Goal: Task Accomplishment & Management: Complete application form

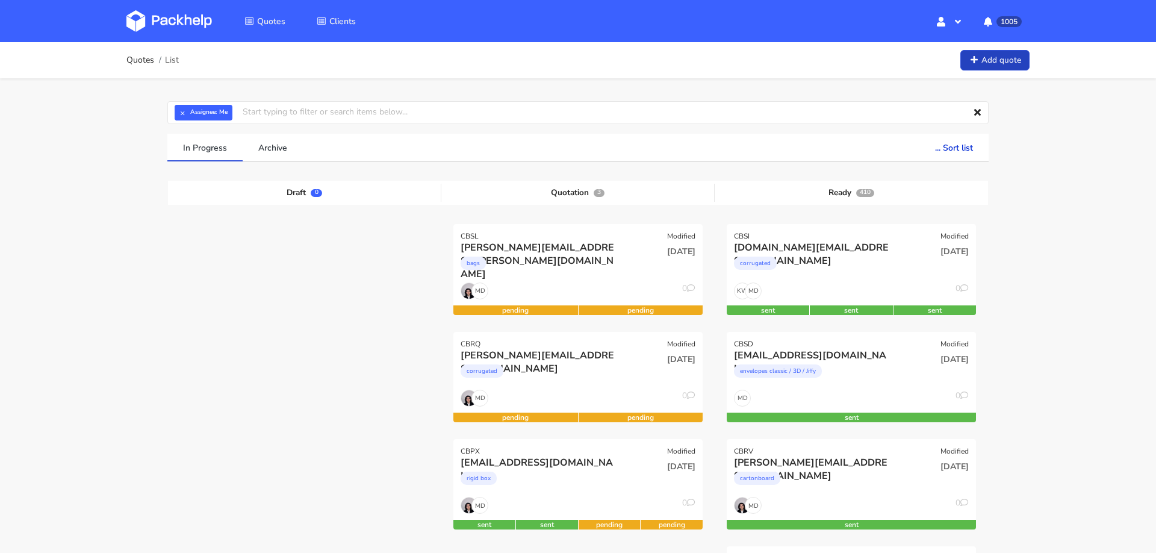
click at [999, 66] on link "Add quote" at bounding box center [994, 60] width 69 height 21
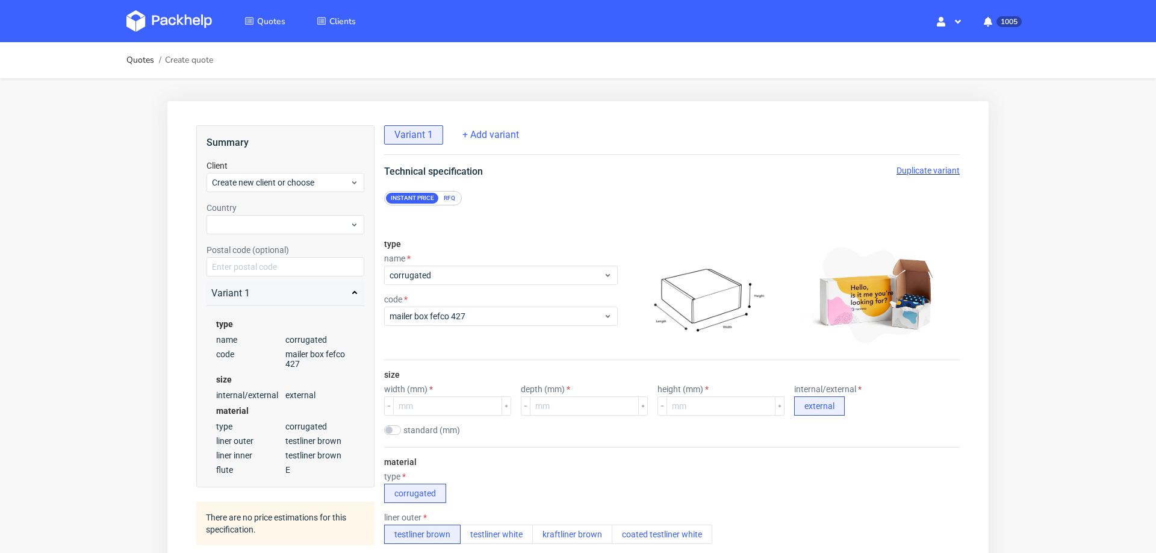
click at [503, 257] on div "name" at bounding box center [501, 259] width 234 height 10
click at [447, 194] on div "RFQ" at bounding box center [449, 198] width 21 height 11
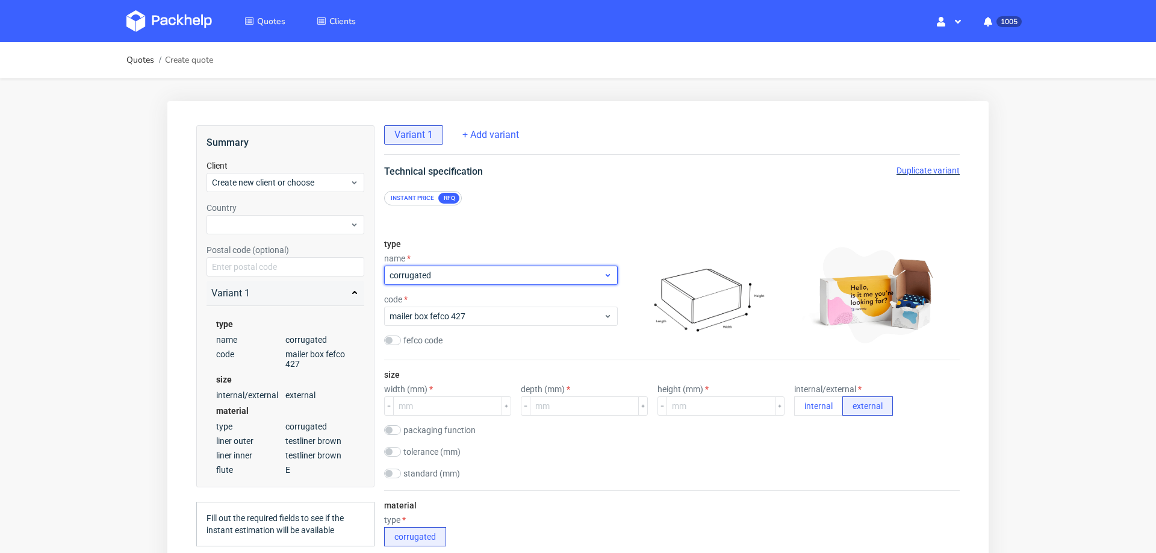
click at [429, 275] on span "corrugated" at bounding box center [497, 275] width 214 height 12
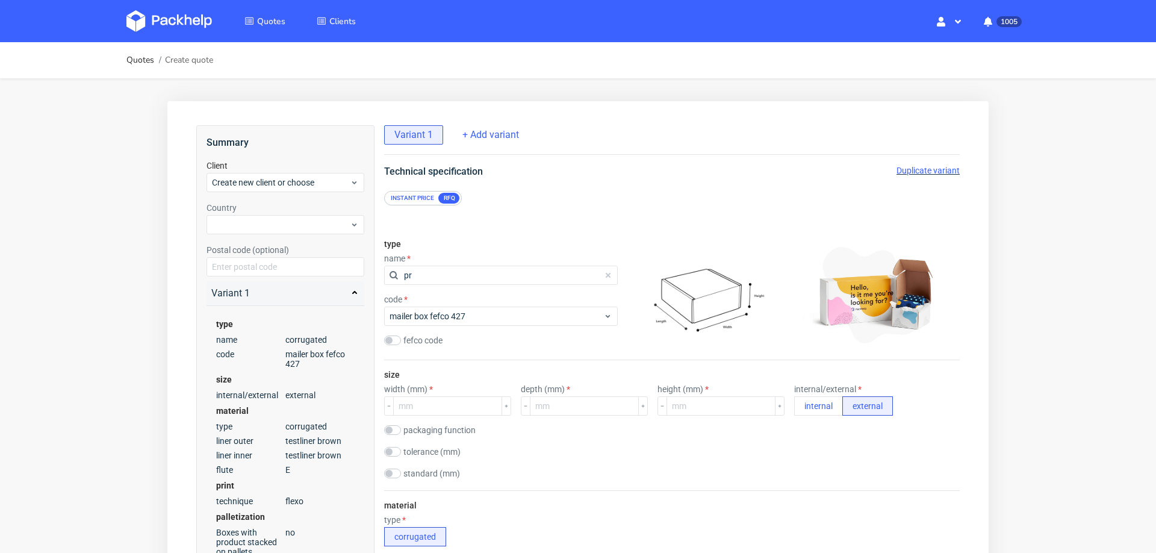
type input "p"
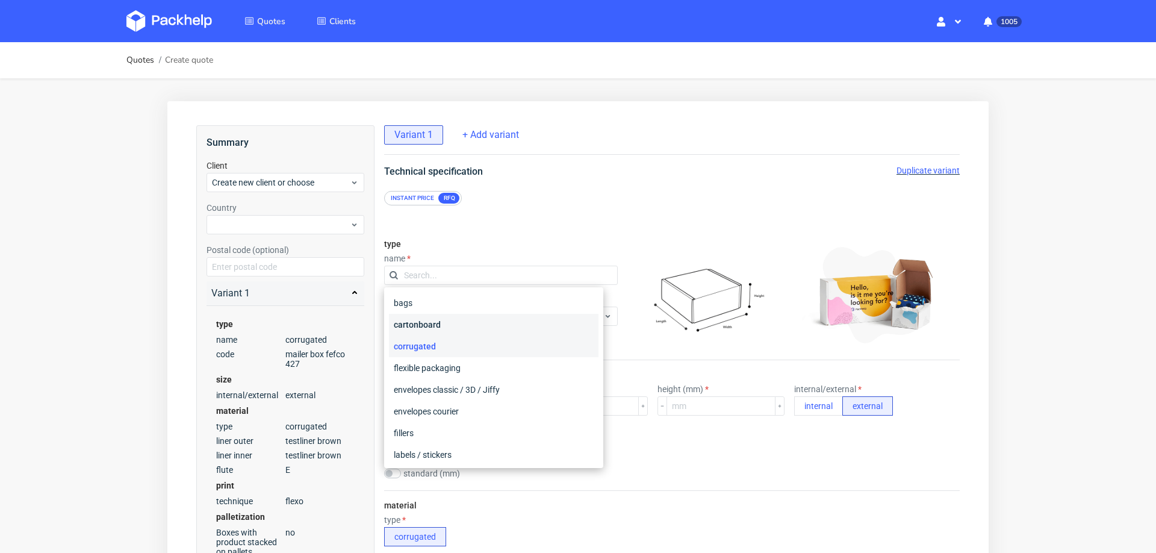
click at [450, 326] on div "cartonboard" at bounding box center [494, 325] width 210 height 22
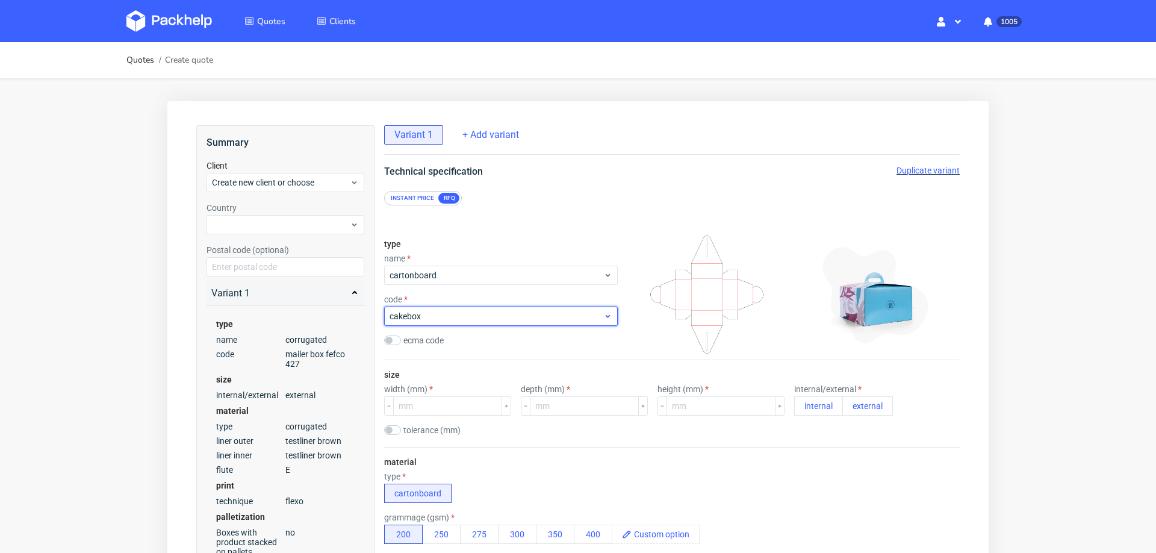
click at [458, 320] on span "cakebox" at bounding box center [497, 316] width 214 height 12
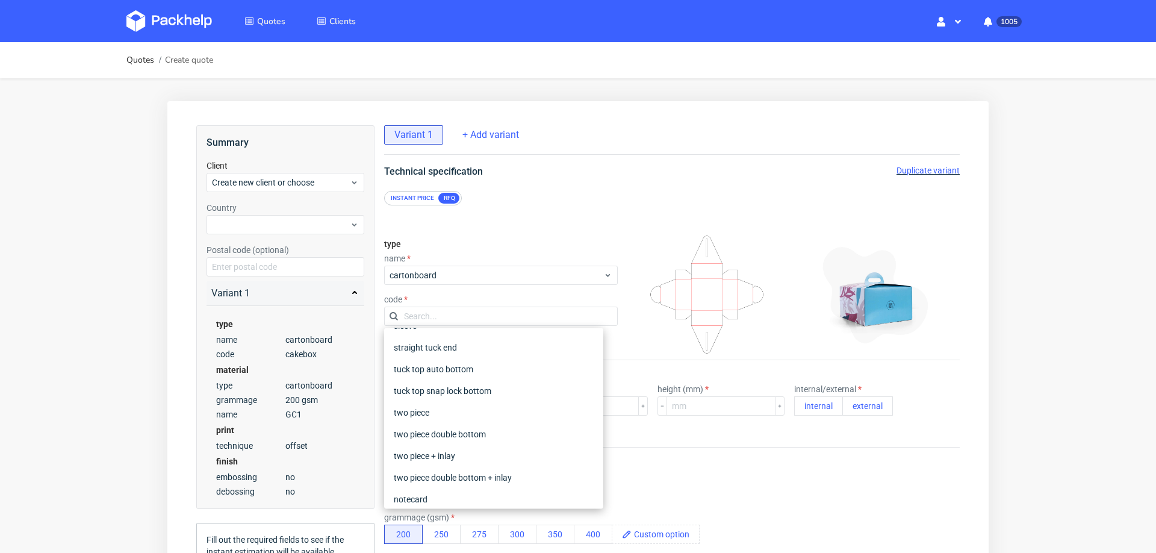
scroll to position [192, 0]
click at [470, 381] on div "tuck top snap lock bottom" at bounding box center [494, 390] width 210 height 22
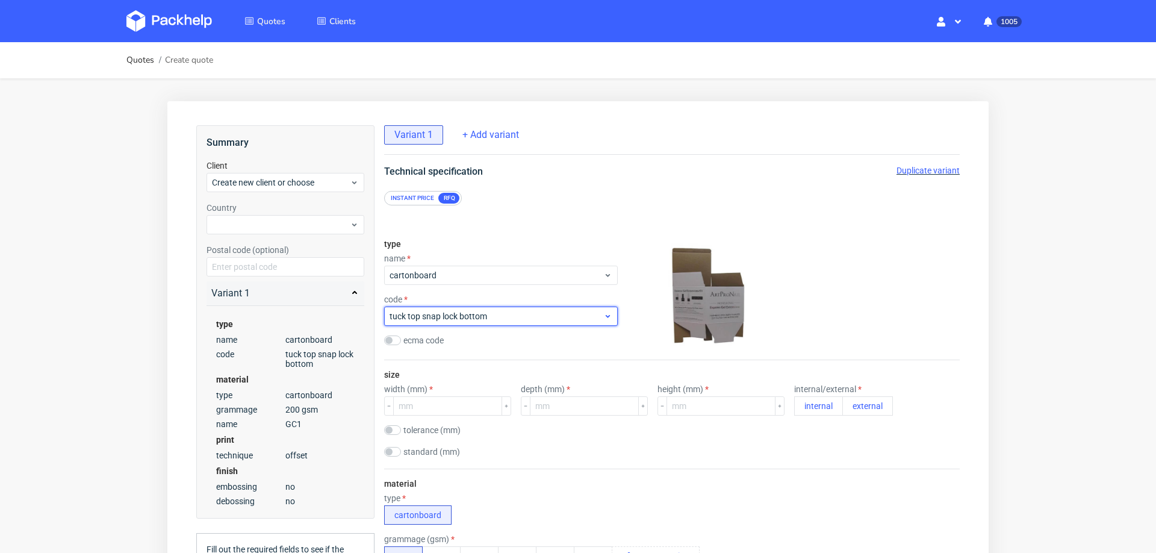
click at [495, 319] on span "tuck top snap lock bottom" at bounding box center [497, 316] width 214 height 12
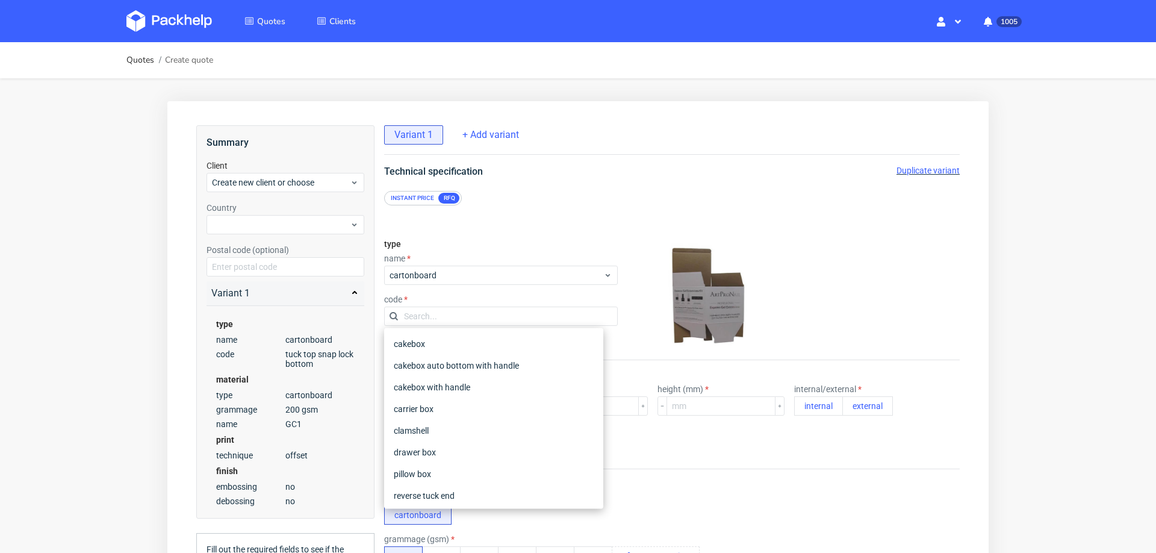
scroll to position [163, 0]
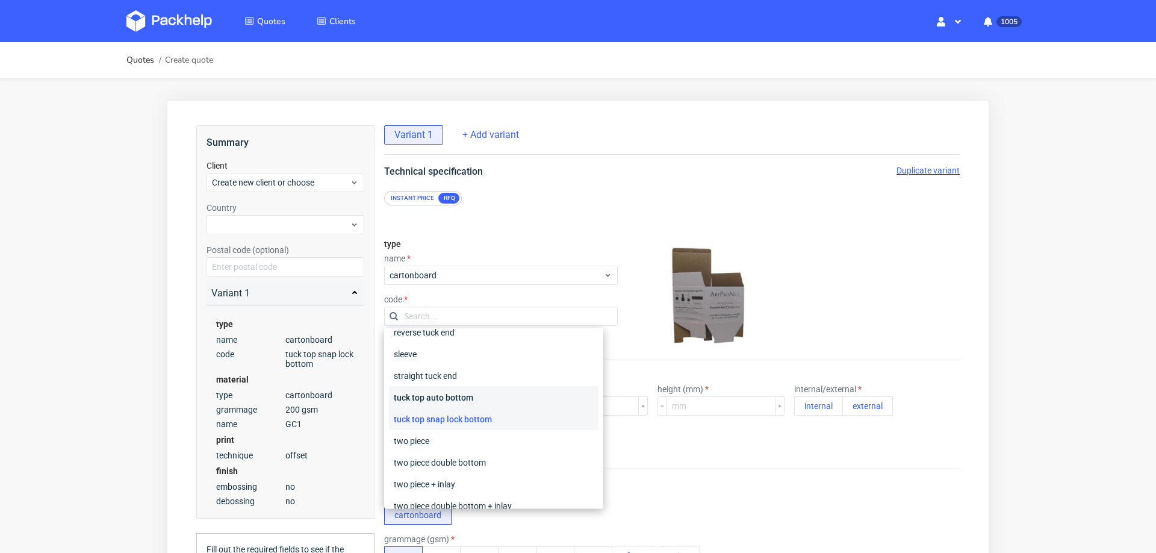
click at [500, 394] on div "tuck top auto bottom" at bounding box center [494, 398] width 210 height 22
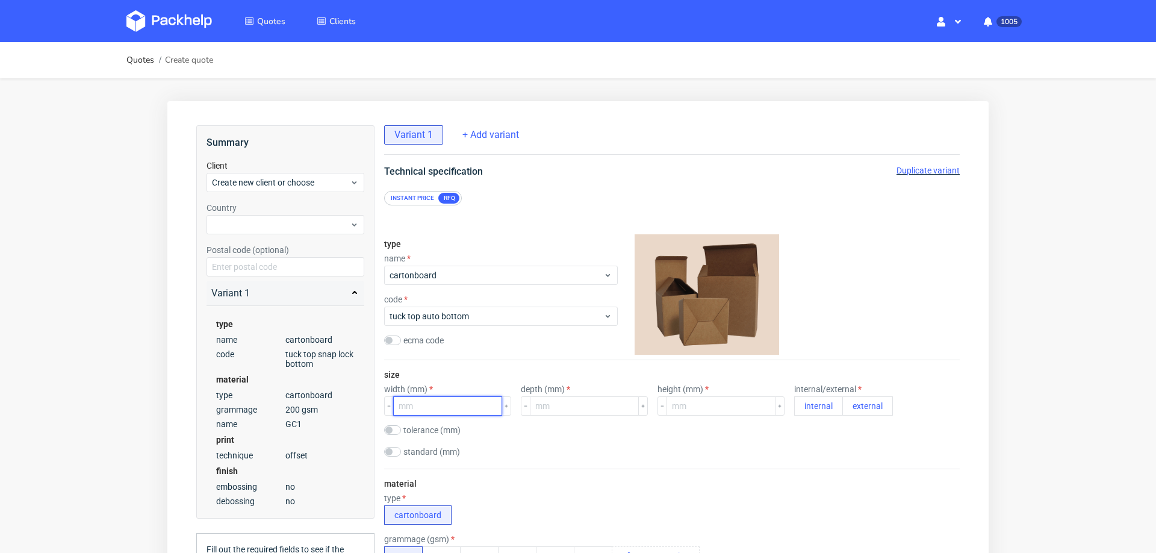
click at [447, 407] on input "number" at bounding box center [447, 405] width 109 height 19
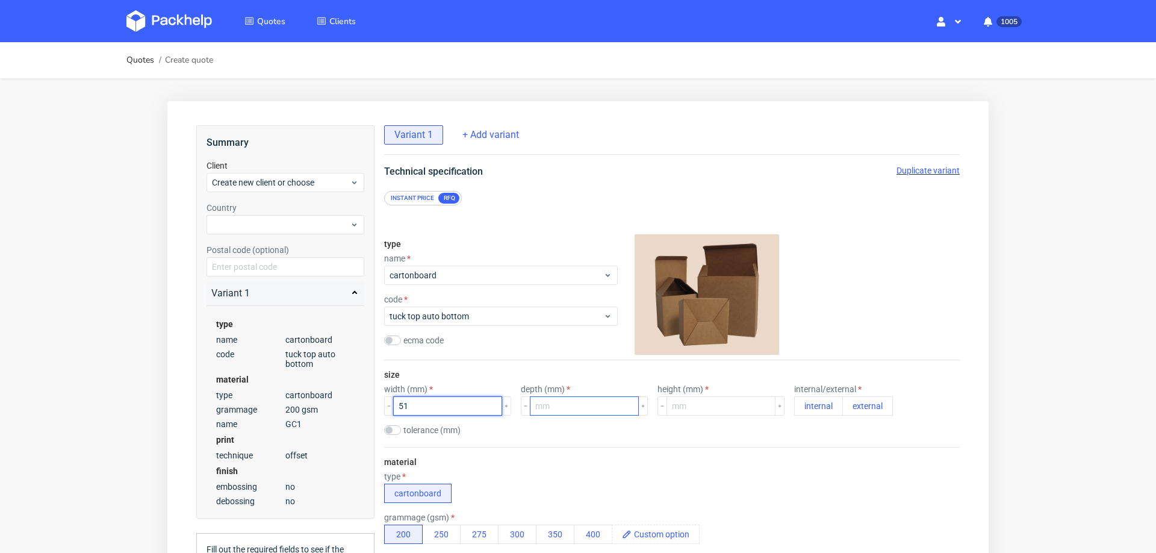
type input "51"
click at [574, 412] on input "number" at bounding box center [584, 405] width 109 height 19
type input "51"
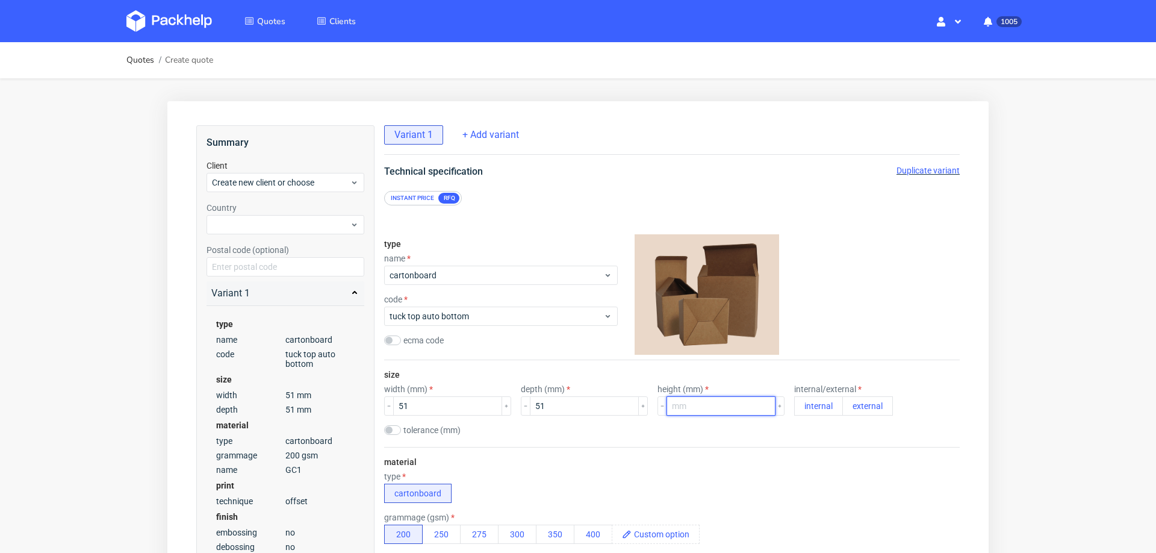
click at [733, 399] on input "number" at bounding box center [721, 405] width 109 height 19
type input "91"
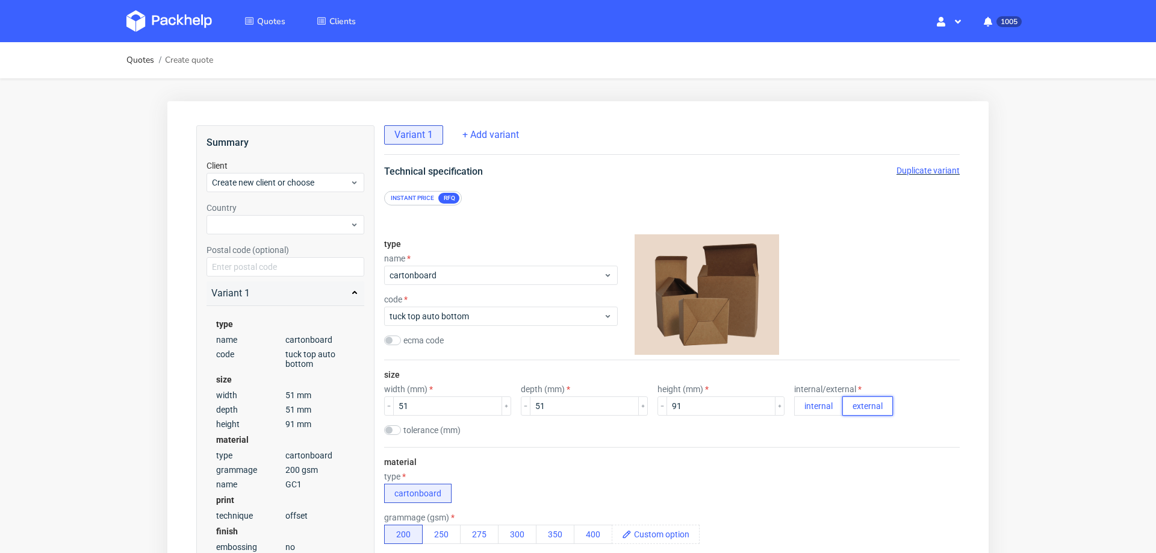
click at [842, 402] on button "external" at bounding box center [867, 405] width 51 height 19
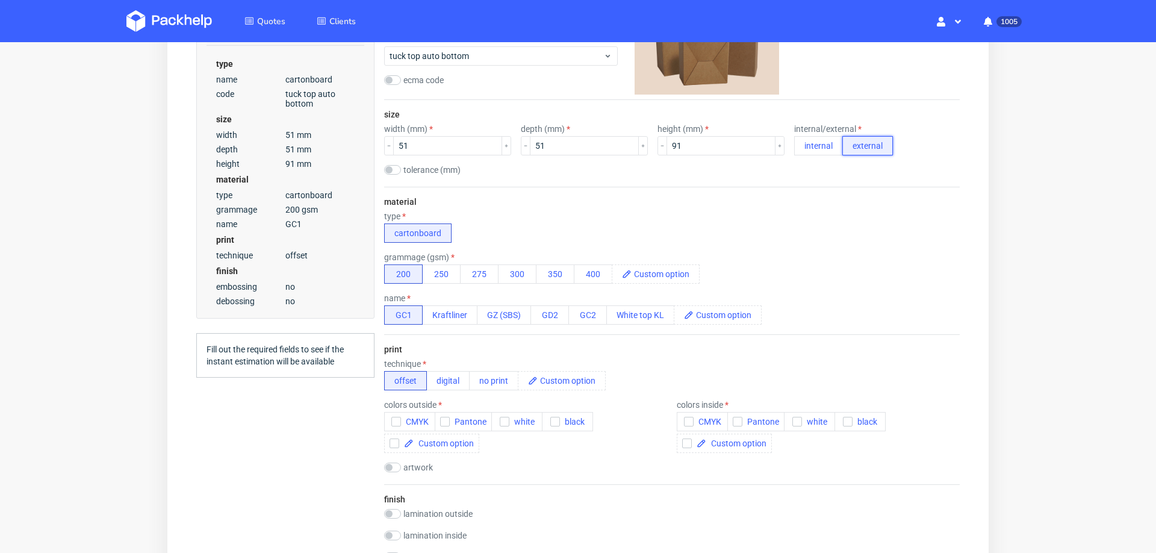
scroll to position [291, 0]
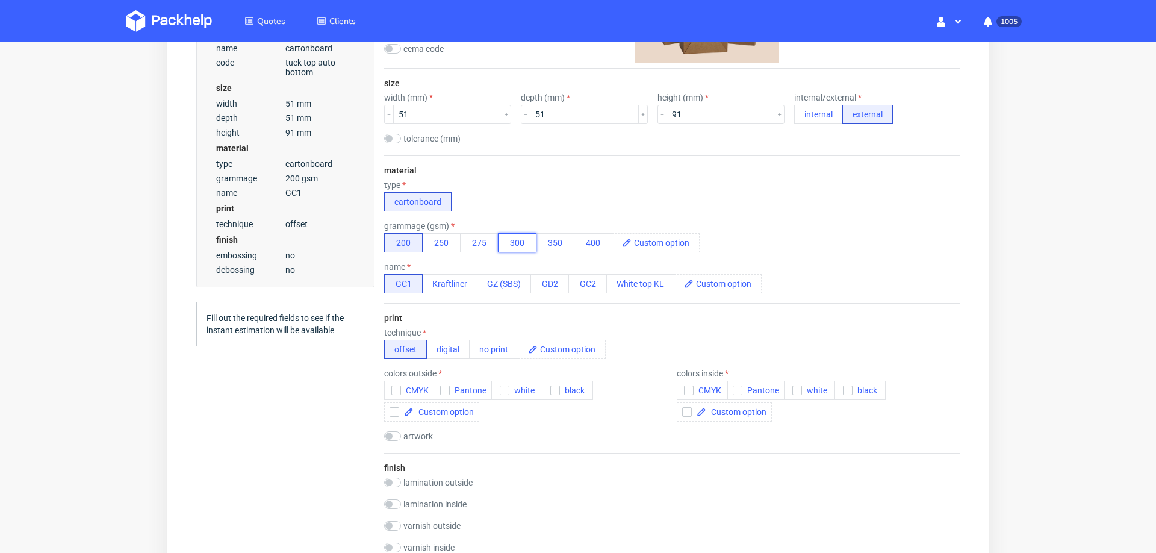
click at [505, 235] on button "300" at bounding box center [517, 242] width 39 height 19
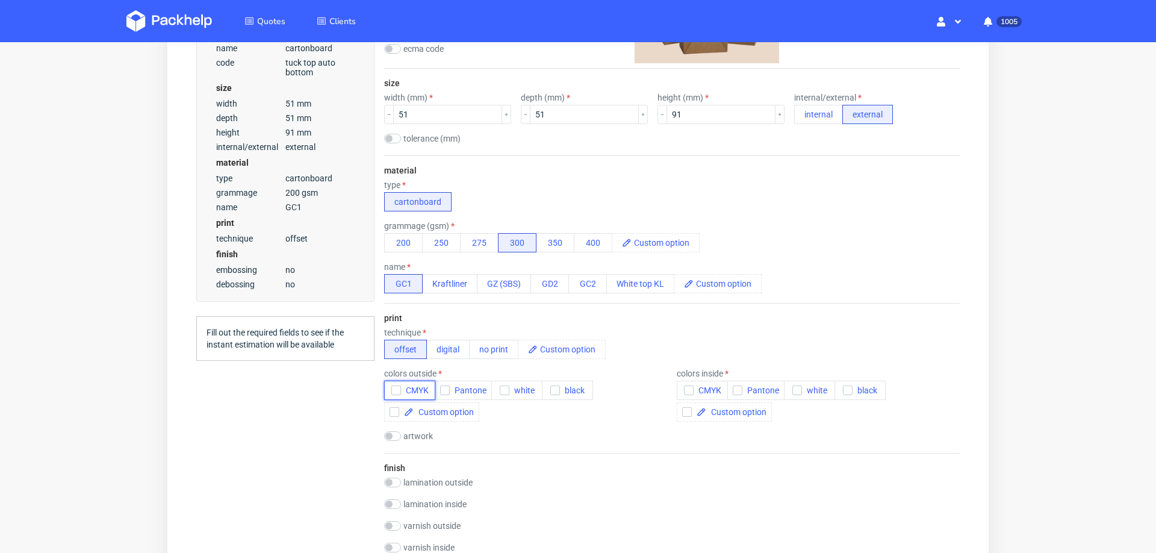
click at [395, 386] on icon "button" at bounding box center [396, 390] width 8 height 8
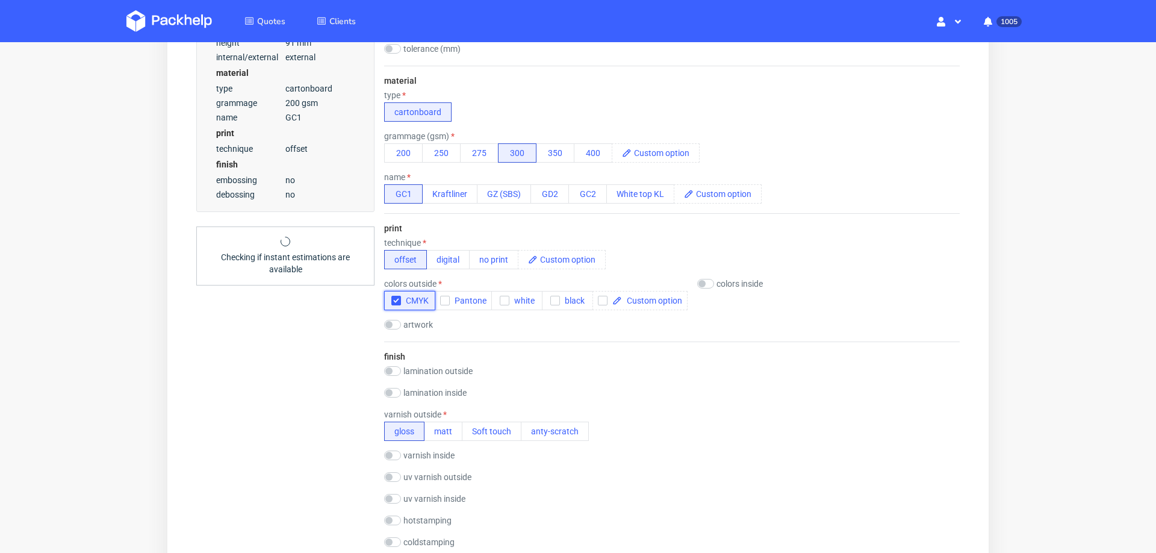
scroll to position [475, 0]
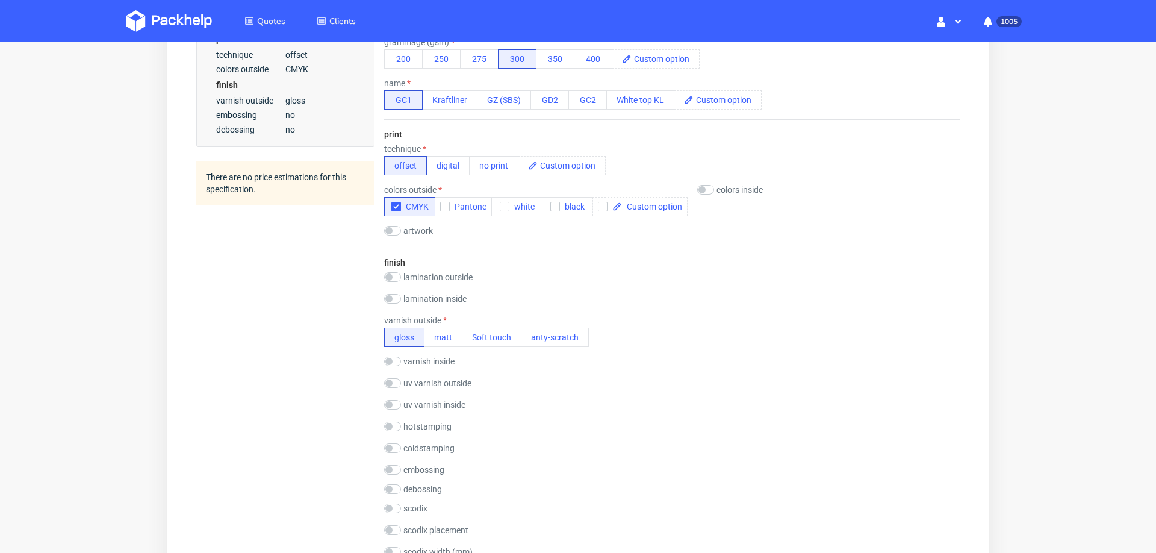
click at [453, 341] on div "finish lamination outside gloss matt Soft touch anty-scratch PE(HDPE) laminatio…" at bounding box center [672, 429] width 576 height 364
click at [438, 328] on button "matt" at bounding box center [443, 337] width 39 height 19
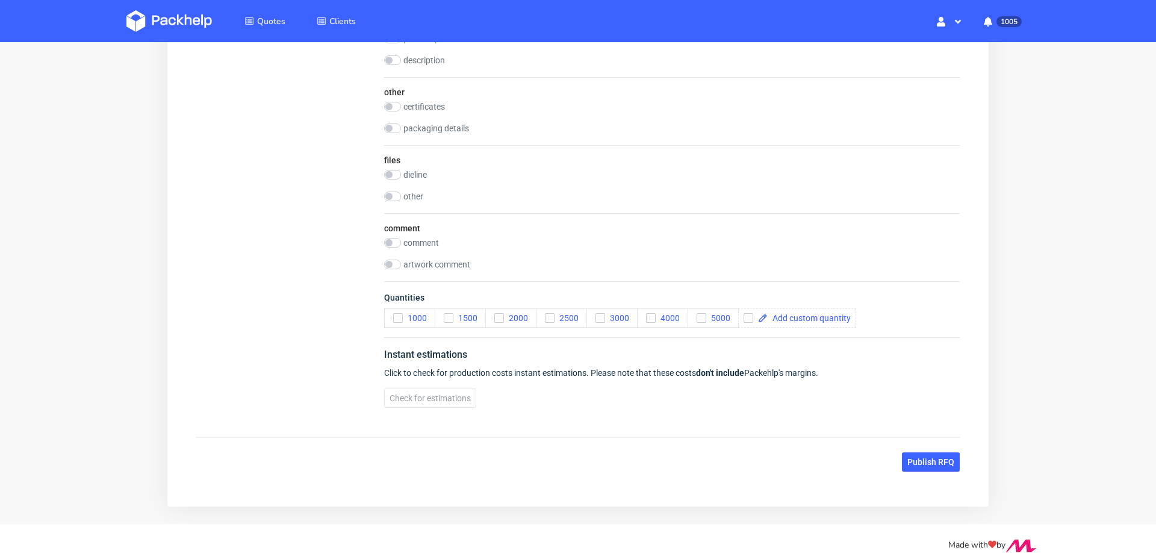
scroll to position [0, 0]
click at [400, 175] on input "checkbox" at bounding box center [392, 175] width 17 height 10
checkbox input "true"
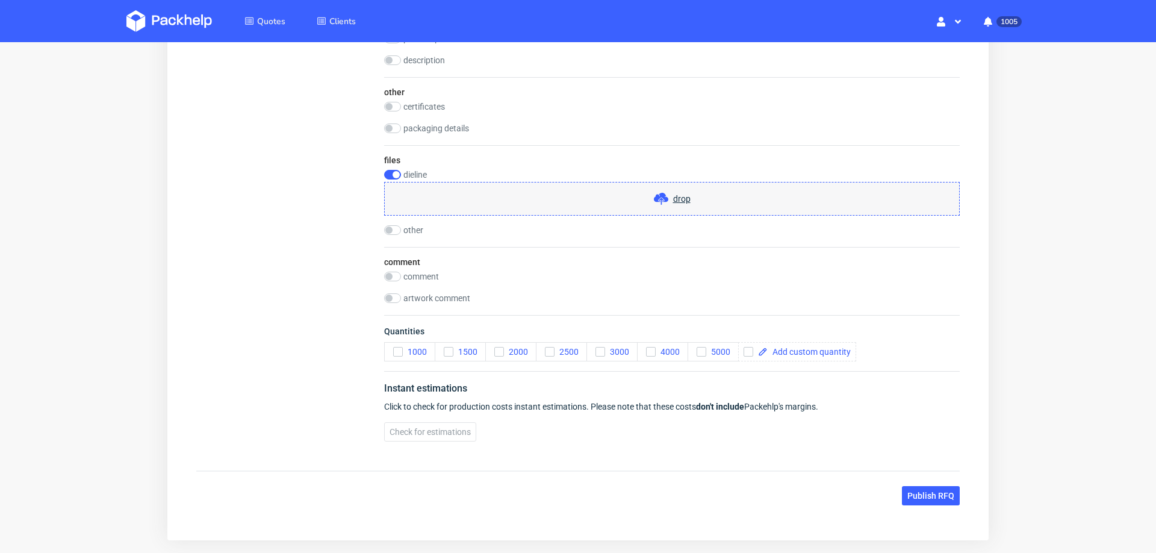
click at [677, 197] on span "drop" at bounding box center [681, 199] width 17 height 12
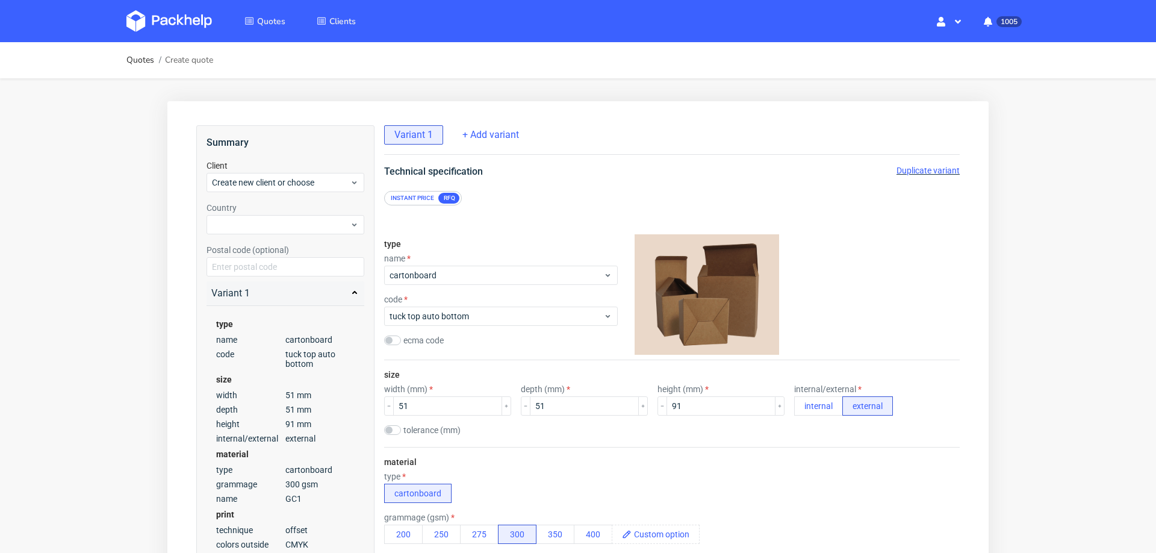
click at [910, 169] on span "Duplicate variant" at bounding box center [928, 171] width 63 height 10
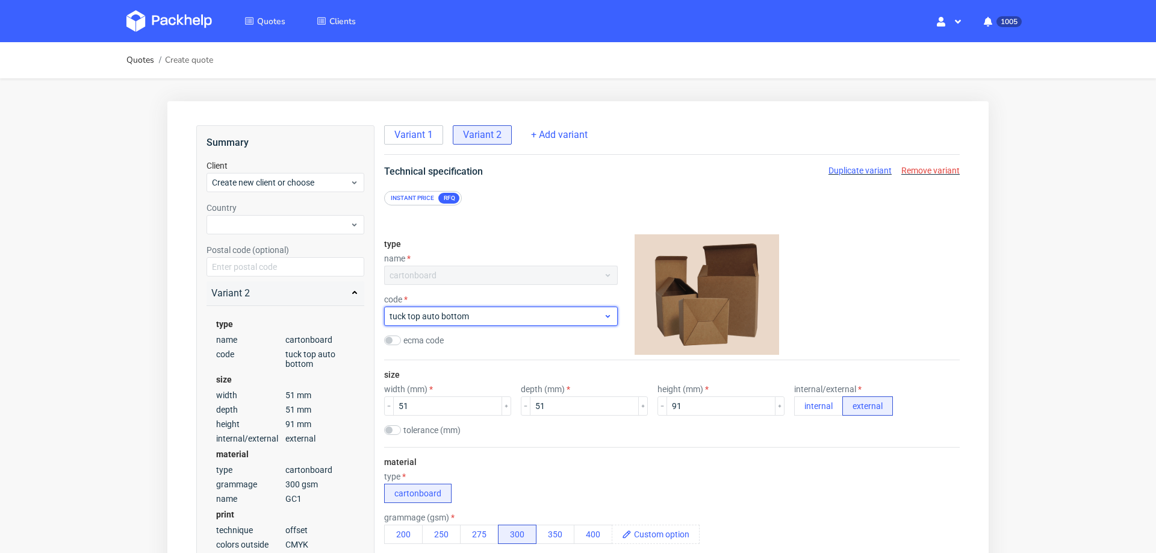
click at [452, 319] on span "tuck top auto bottom" at bounding box center [497, 316] width 214 height 12
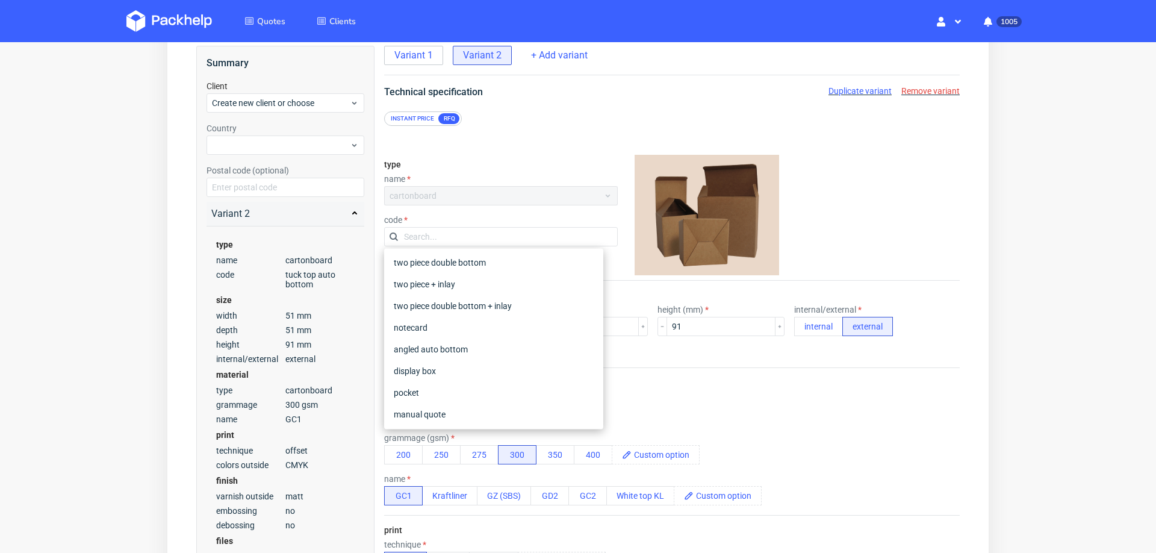
scroll to position [82, 0]
click at [728, 379] on div "material type cartonboard grammage (gsm) 200 250 275 300 350 400 name GC1 Kraft…" at bounding box center [672, 439] width 576 height 148
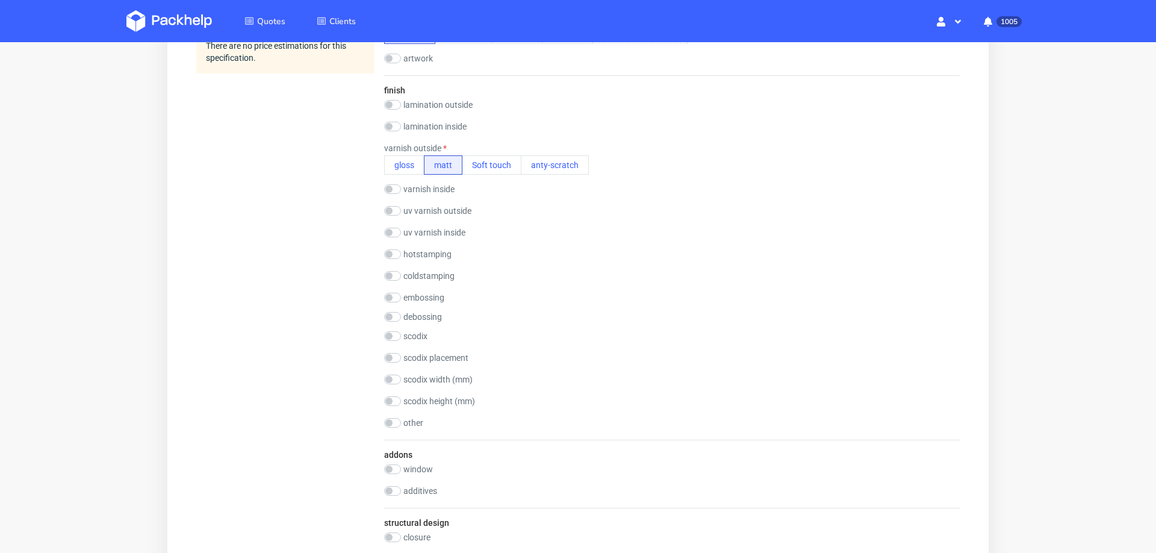
scroll to position [649, 0]
click at [397, 205] on input "checkbox" at bounding box center [392, 209] width 17 height 10
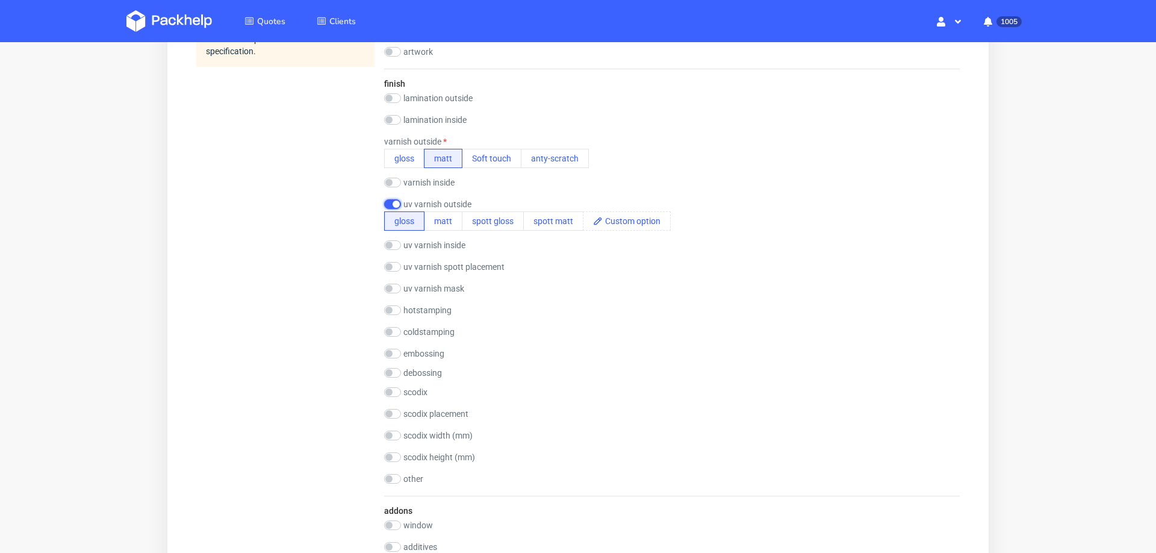
scroll to position [4, 0]
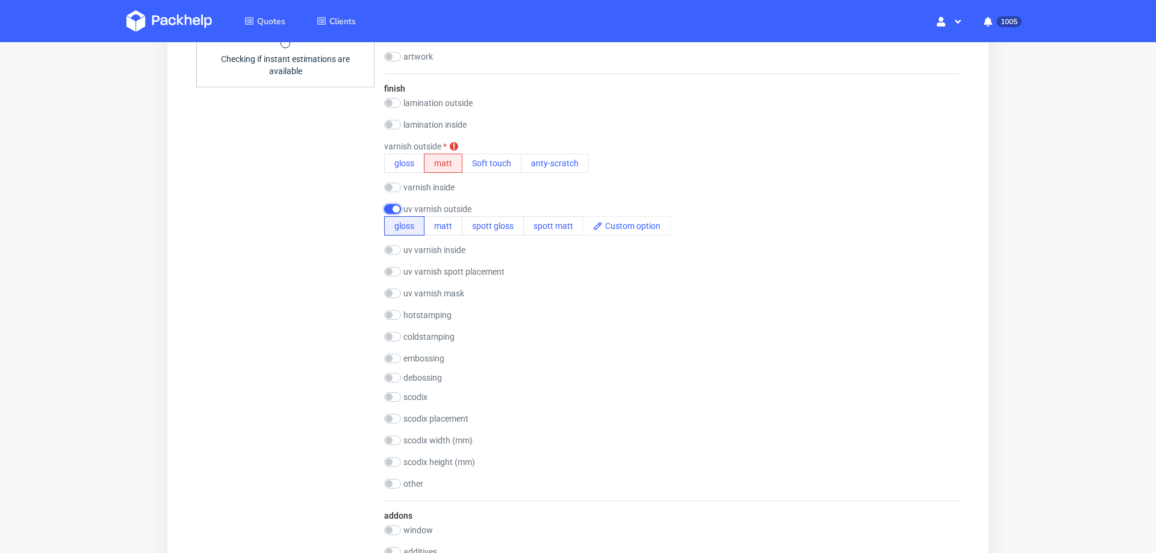
click at [391, 205] on input "checkbox" at bounding box center [392, 209] width 17 height 10
checkbox input "false"
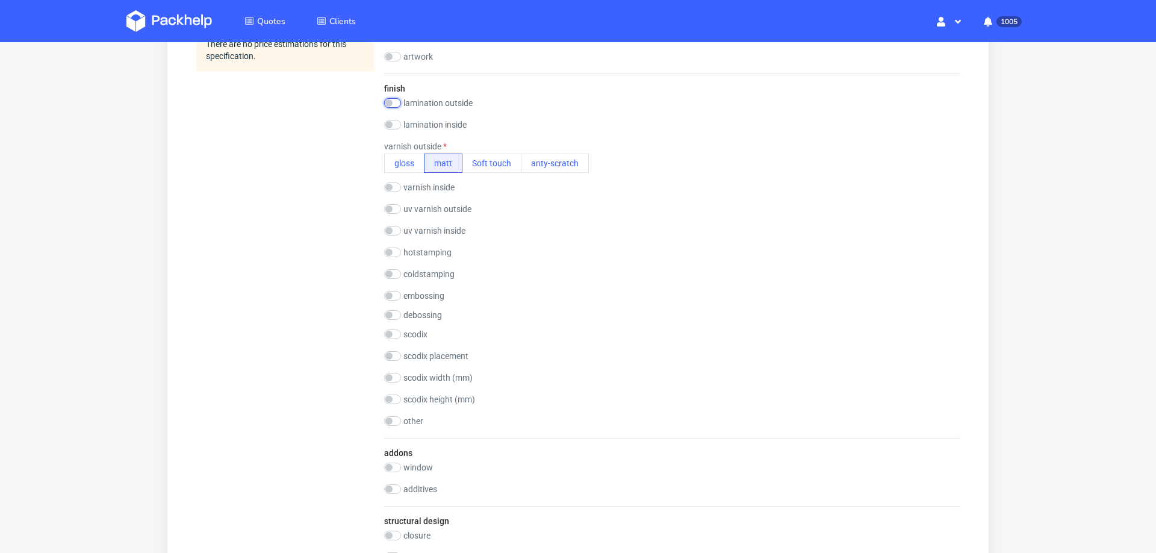
click at [395, 104] on input "checkbox" at bounding box center [392, 103] width 17 height 10
checkbox input "true"
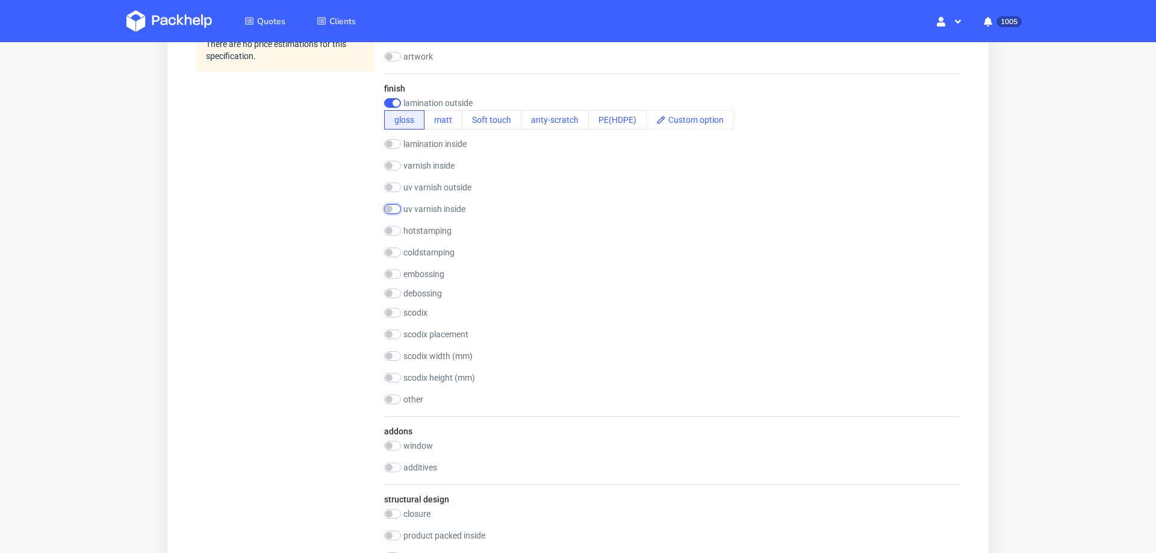
click at [396, 210] on input "checkbox" at bounding box center [392, 209] width 17 height 10
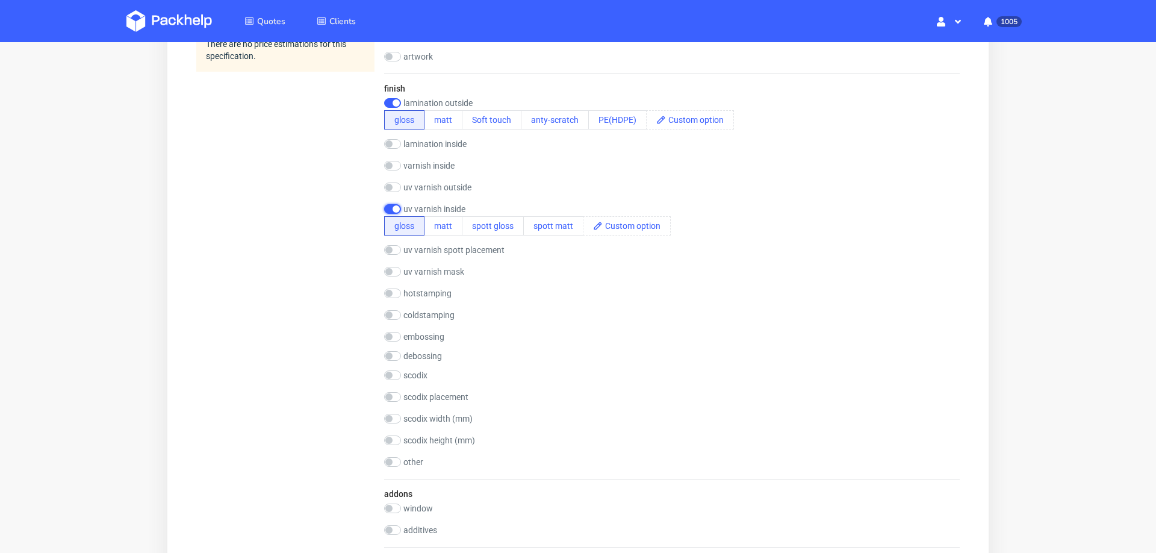
click at [393, 208] on input "checkbox" at bounding box center [392, 209] width 17 height 10
checkbox input "false"
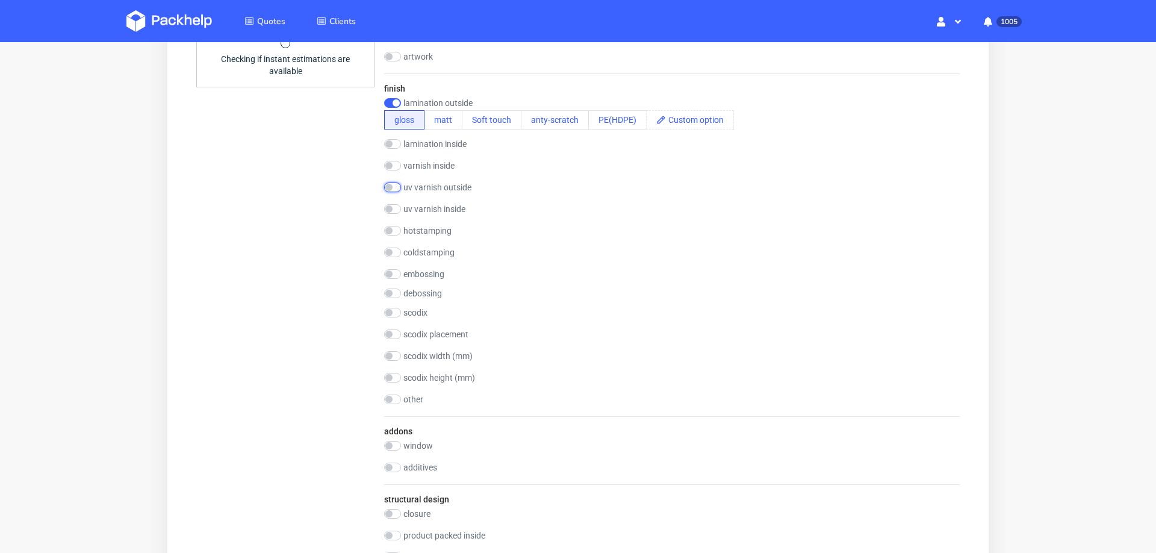
click at [399, 187] on input "checkbox" at bounding box center [392, 187] width 17 height 10
checkbox input "true"
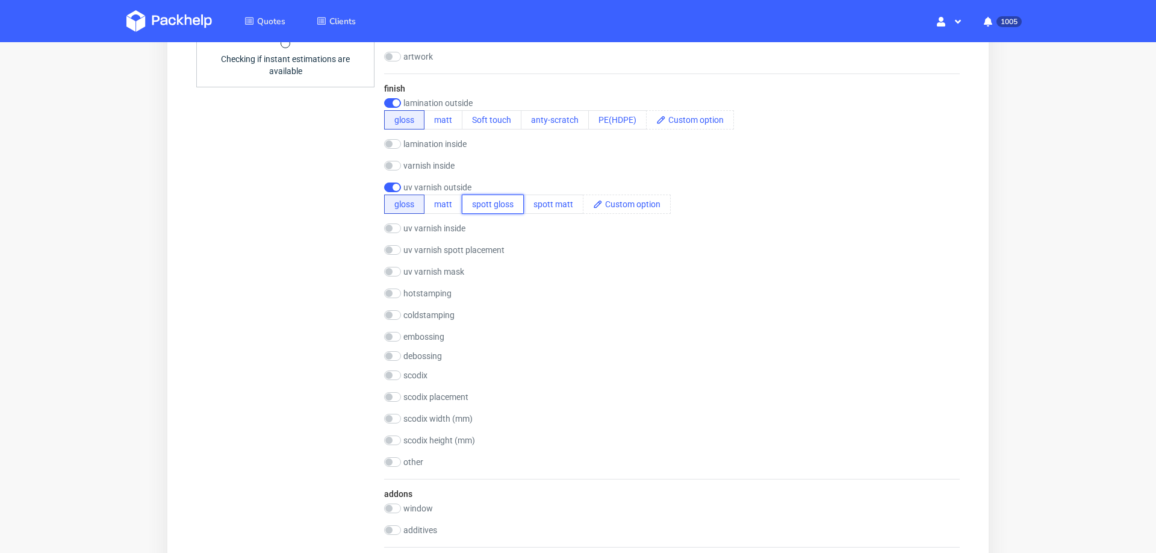
click at [489, 196] on button "spott gloss" at bounding box center [493, 203] width 62 height 19
click at [434, 117] on button "matt" at bounding box center [443, 119] width 39 height 19
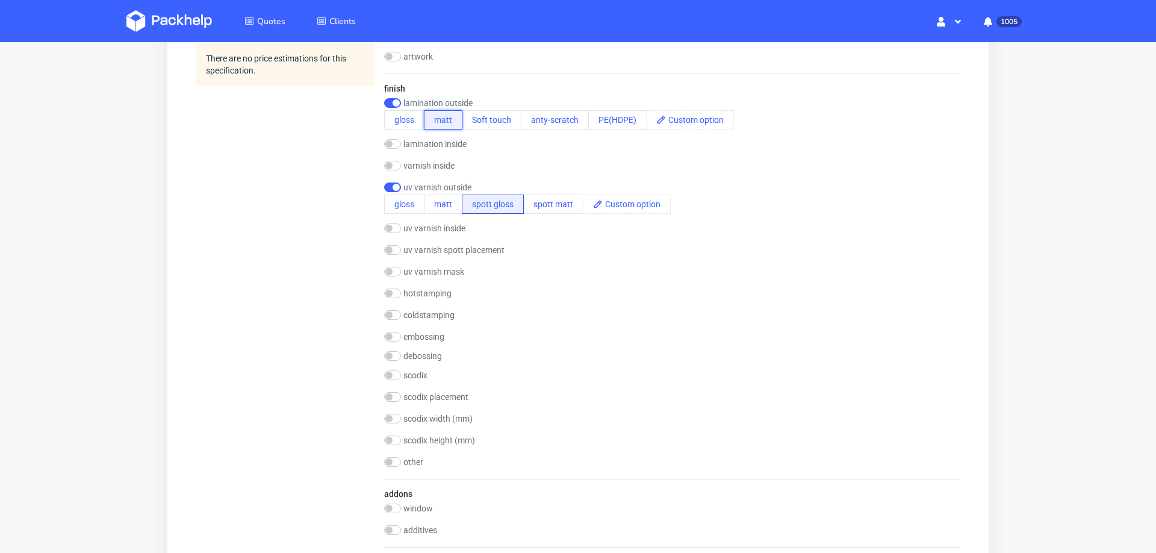
scroll to position [4, 0]
click at [394, 332] on input "checkbox" at bounding box center [392, 337] width 17 height 10
click at [389, 332] on input "checkbox" at bounding box center [392, 337] width 17 height 10
checkbox input "false"
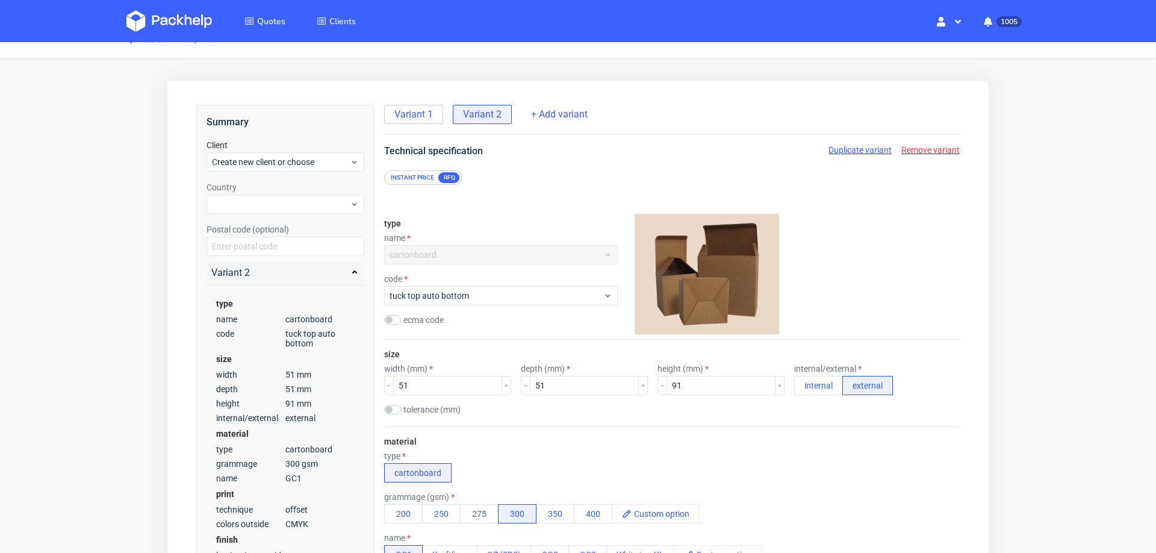
scroll to position [0, 0]
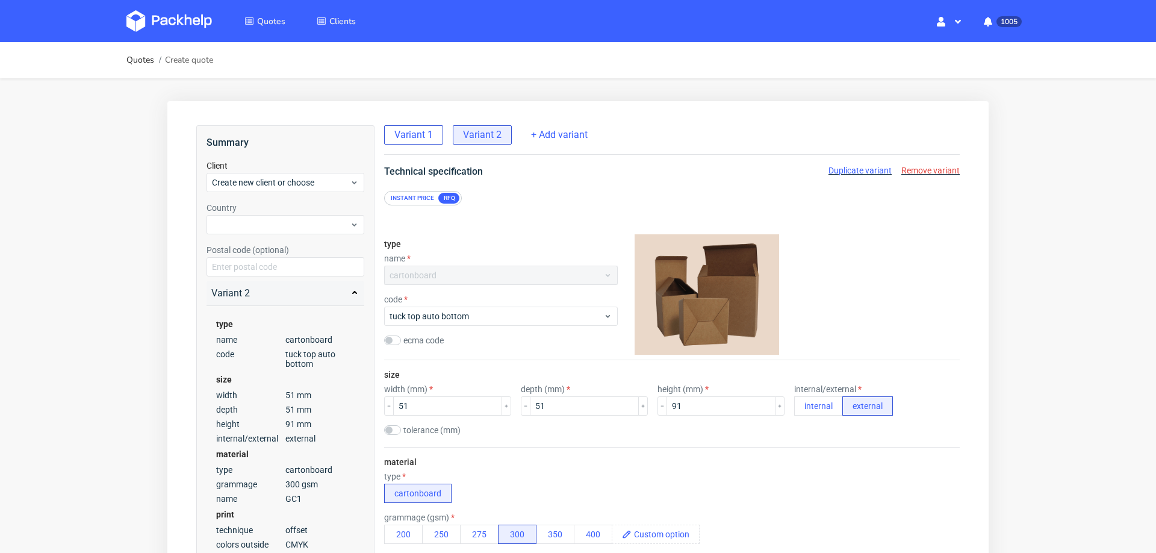
click at [413, 130] on span "Variant 1" at bounding box center [413, 134] width 39 height 13
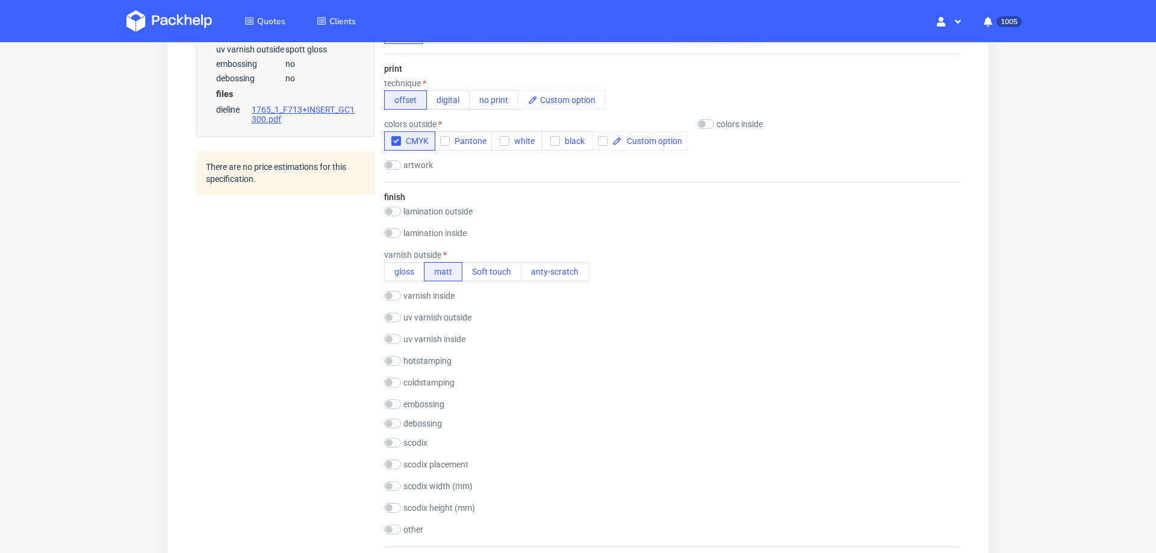
scroll to position [544, 0]
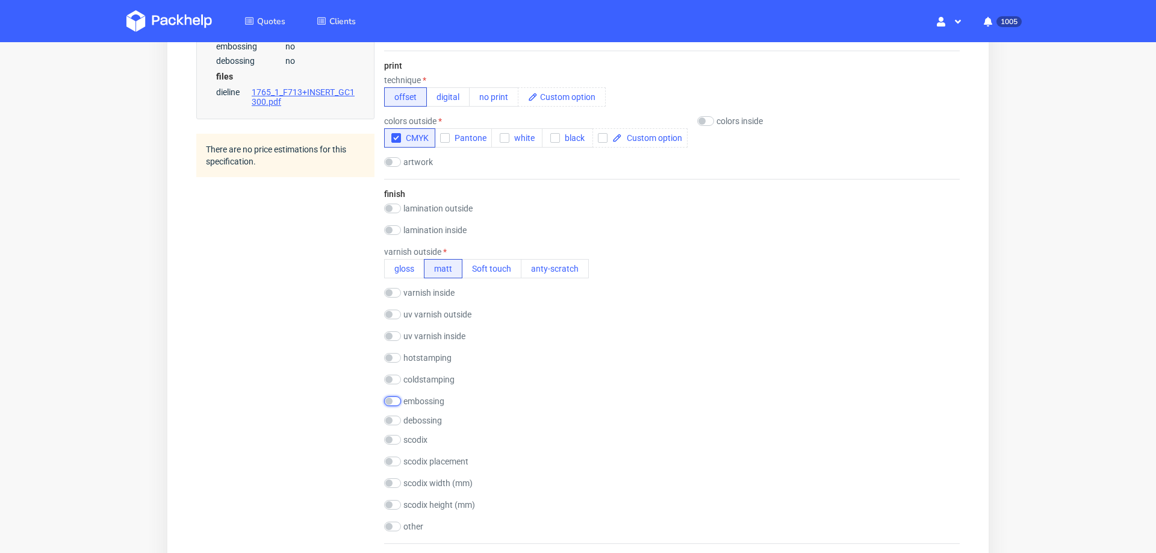
click at [398, 396] on input "checkbox" at bounding box center [392, 401] width 17 height 10
checkbox input "true"
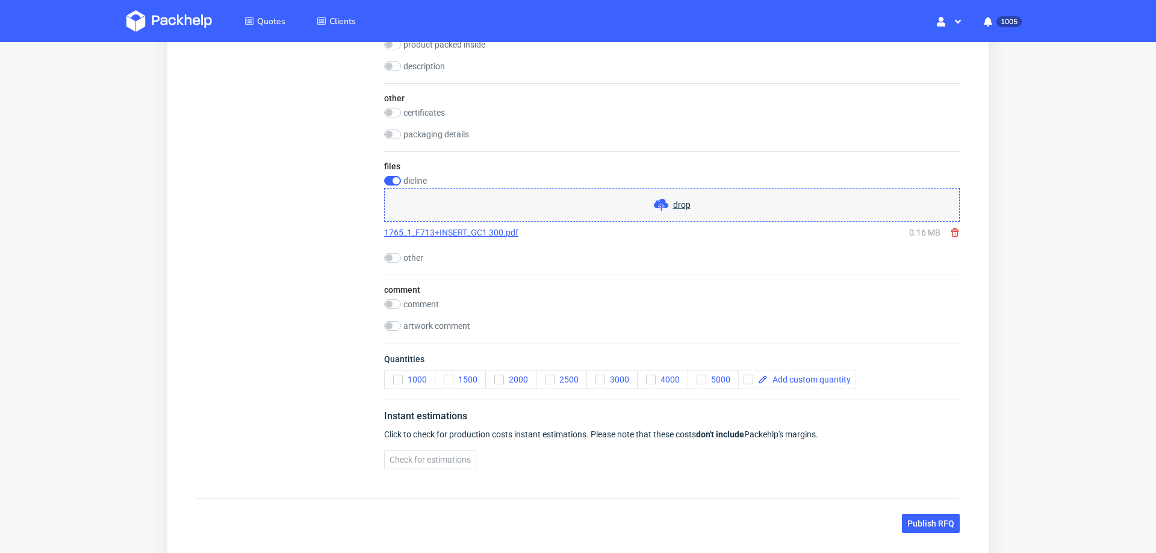
scroll to position [1279, 0]
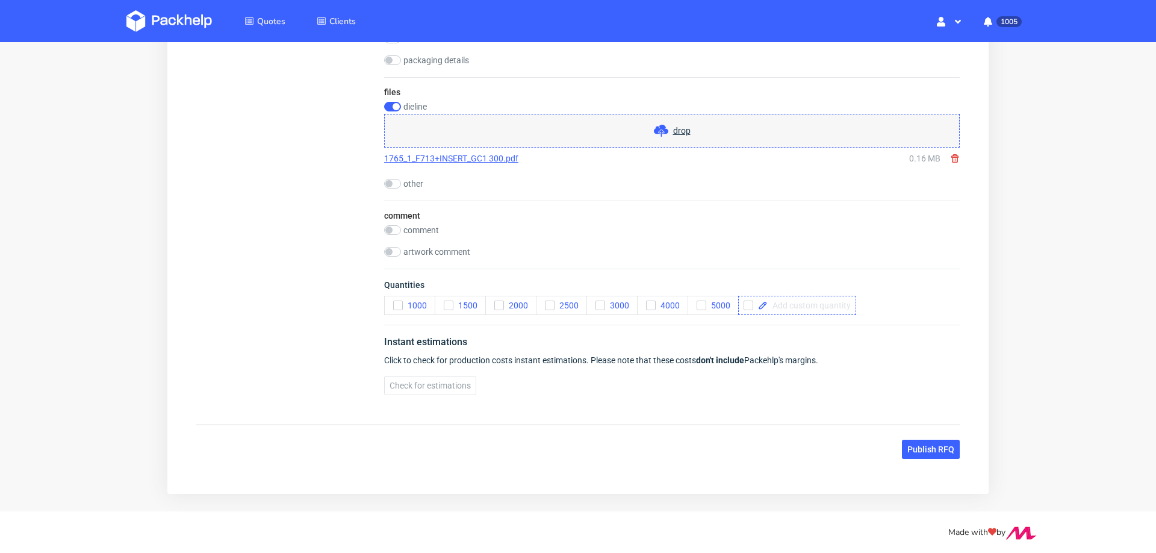
click at [783, 301] on span at bounding box center [809, 305] width 83 height 8
checkbox input "true"
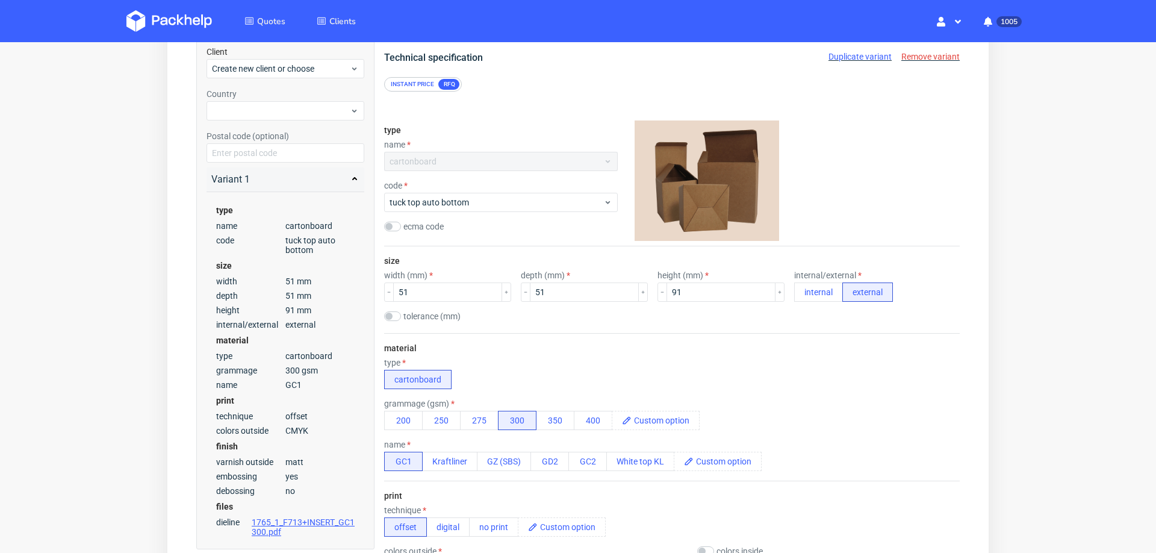
scroll to position [0, 0]
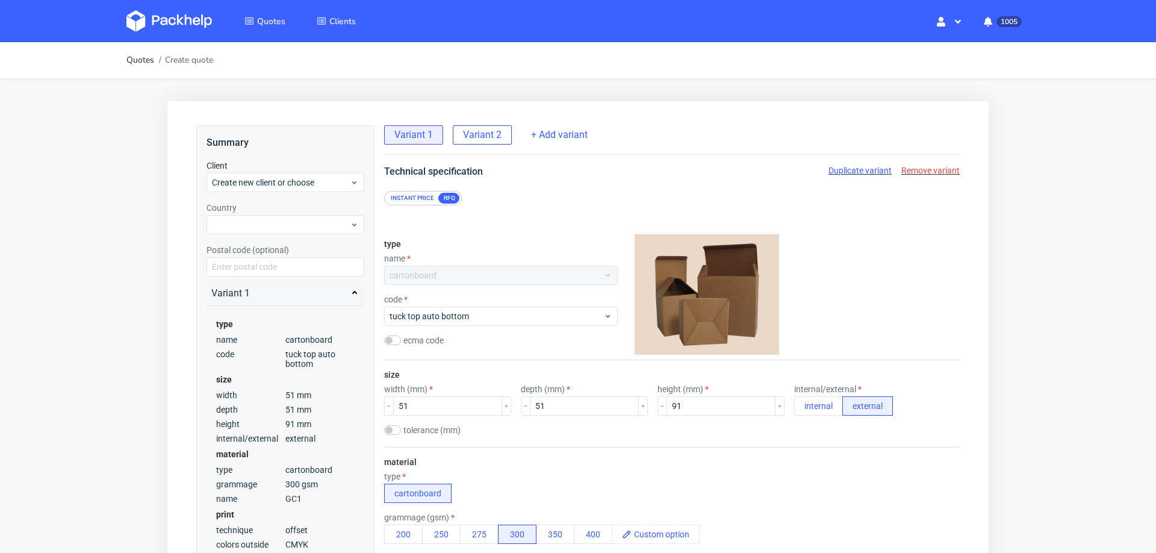
click at [487, 136] on span "Variant 2" at bounding box center [482, 134] width 39 height 13
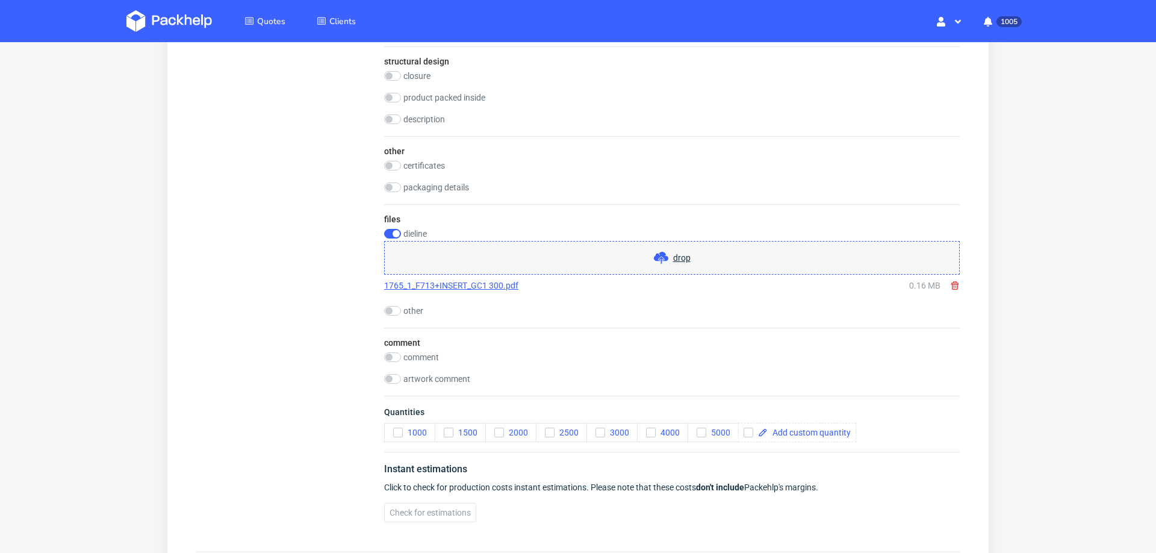
scroll to position [1277, 0]
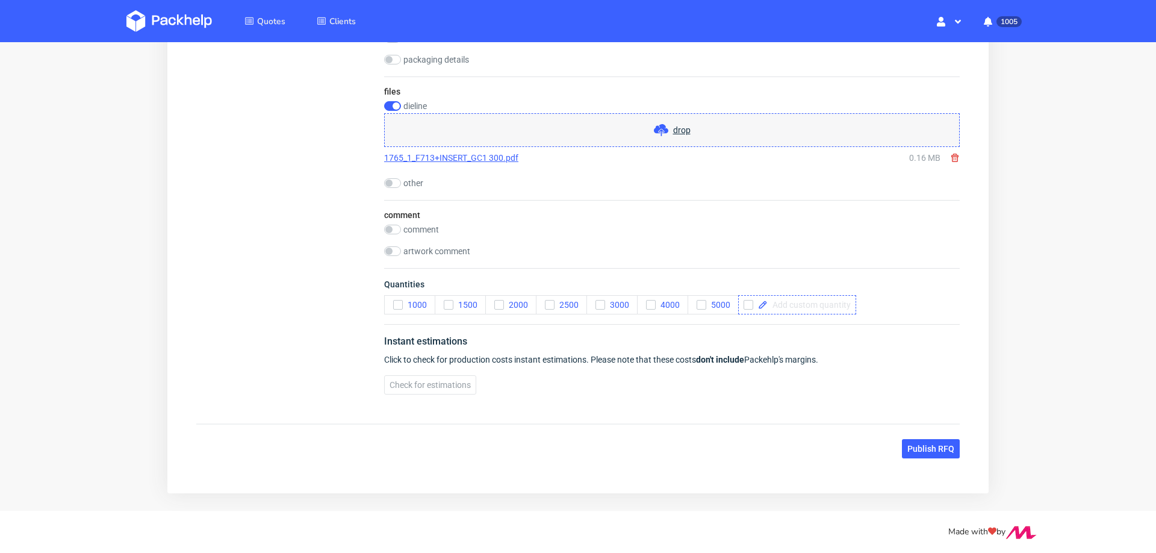
click at [830, 301] on span at bounding box center [809, 304] width 83 height 8
checkbox input "true"
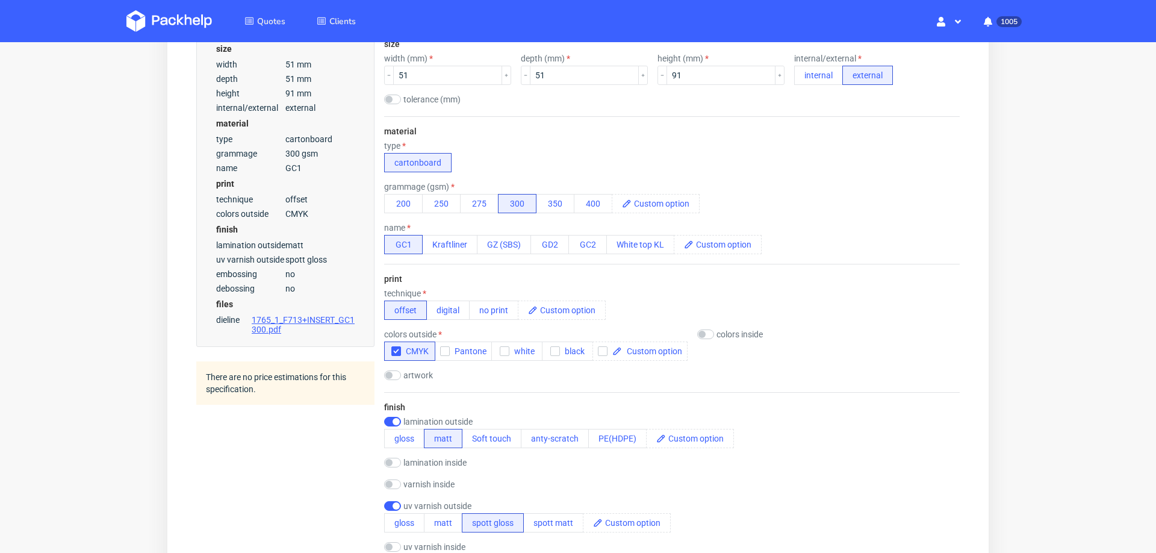
scroll to position [0, 0]
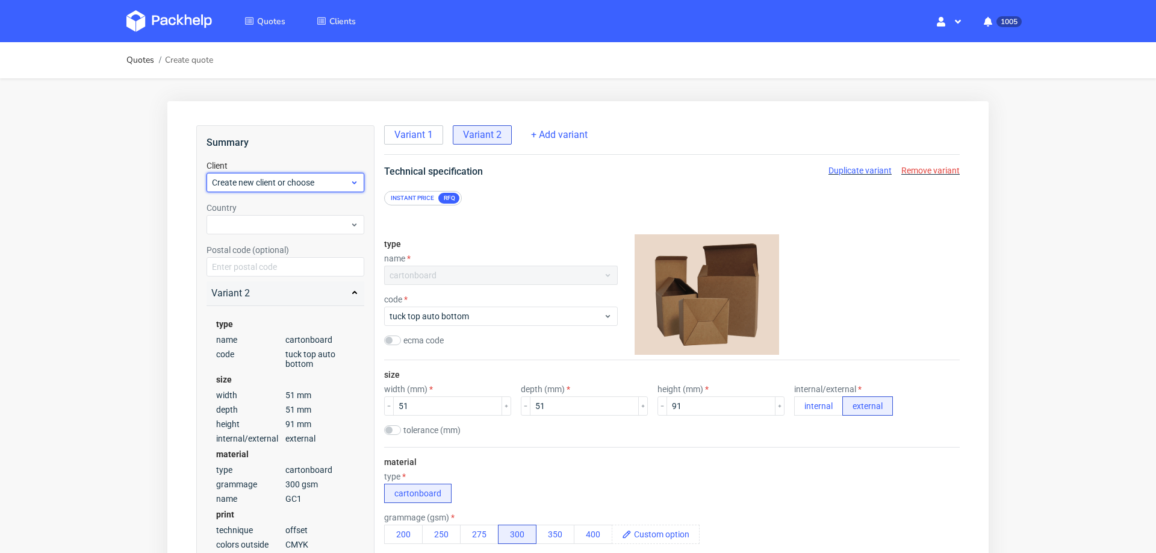
click at [308, 188] on div "Create new client or choose" at bounding box center [286, 182] width 158 height 19
click at [302, 205] on div "Add new client" at bounding box center [285, 210] width 149 height 22
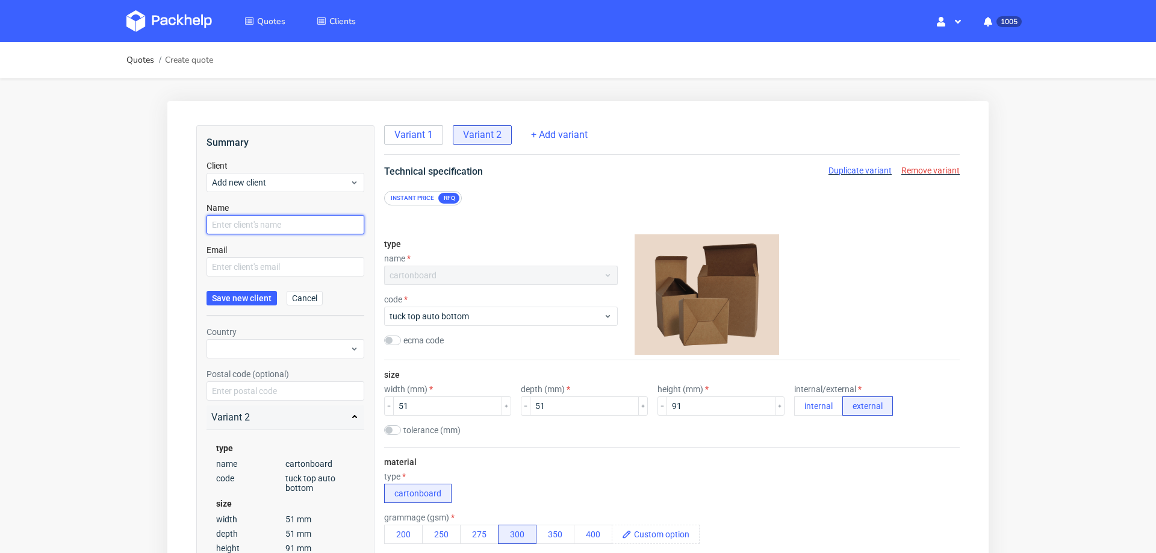
click at [292, 225] on input "text" at bounding box center [286, 224] width 158 height 19
paste input "[PERSON_NAME][EMAIL_ADDRESS][PERSON_NAME][DOMAIN_NAME]"
type input "[PERSON_NAME][EMAIL_ADDRESS][PERSON_NAME][DOMAIN_NAME]"
click at [282, 256] on div "Email" at bounding box center [286, 260] width 158 height 33
click at [282, 262] on input "text" at bounding box center [286, 266] width 158 height 19
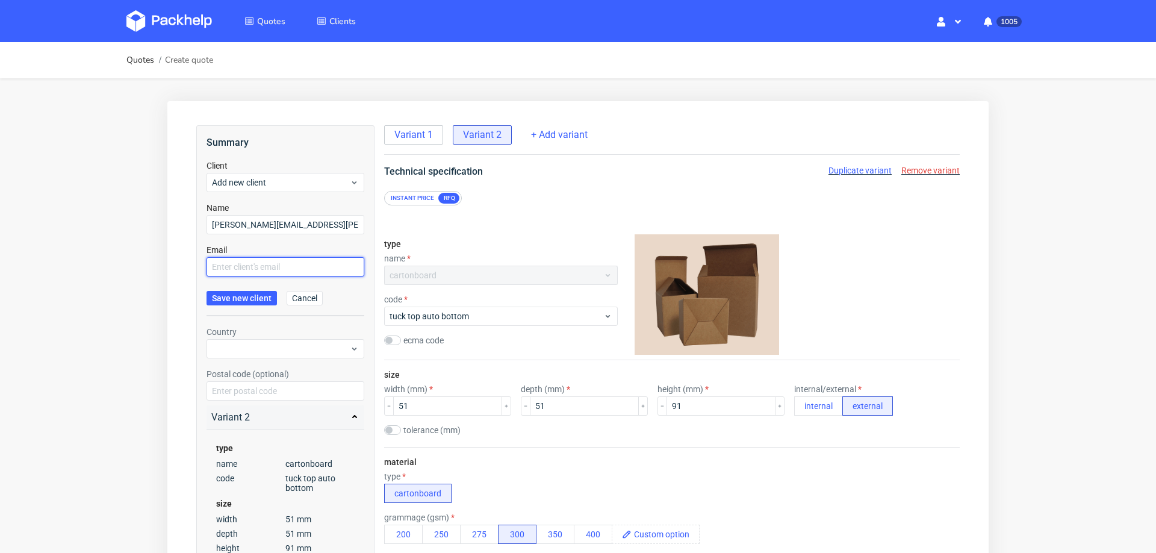
paste input "[PERSON_NAME][EMAIL_ADDRESS][PERSON_NAME][DOMAIN_NAME]"
type input "[PERSON_NAME][EMAIL_ADDRESS][PERSON_NAME][DOMAIN_NAME]"
click at [265, 338] on div "Country" at bounding box center [286, 342] width 158 height 33
click at [265, 344] on div at bounding box center [286, 348] width 158 height 19
type input "pol"
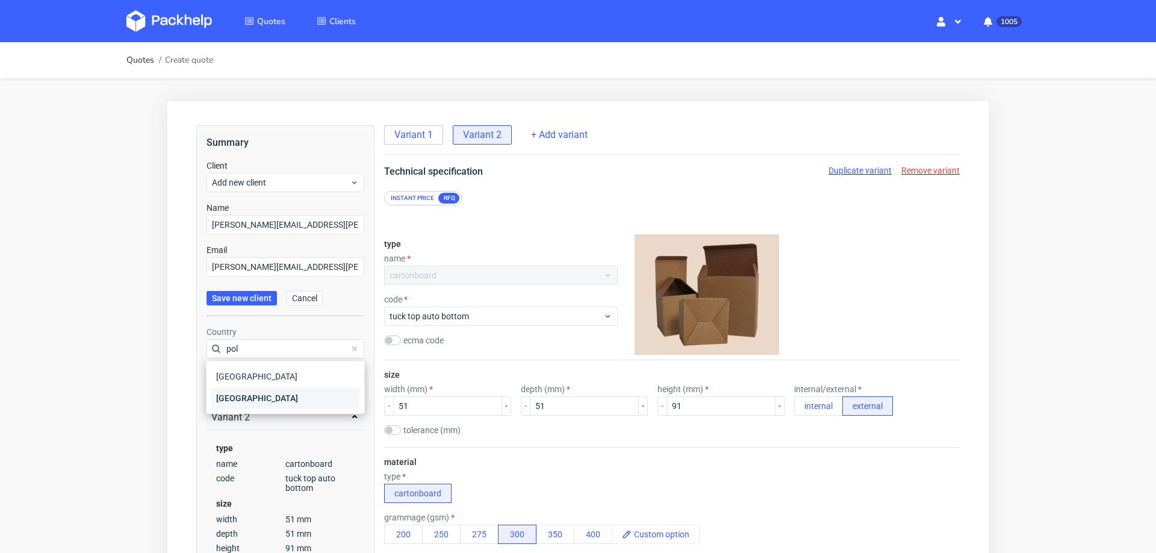
click at [281, 395] on div "[GEOGRAPHIC_DATA]" at bounding box center [285, 398] width 149 height 22
click at [863, 166] on span "Duplicate variant" at bounding box center [860, 171] width 63 height 10
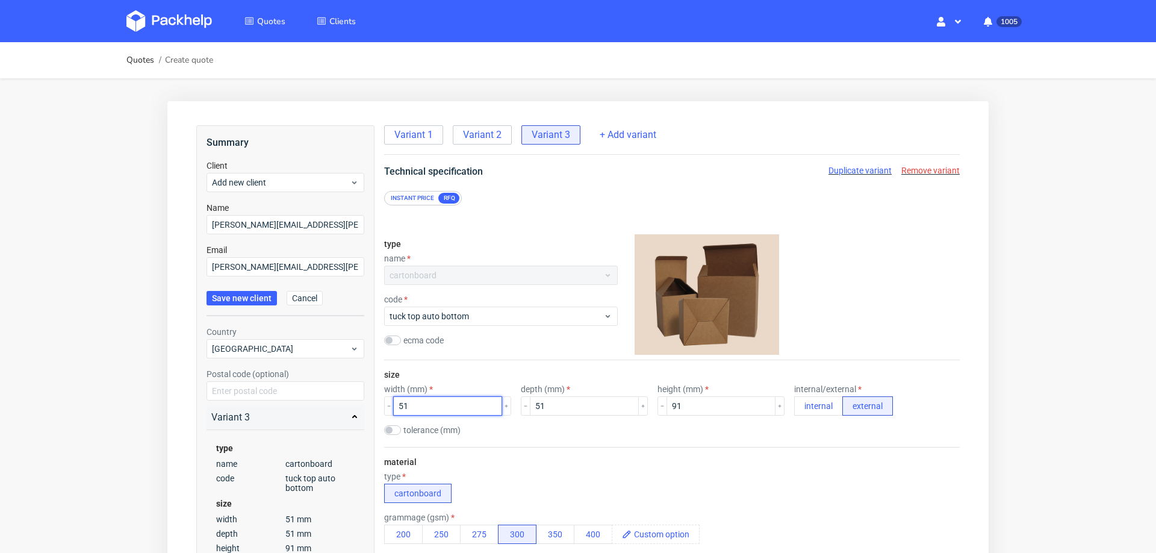
click at [433, 408] on input "51" at bounding box center [447, 405] width 109 height 19
type input "60"
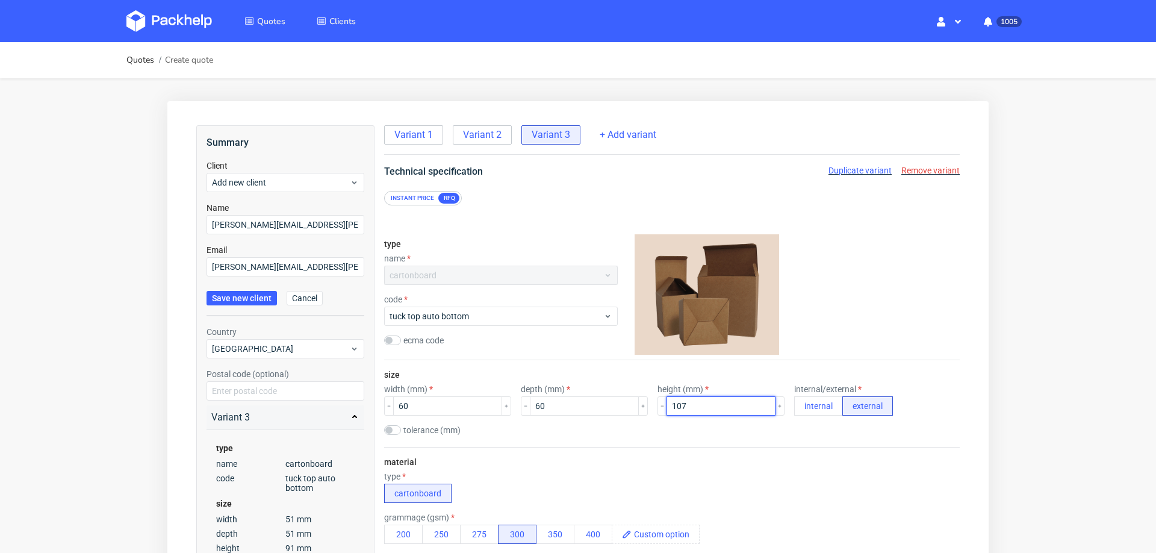
type input "107"
click at [562, 437] on div "size width (mm) 60 depth (mm) 60 height (mm) 107 internal/external internal ext…" at bounding box center [672, 403] width 576 height 87
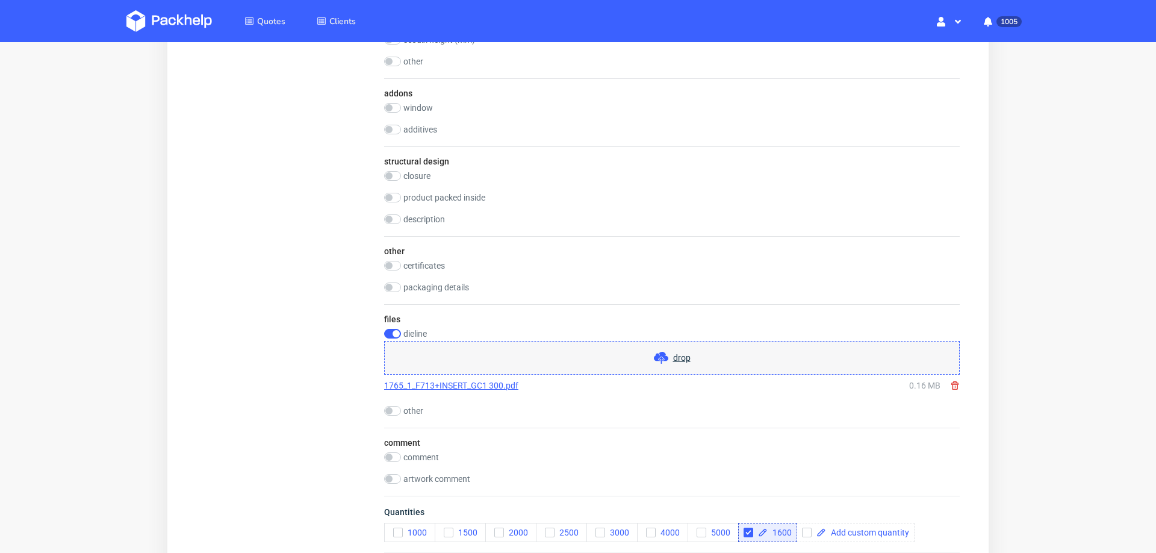
scroll to position [1050, 0]
click at [677, 351] on span "drop" at bounding box center [681, 357] width 17 height 12
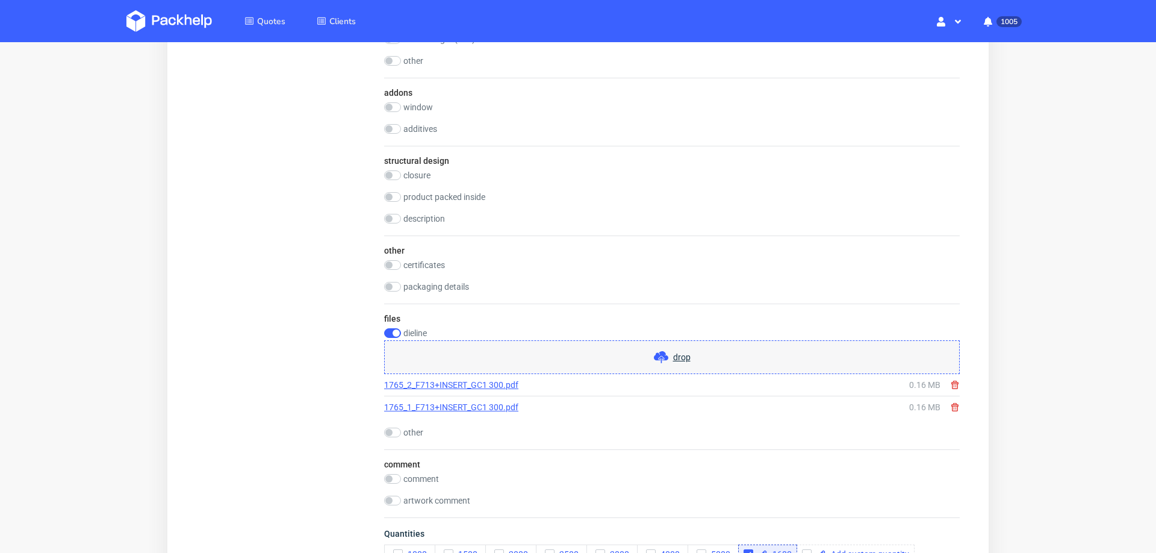
click at [951, 403] on use at bounding box center [954, 407] width 7 height 8
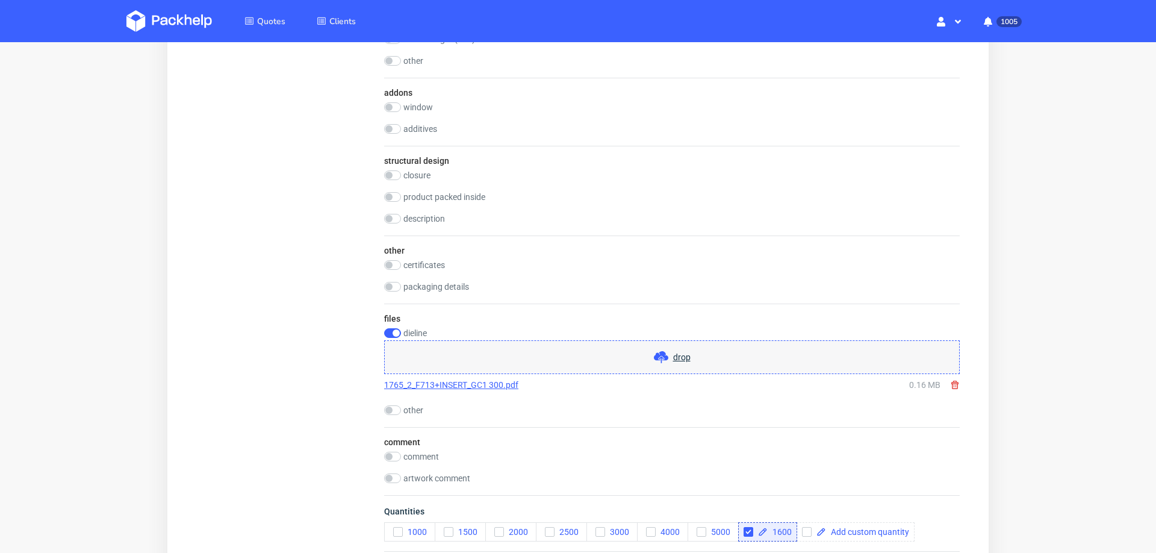
scroll to position [1109, 0]
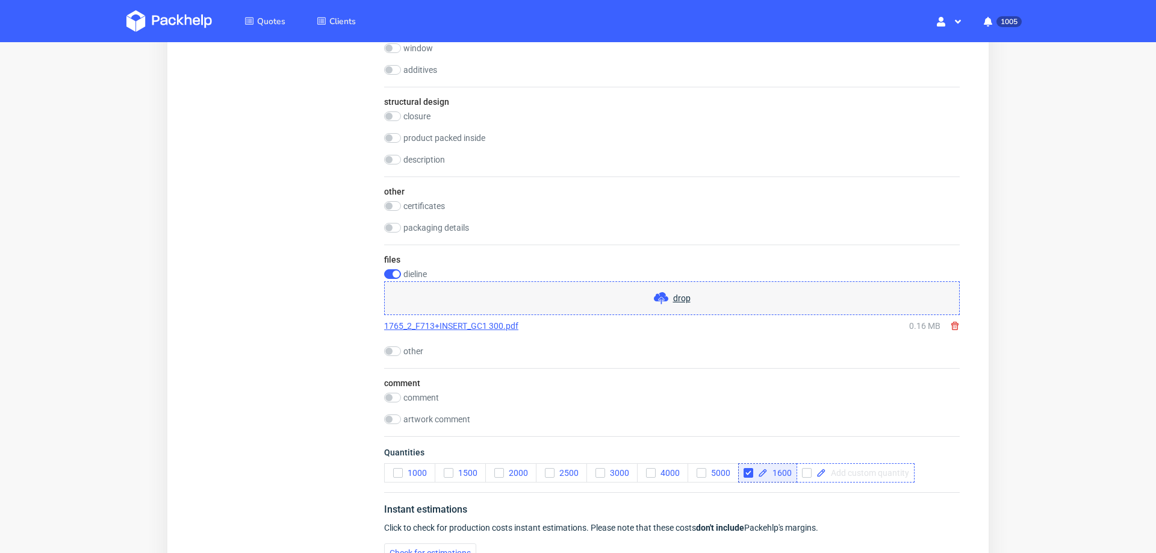
click at [858, 468] on span at bounding box center [867, 472] width 83 height 8
checkbox input "true"
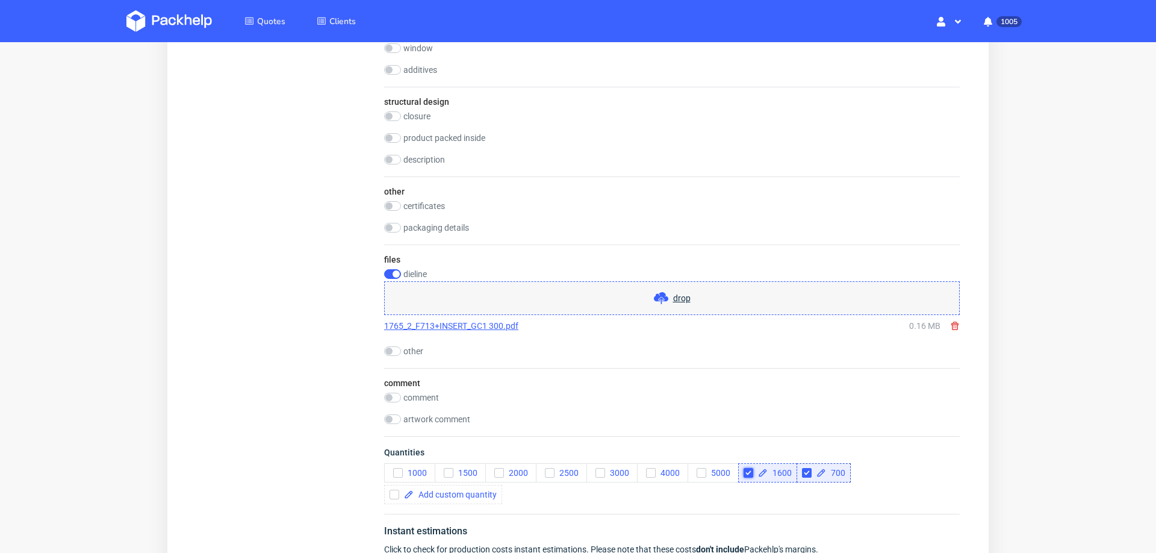
click at [745, 468] on input "checkbox" at bounding box center [749, 473] width 10 height 10
checkbox input "true"
checkbox input "false"
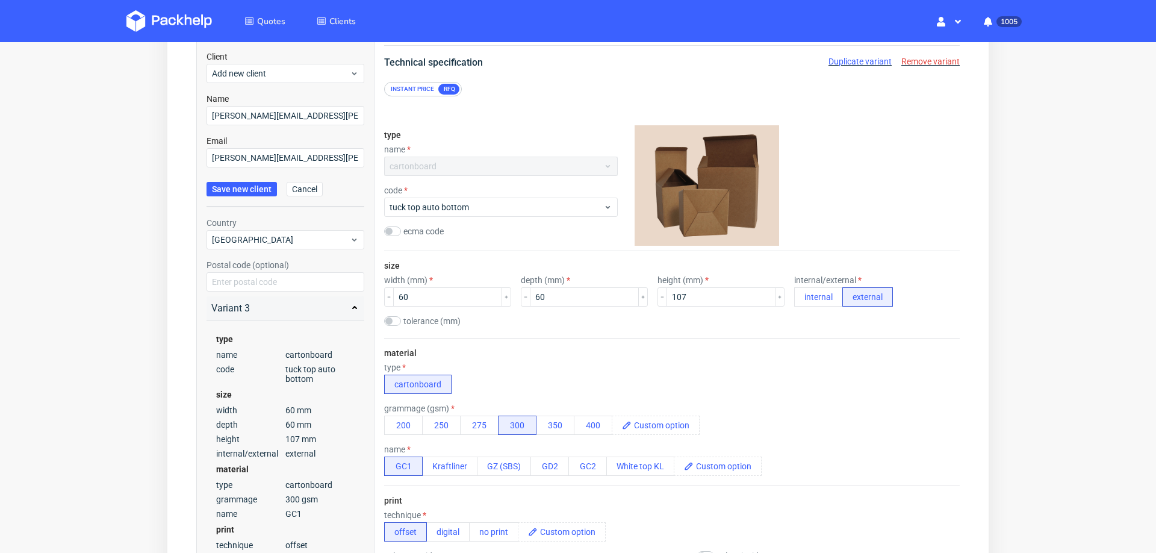
scroll to position [0, 0]
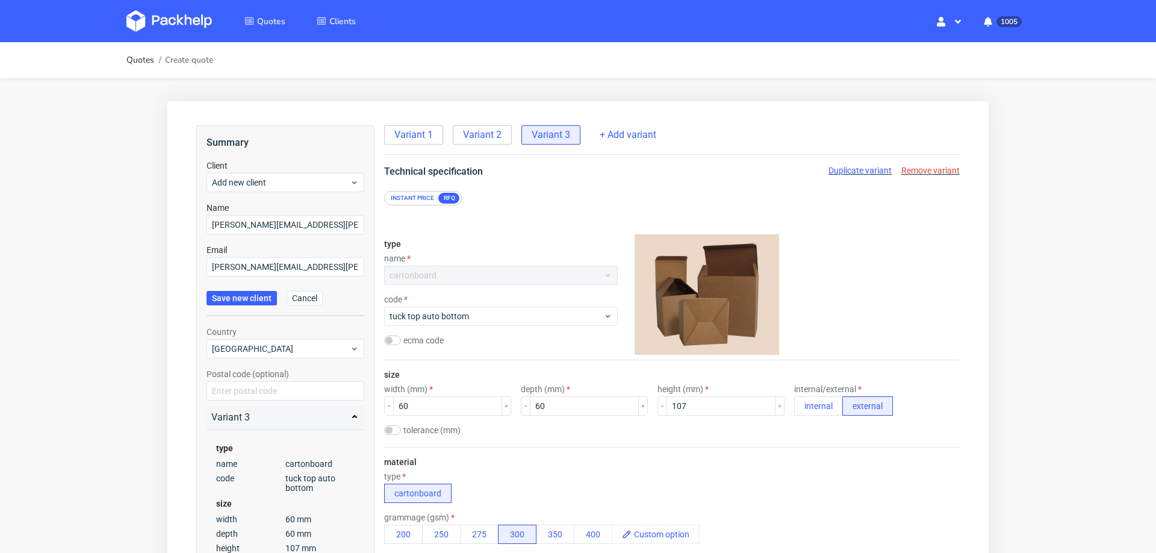
click at [862, 173] on span "Duplicate variant" at bounding box center [860, 171] width 63 height 10
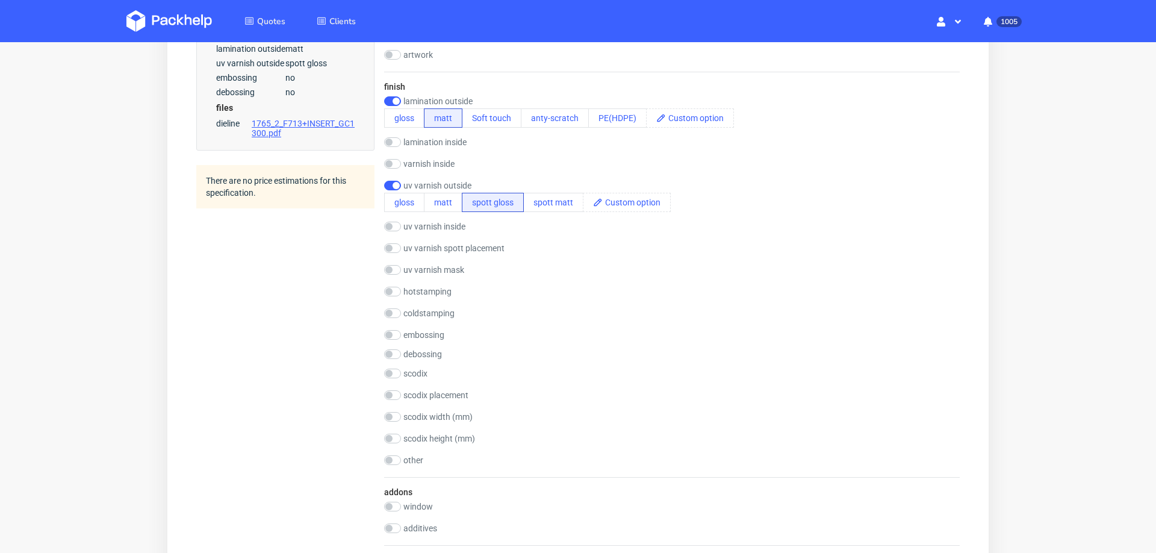
scroll to position [647, 0]
click at [392, 100] on input "checkbox" at bounding box center [392, 105] width 17 height 10
checkbox input "false"
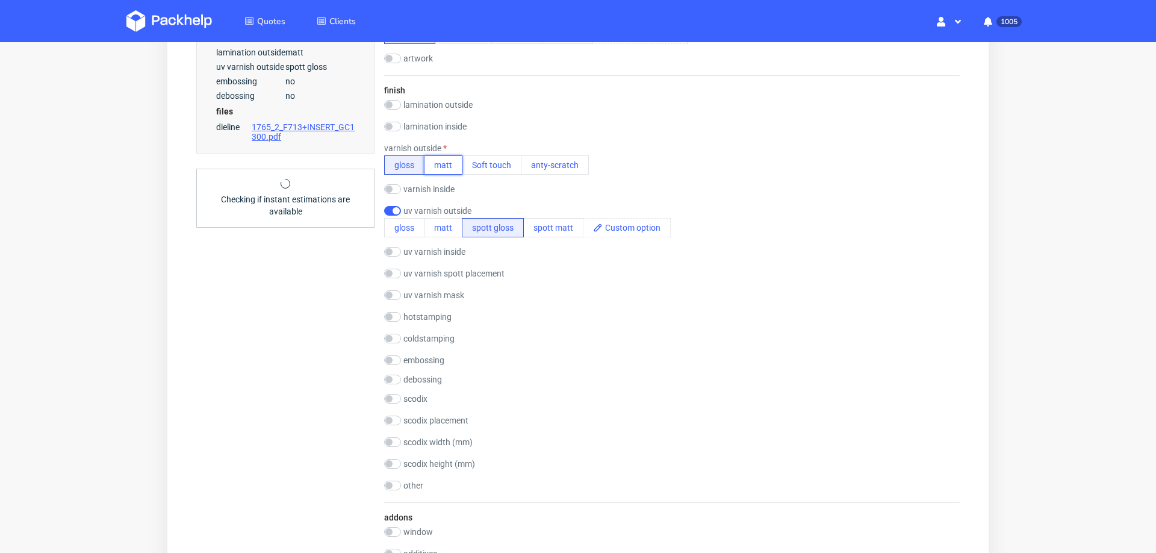
click at [437, 164] on button "matt" at bounding box center [443, 164] width 39 height 19
click at [393, 360] on input "checkbox" at bounding box center [392, 360] width 17 height 10
checkbox input "true"
click at [388, 211] on input "checkbox" at bounding box center [392, 211] width 17 height 10
checkbox input "false"
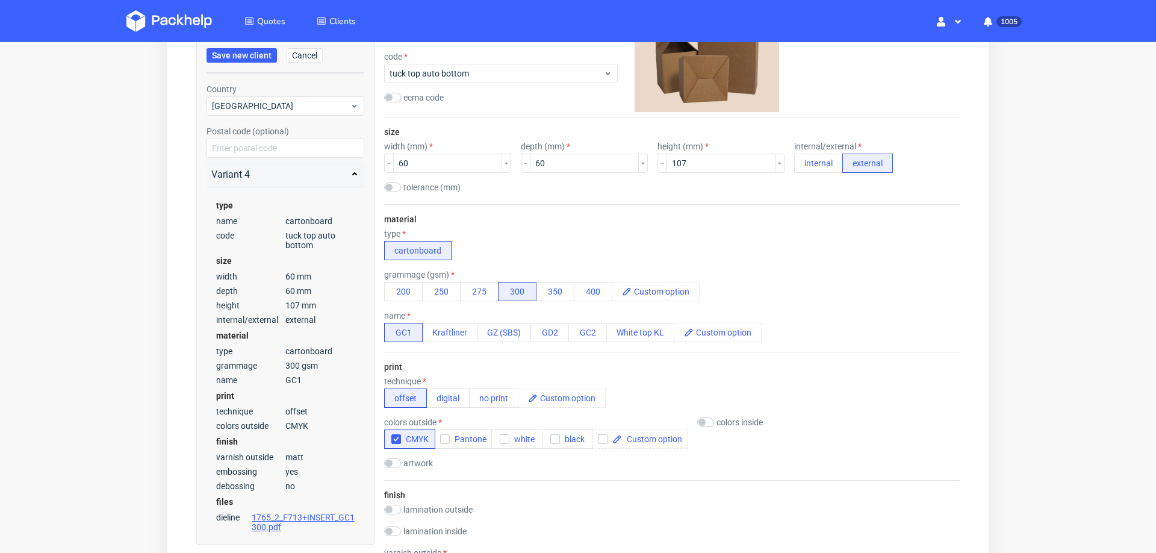
scroll to position [0, 0]
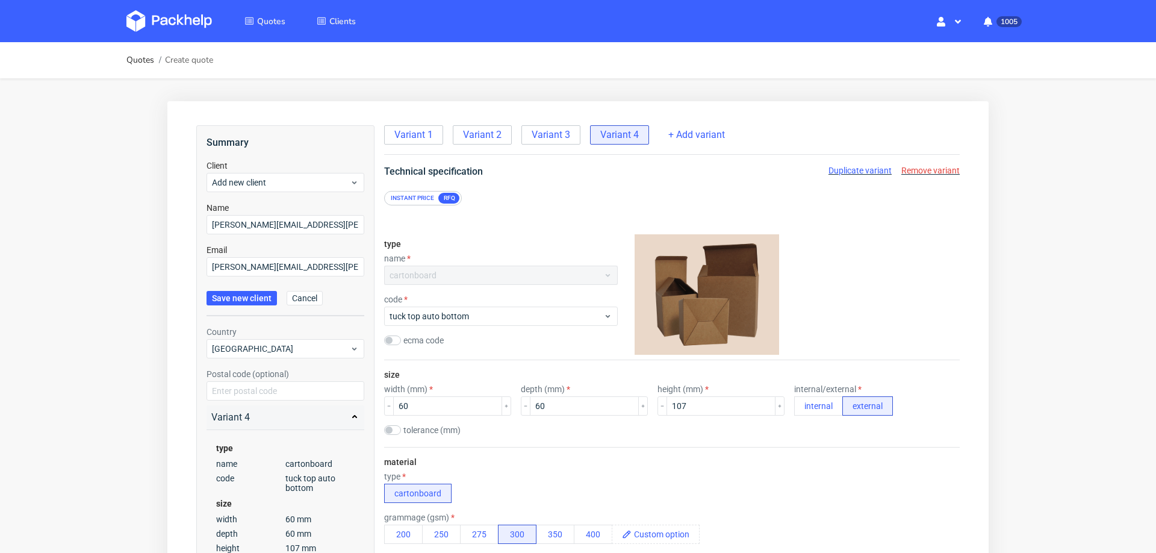
click at [852, 169] on span "Duplicate variant" at bounding box center [860, 171] width 63 height 10
click at [416, 400] on input "60" at bounding box center [447, 405] width 109 height 19
type input "80"
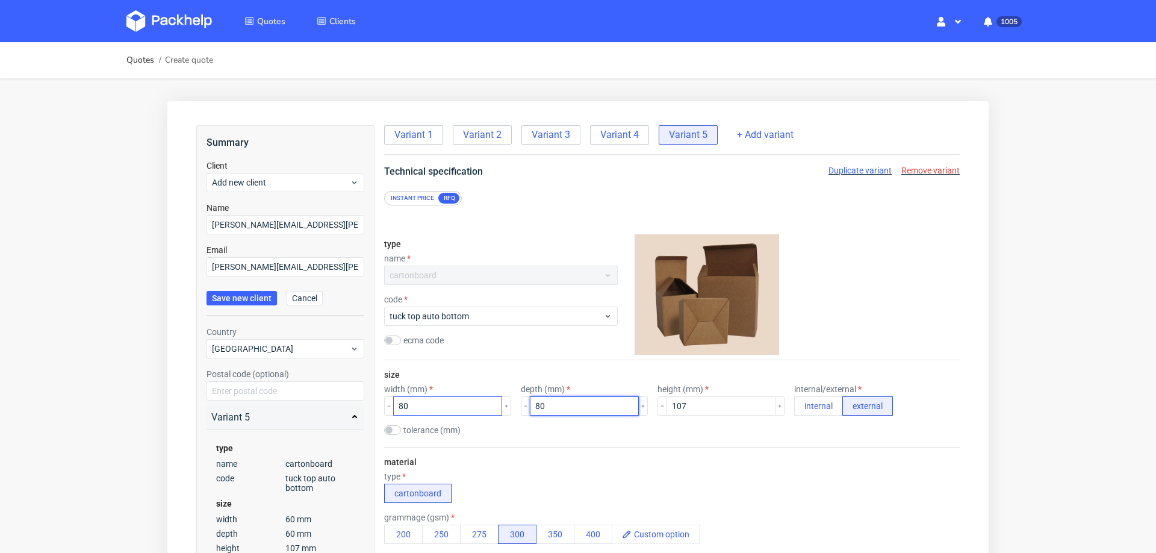
type input "80"
type input "46"
click at [506, 455] on div "material type cartonboard grammage (gsm) 200 250 275 300 350 400 name GC1 Kraft…" at bounding box center [672, 521] width 576 height 148
click at [858, 172] on span "Duplicate variant" at bounding box center [860, 171] width 63 height 10
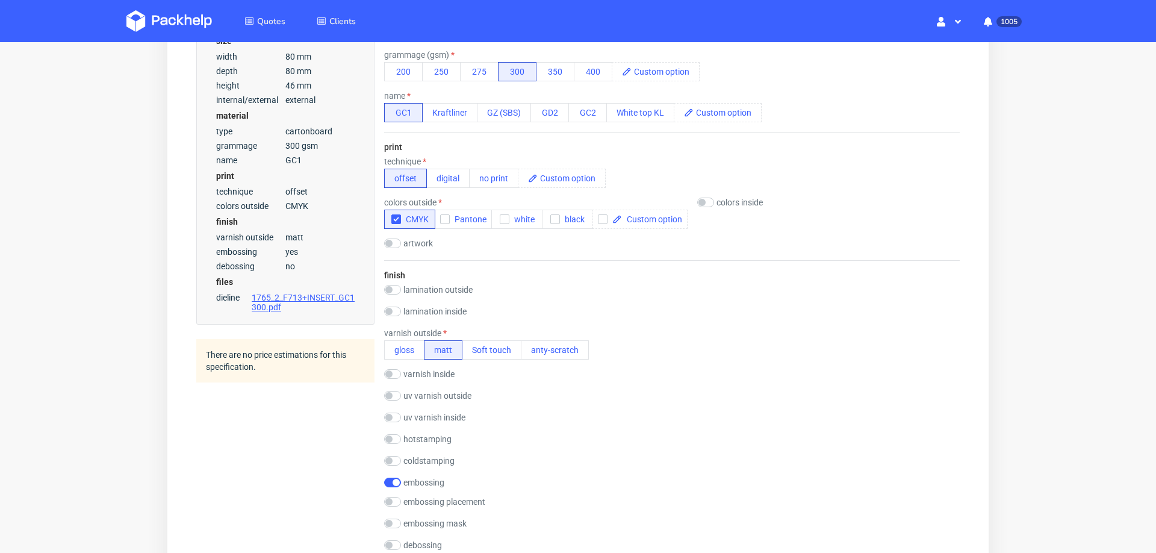
scroll to position [544, 0]
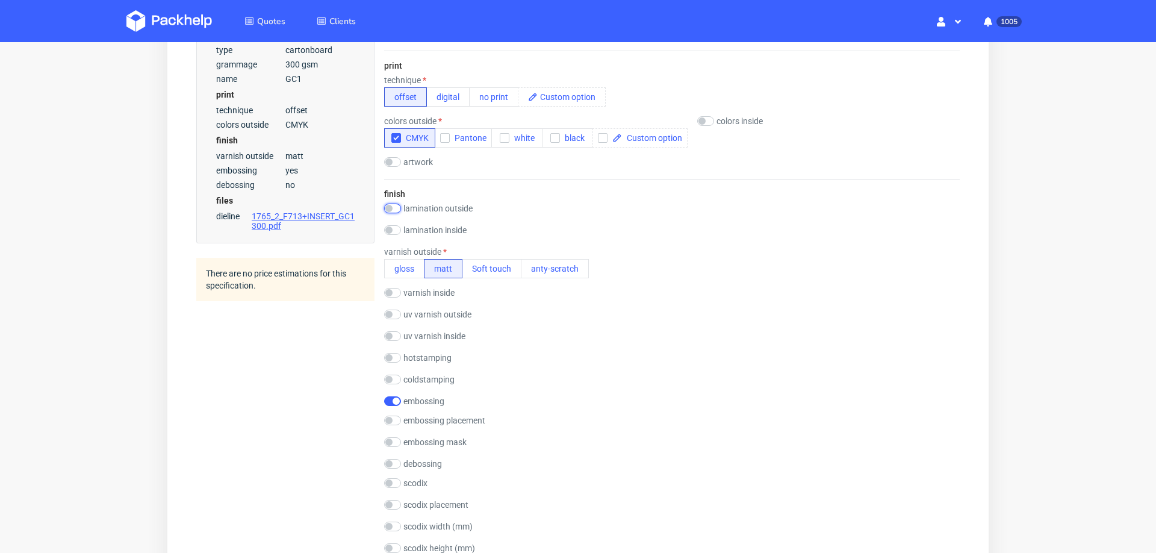
click at [398, 205] on input "checkbox" at bounding box center [392, 209] width 17 height 10
checkbox input "true"
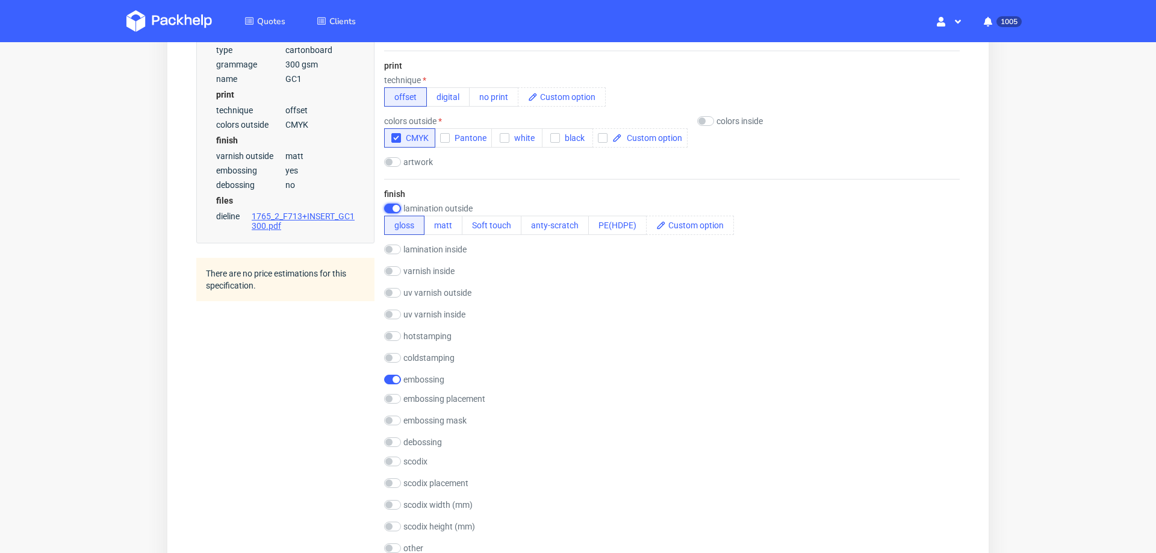
scroll to position [0, 0]
click at [447, 221] on button "matt" at bounding box center [443, 225] width 39 height 19
click at [395, 290] on input "checkbox" at bounding box center [392, 293] width 17 height 10
checkbox input "true"
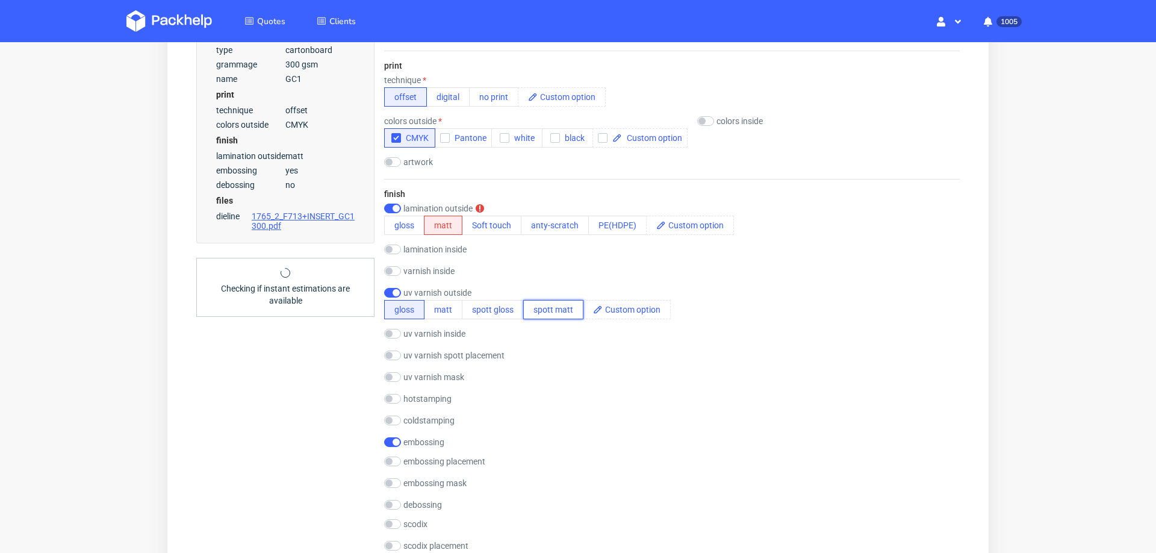
click at [543, 310] on button "spott matt" at bounding box center [553, 309] width 60 height 19
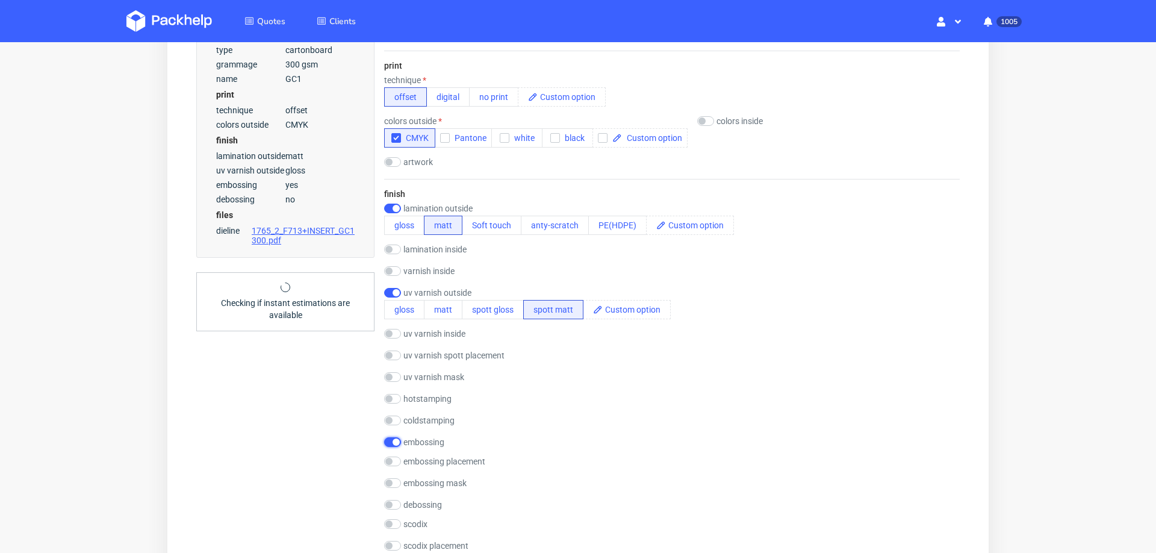
click at [386, 437] on input "checkbox" at bounding box center [392, 442] width 17 height 10
checkbox input "false"
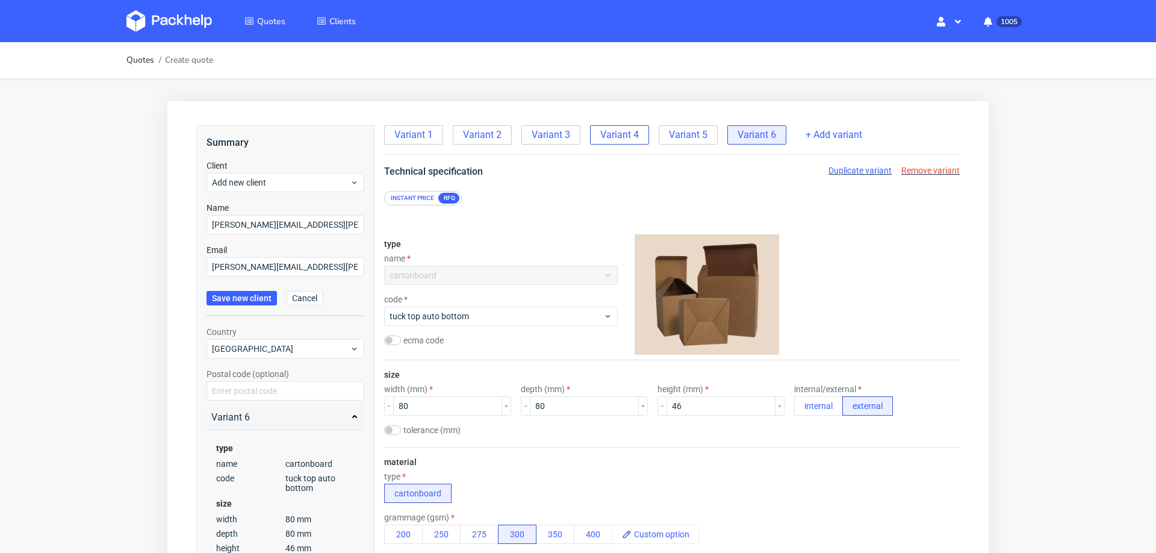
click at [610, 142] on div "Variant 4" at bounding box center [619, 134] width 59 height 19
click at [546, 134] on span "Variant 3" at bounding box center [551, 134] width 39 height 13
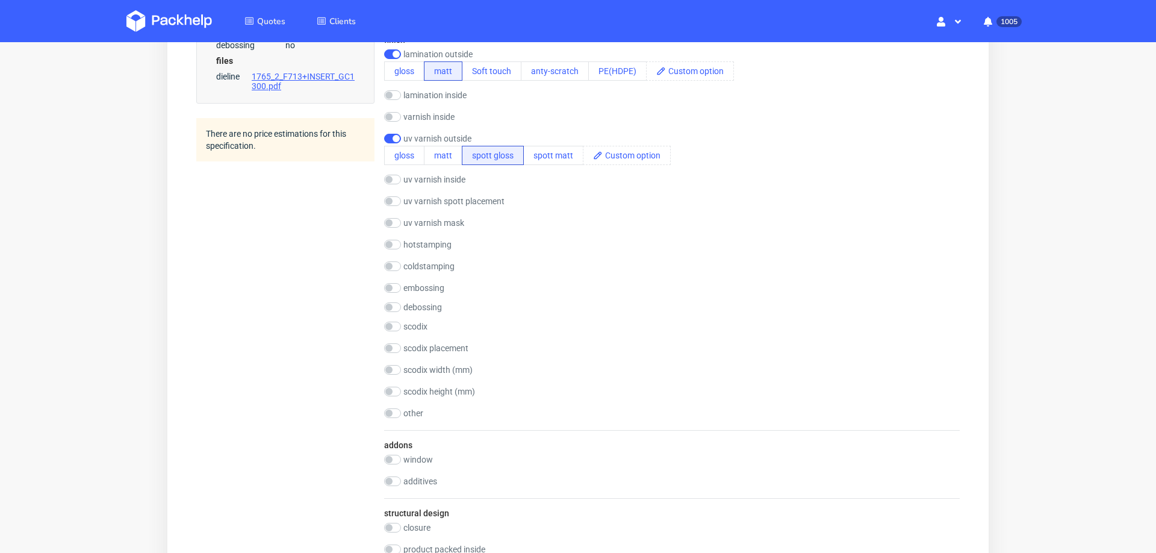
scroll to position [696, 0]
click at [438, 156] on button "matt" at bounding box center [443, 157] width 39 height 19
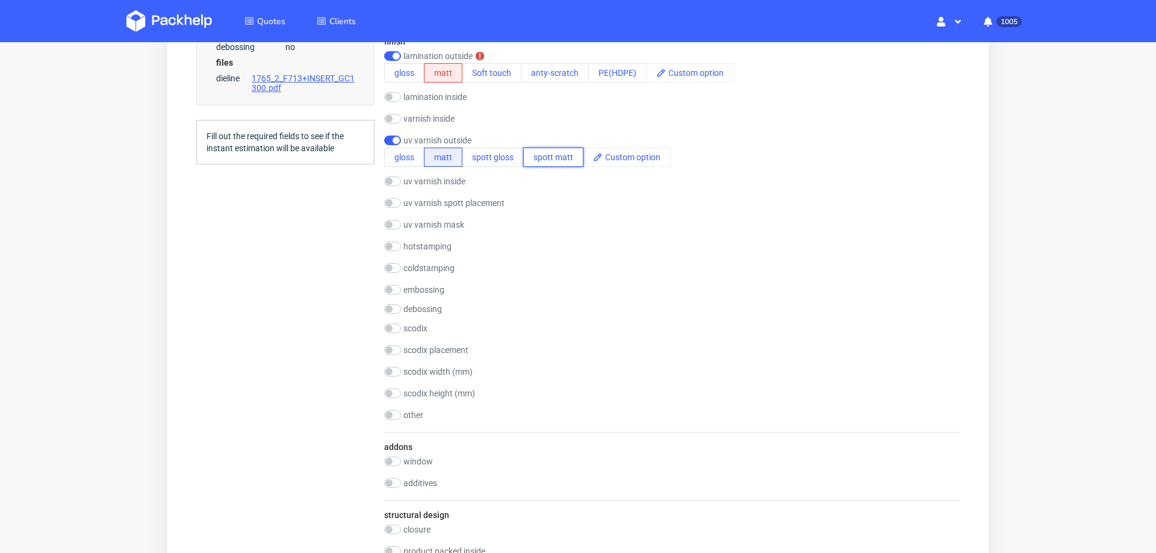
click at [552, 150] on button "spott matt" at bounding box center [553, 157] width 60 height 19
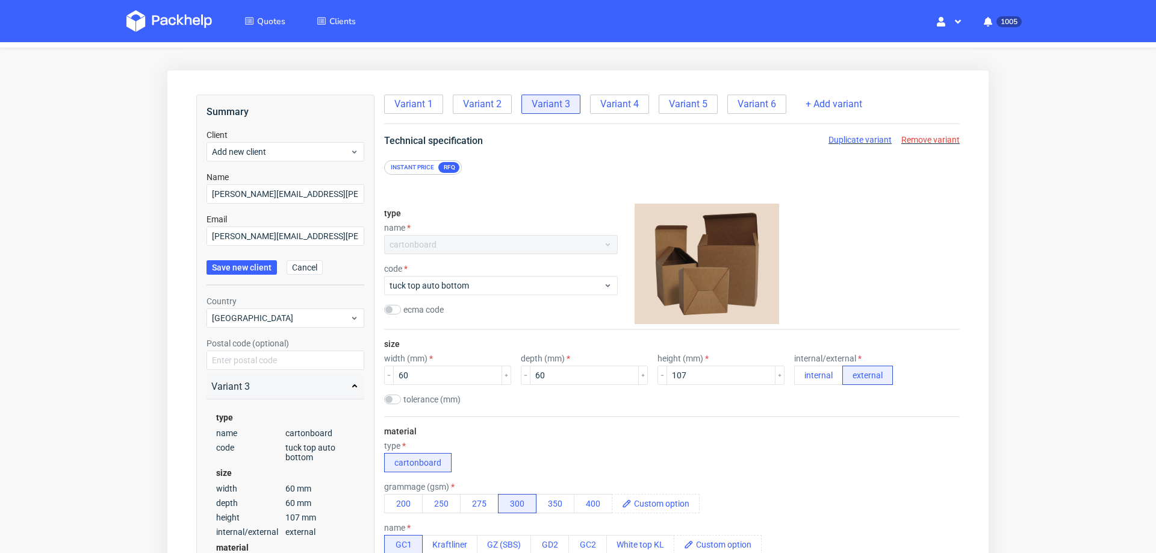
scroll to position [30, 0]
click at [470, 105] on span "Variant 2" at bounding box center [482, 105] width 39 height 13
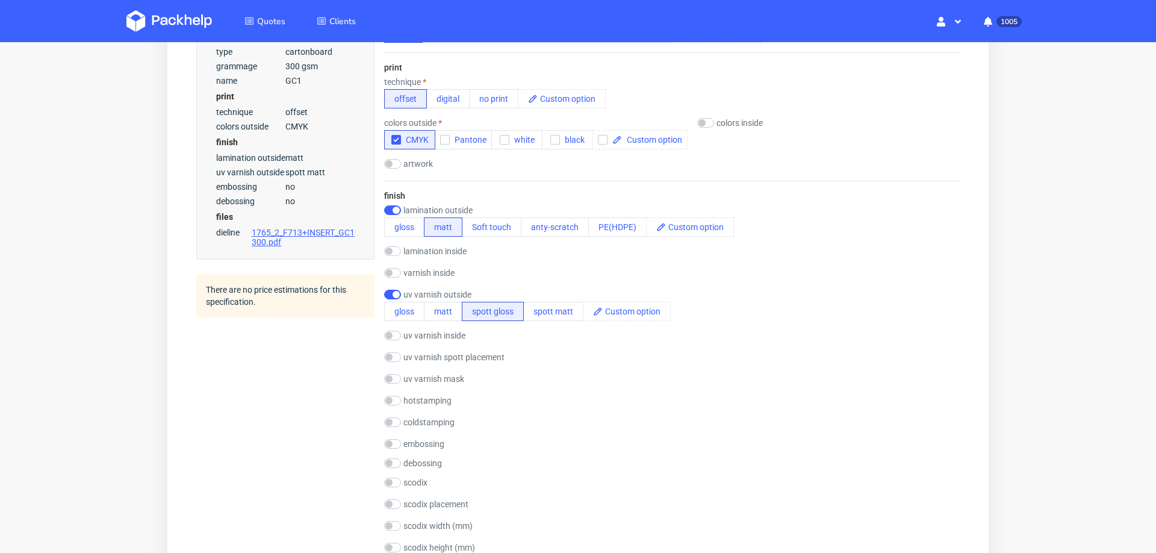
scroll to position [544, 0]
click at [532, 305] on button "spott matt" at bounding box center [553, 308] width 60 height 19
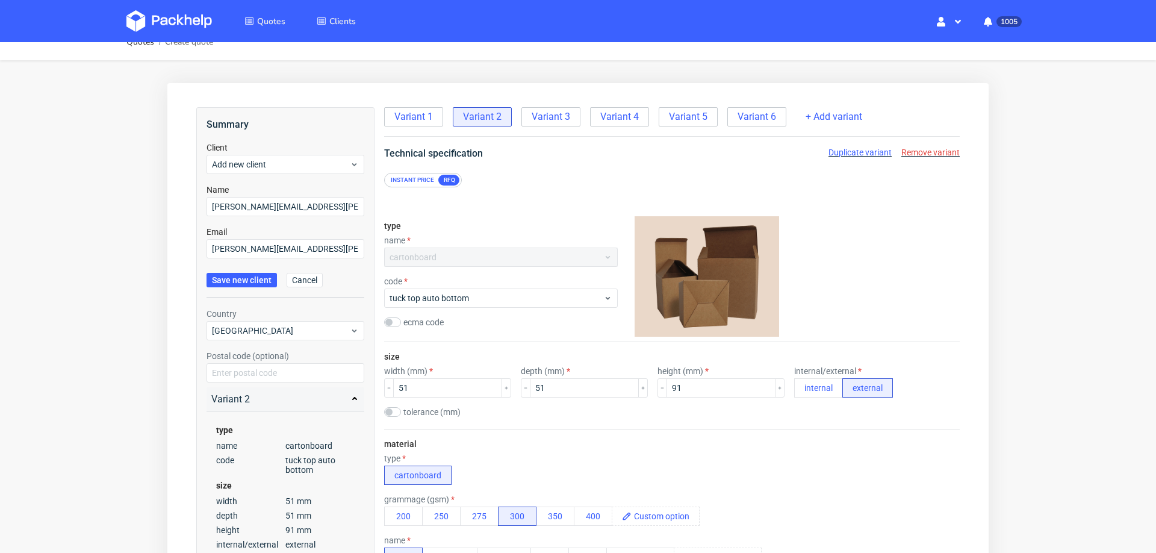
scroll to position [0, 0]
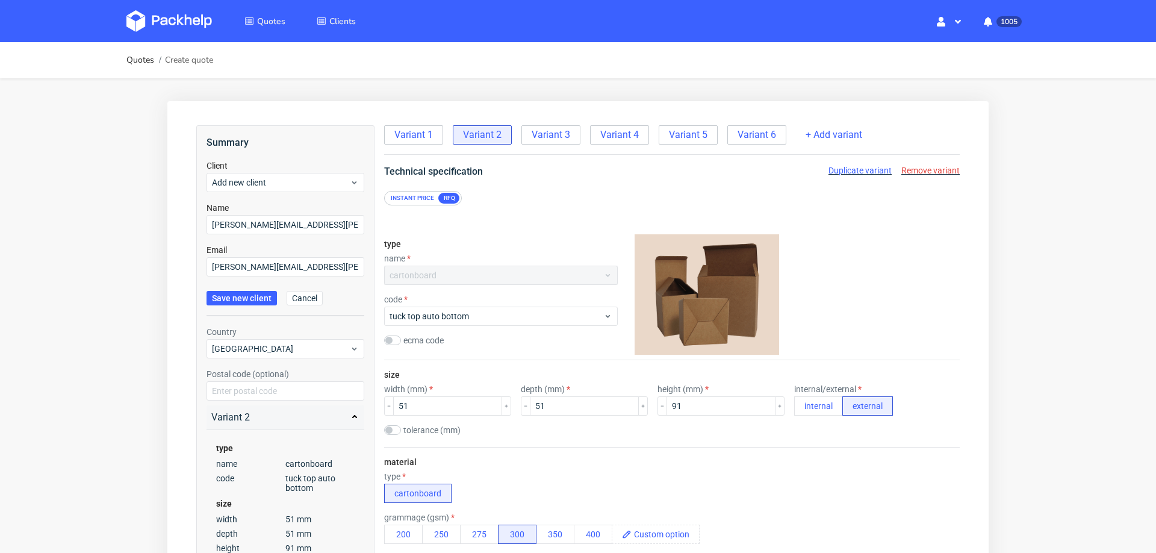
click at [689, 131] on span "Variant 5" at bounding box center [688, 134] width 39 height 13
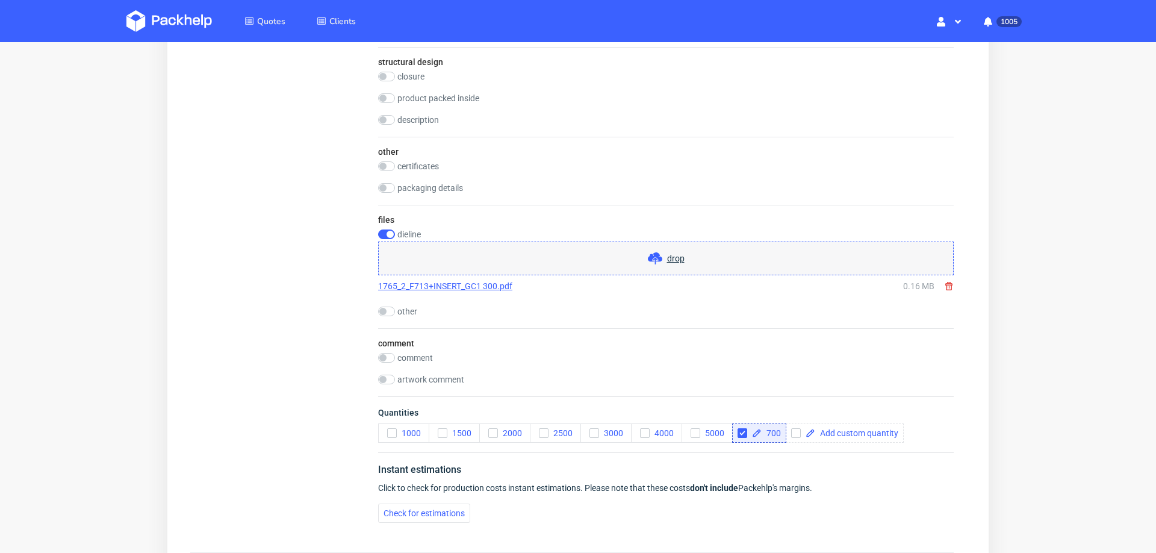
click at [667, 252] on span "drop" at bounding box center [675, 258] width 17 height 12
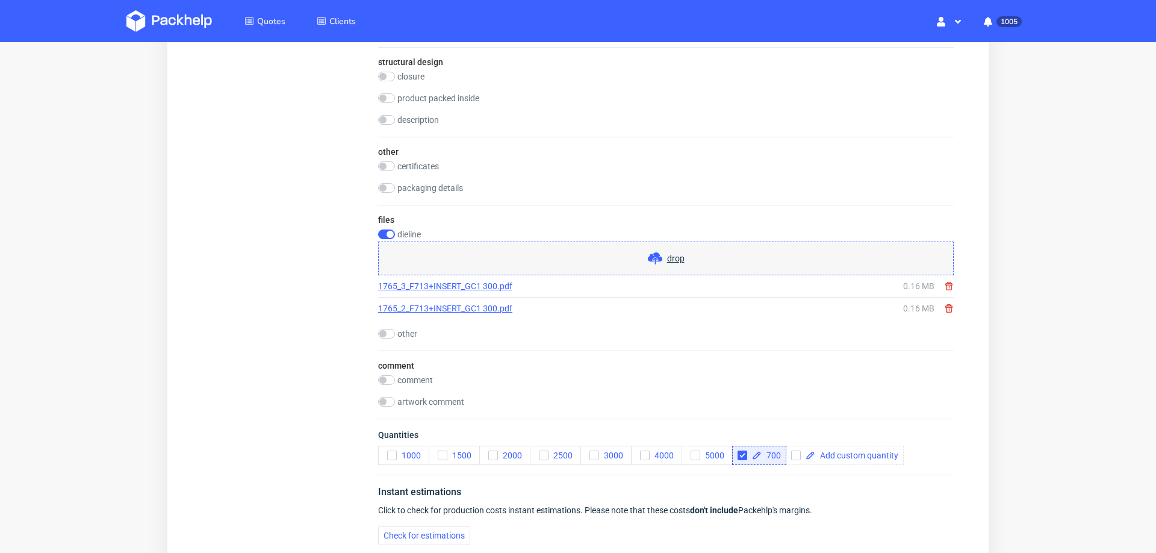
click at [945, 304] on use at bounding box center [948, 308] width 7 height 8
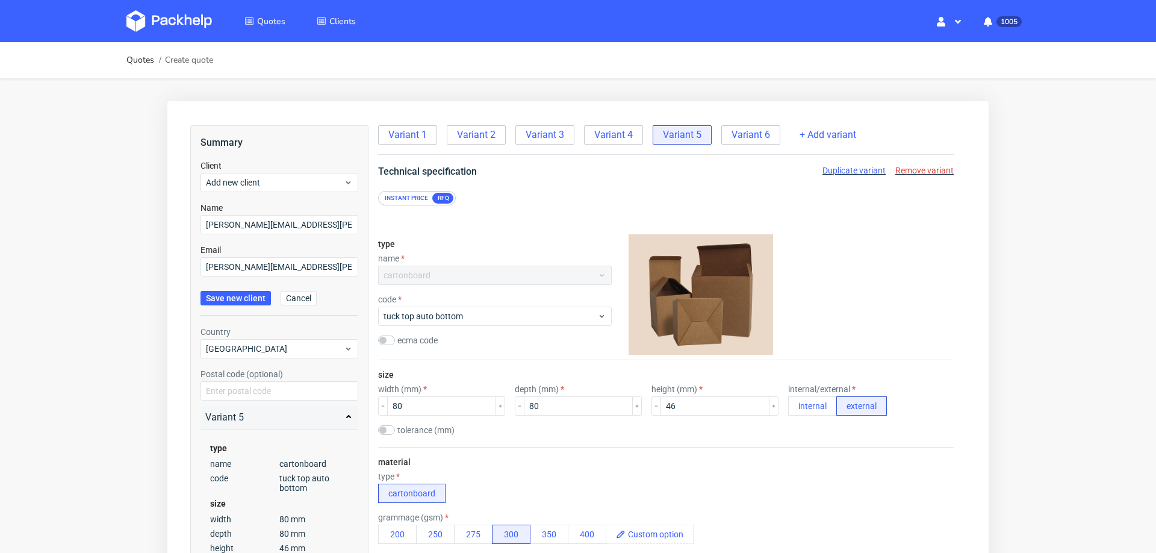
click at [733, 151] on div "Variant 1 Variant 2 Variant 3 Variant 4 Variant 5 Variant 6 + Add variant" at bounding box center [666, 140] width 576 height 30
click at [742, 138] on span "Variant 6" at bounding box center [751, 134] width 39 height 13
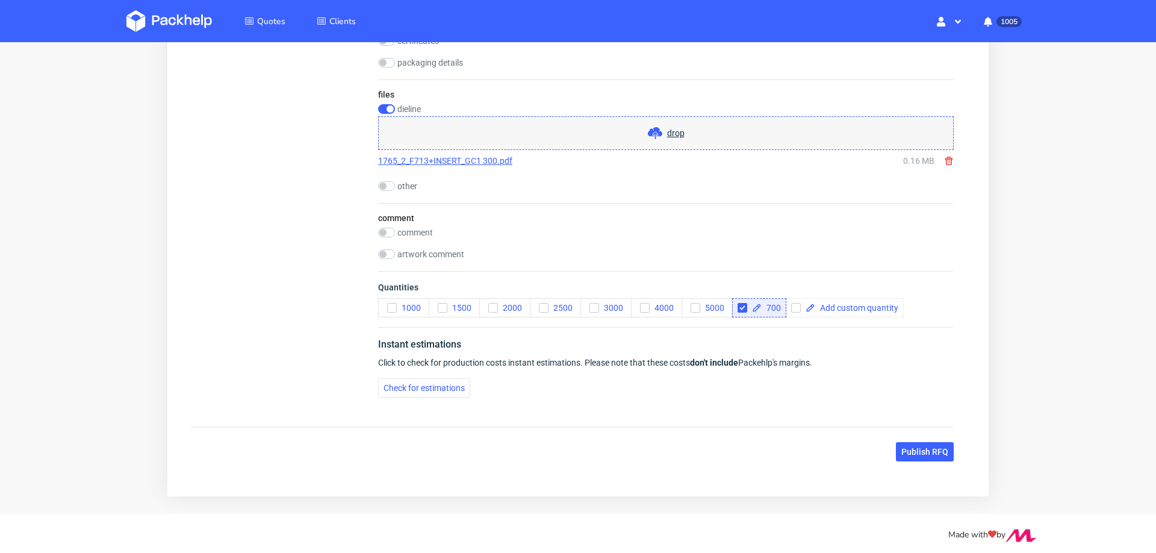
scroll to position [1277, 0]
click at [670, 125] on span "drop" at bounding box center [675, 130] width 17 height 12
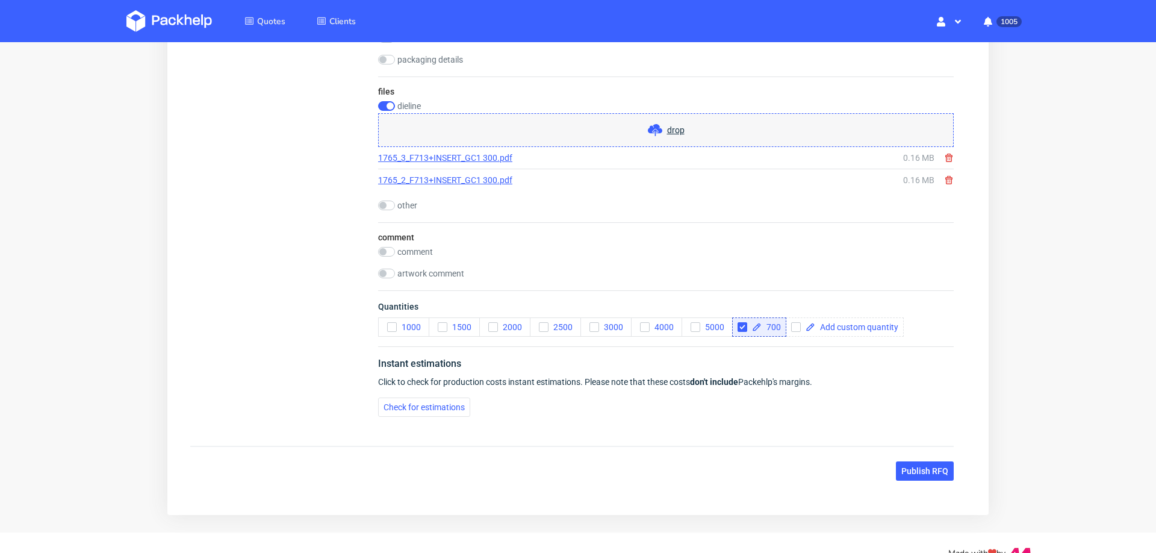
click at [945, 176] on use at bounding box center [948, 180] width 7 height 8
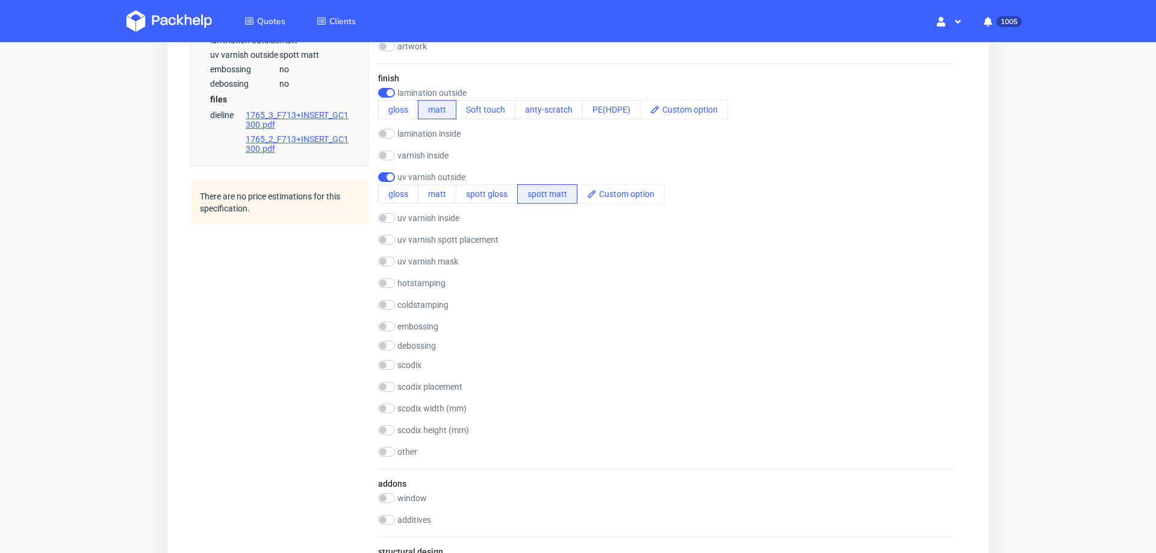
scroll to position [331, 0]
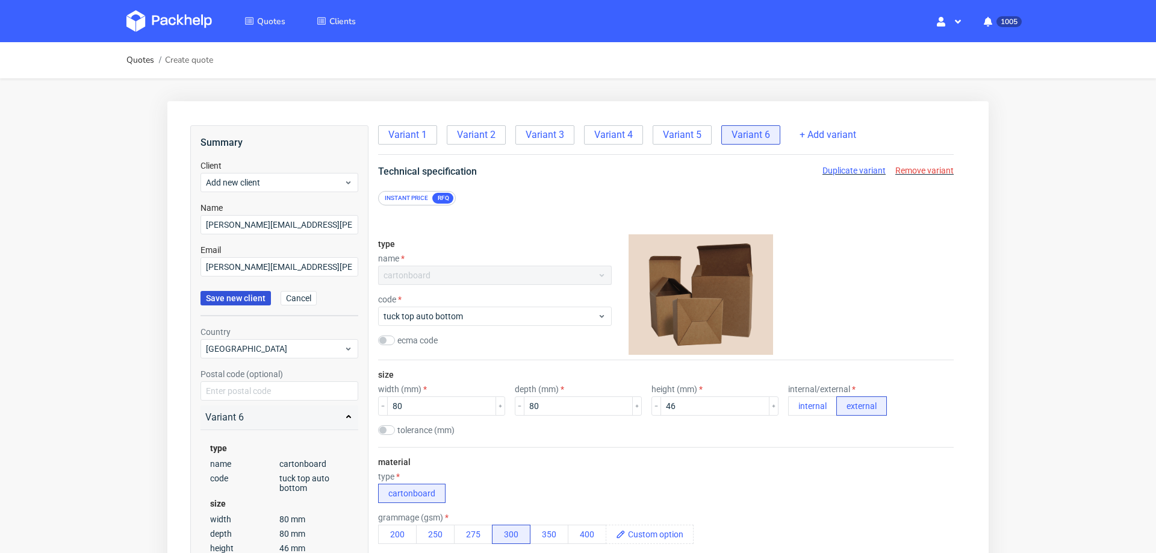
click at [245, 296] on span "Save new client" at bounding box center [236, 298] width 60 height 8
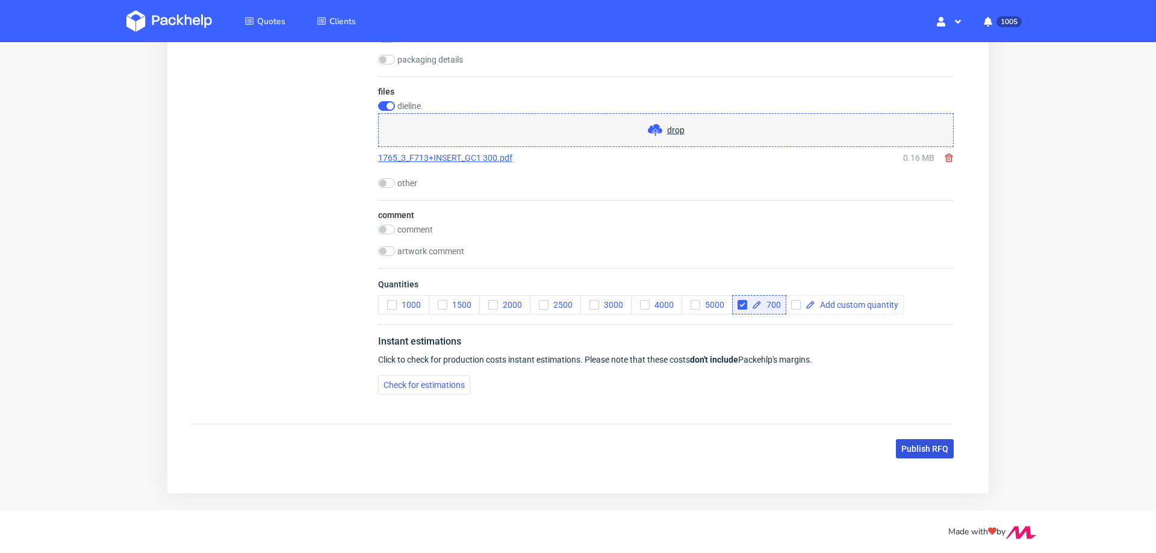
click at [901, 452] on button "Publish RFQ" at bounding box center [925, 448] width 58 height 19
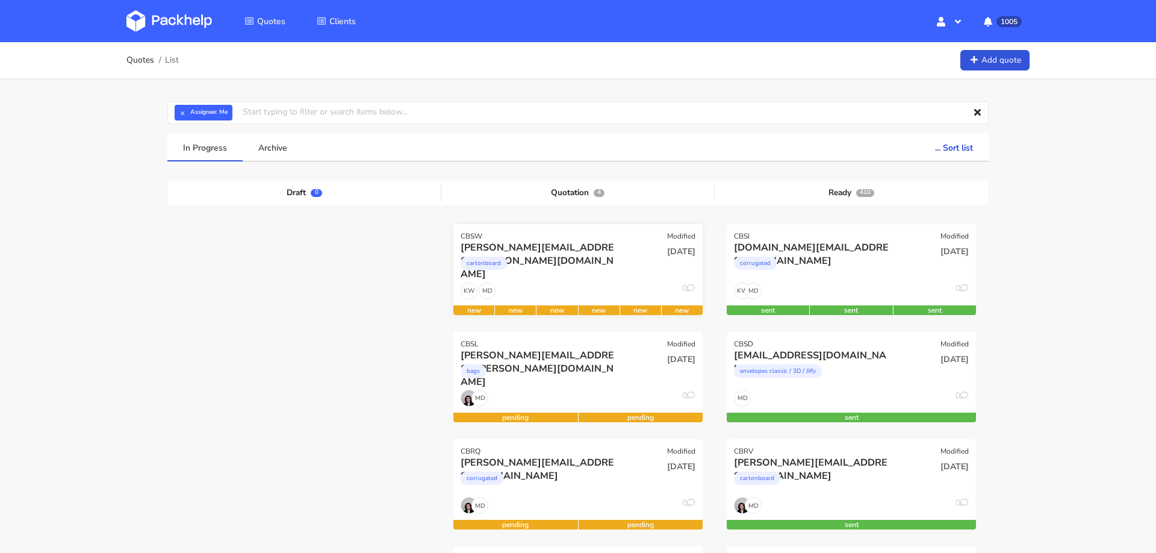
click at [561, 280] on div "[PERSON_NAME][EMAIL_ADDRESS][PERSON_NAME][DOMAIN_NAME] cartonboard" at bounding box center [536, 261] width 168 height 41
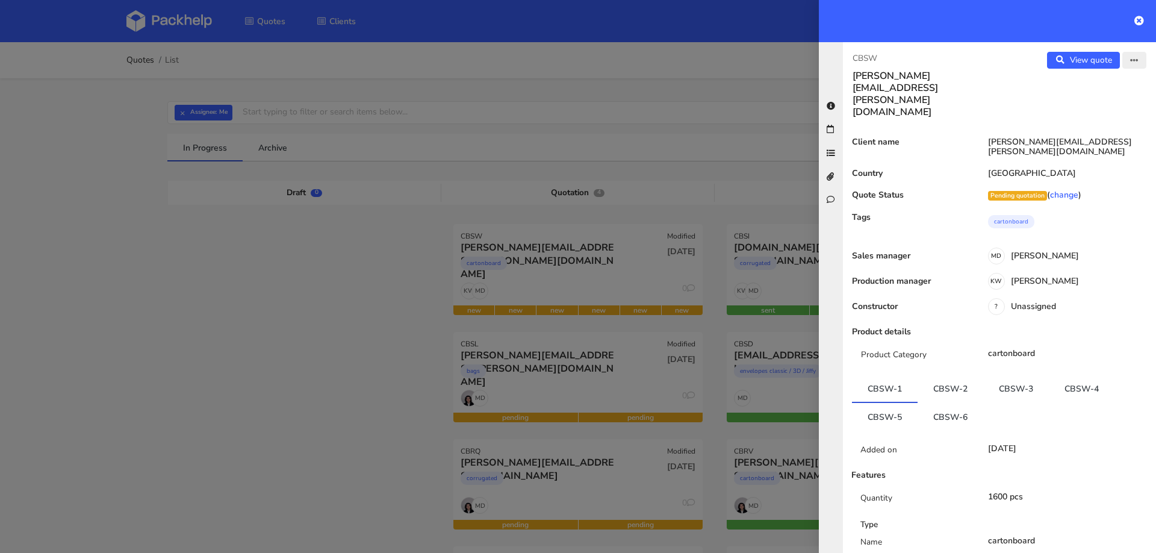
click at [1139, 60] on button "button" at bounding box center [1134, 60] width 24 height 17
click at [1099, 85] on link "Edit quote" at bounding box center [1095, 85] width 106 height 20
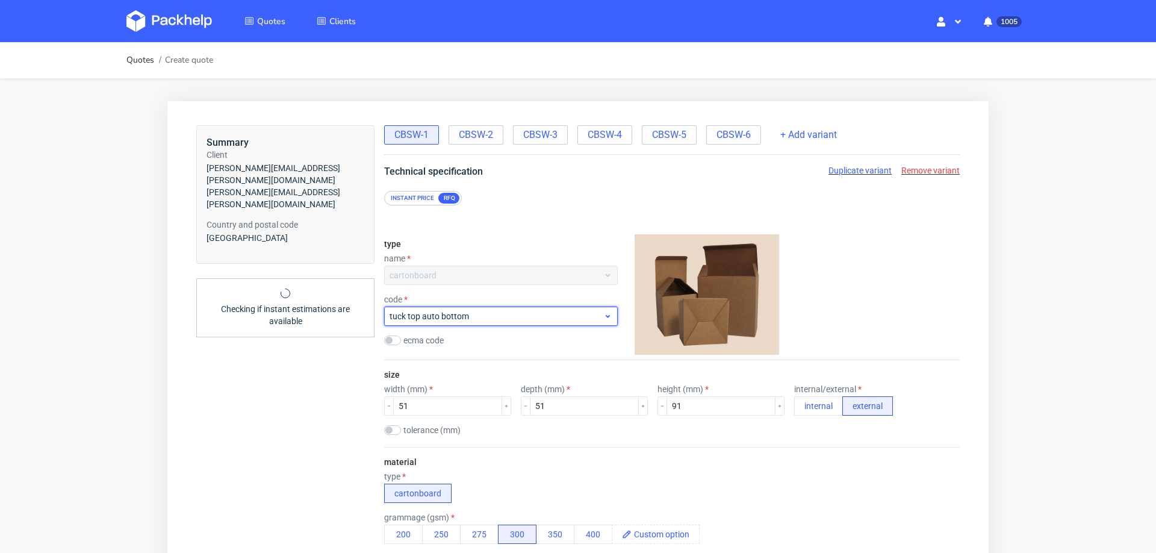
click at [488, 316] on span "tuck top auto bottom" at bounding box center [497, 316] width 214 height 12
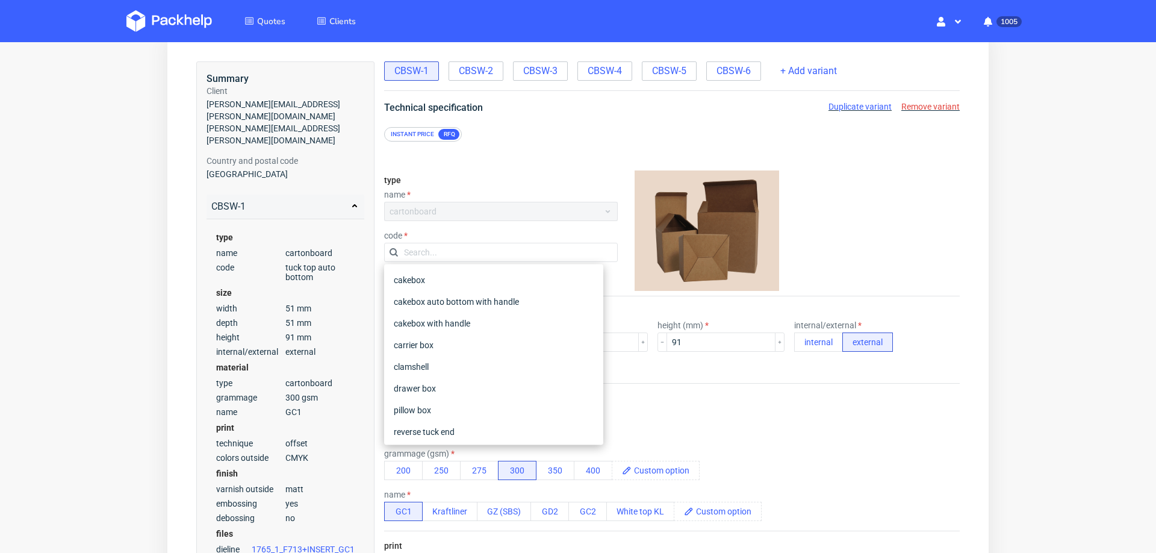
click at [739, 408] on div "type cartonboard" at bounding box center [672, 423] width 576 height 31
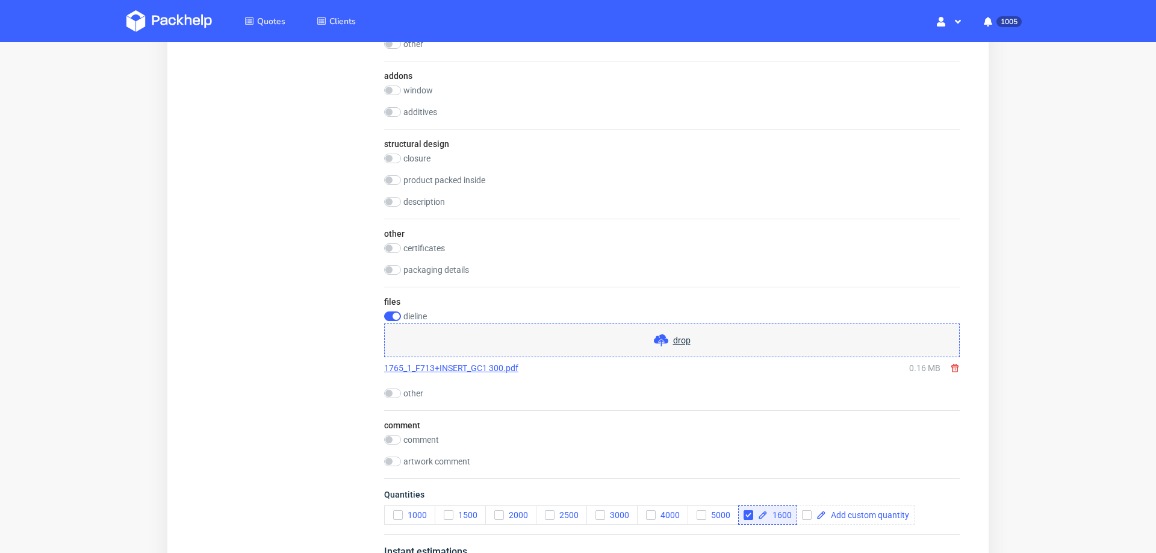
scroll to position [1073, 0]
click at [396, 431] on input "checkbox" at bounding box center [392, 436] width 17 height 10
checkbox input "true"
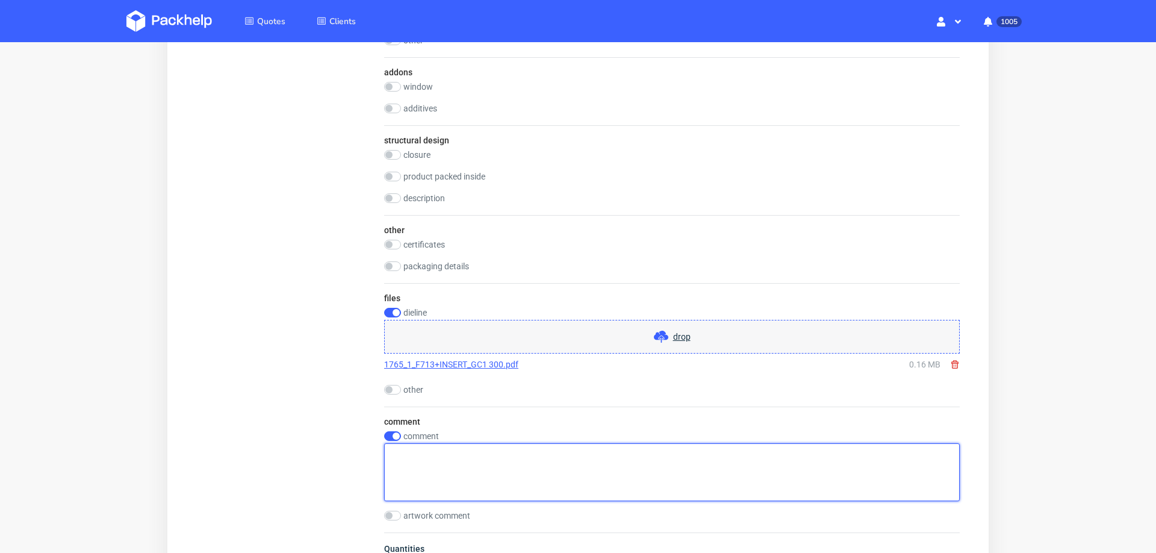
click at [457, 456] on textarea at bounding box center [672, 472] width 576 height 58
type textarea "inlay no print"
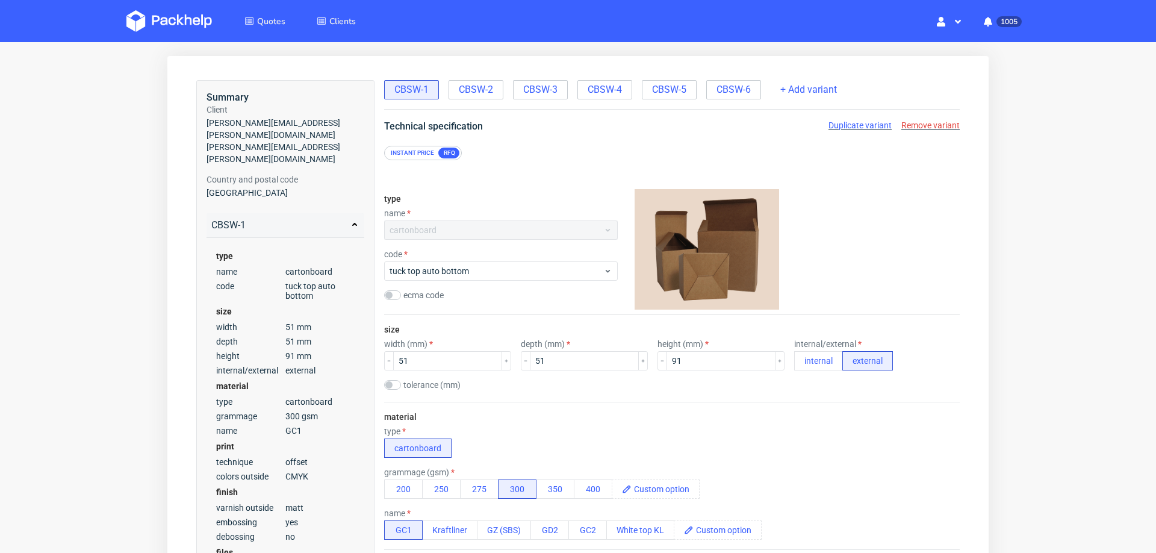
scroll to position [1, 0]
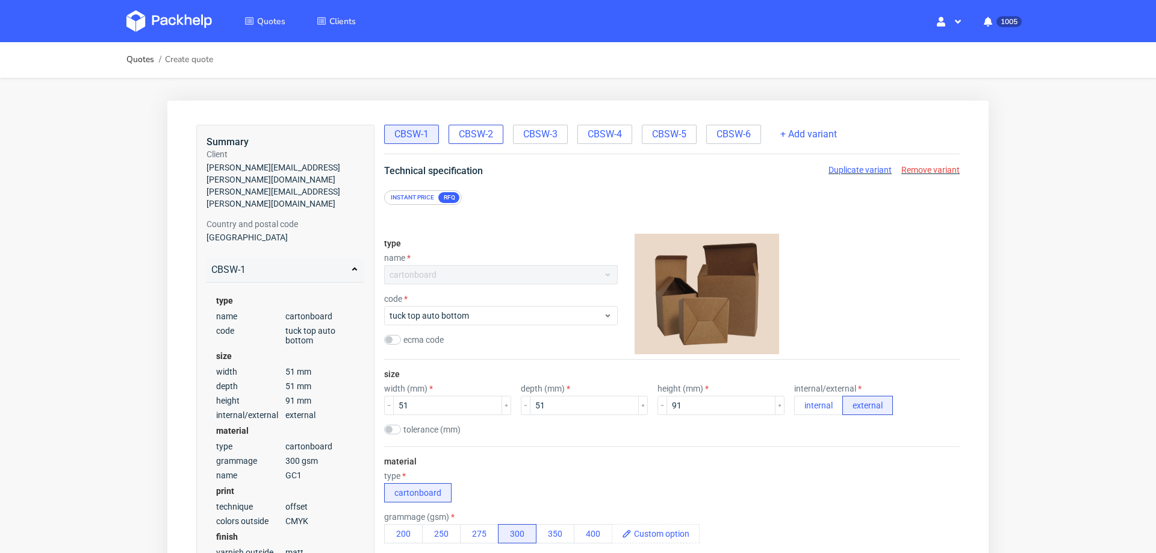
click at [472, 129] on span "CBSW-2" at bounding box center [476, 134] width 34 height 13
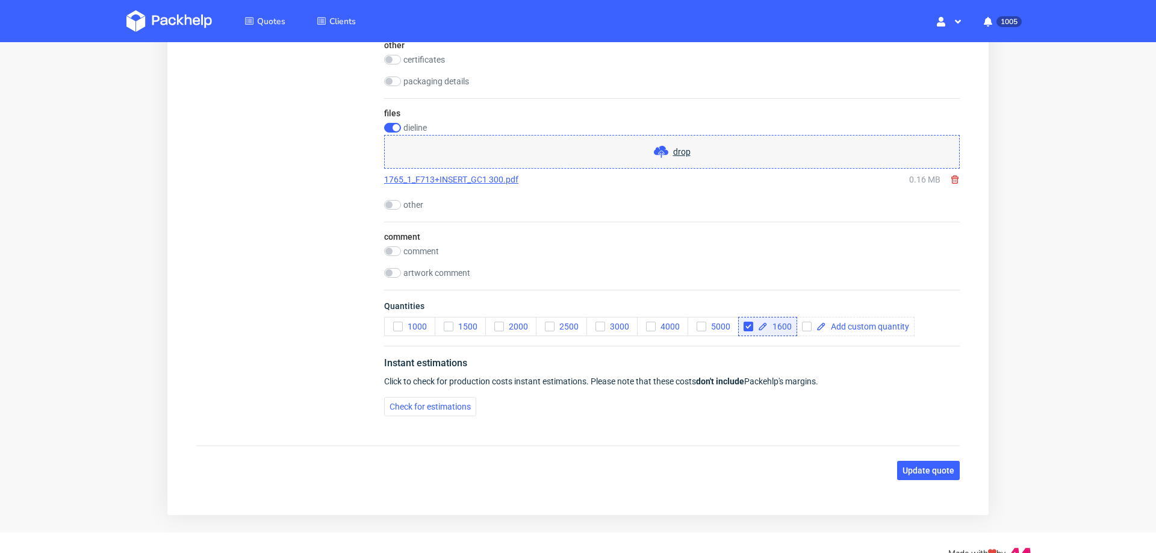
scroll to position [1277, 0]
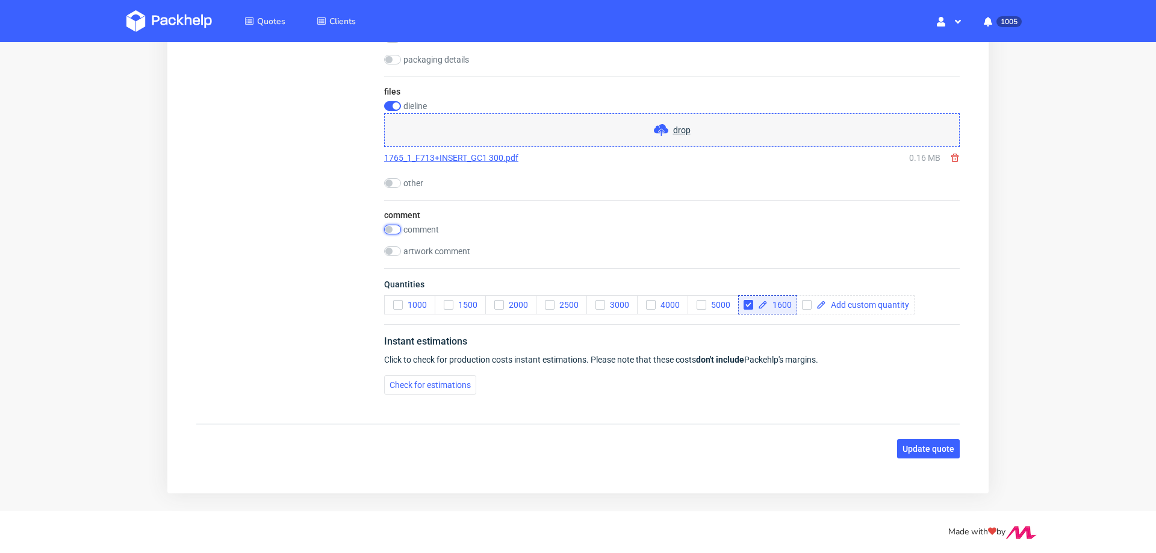
click at [394, 225] on input "checkbox" at bounding box center [392, 230] width 17 height 10
checkbox input "true"
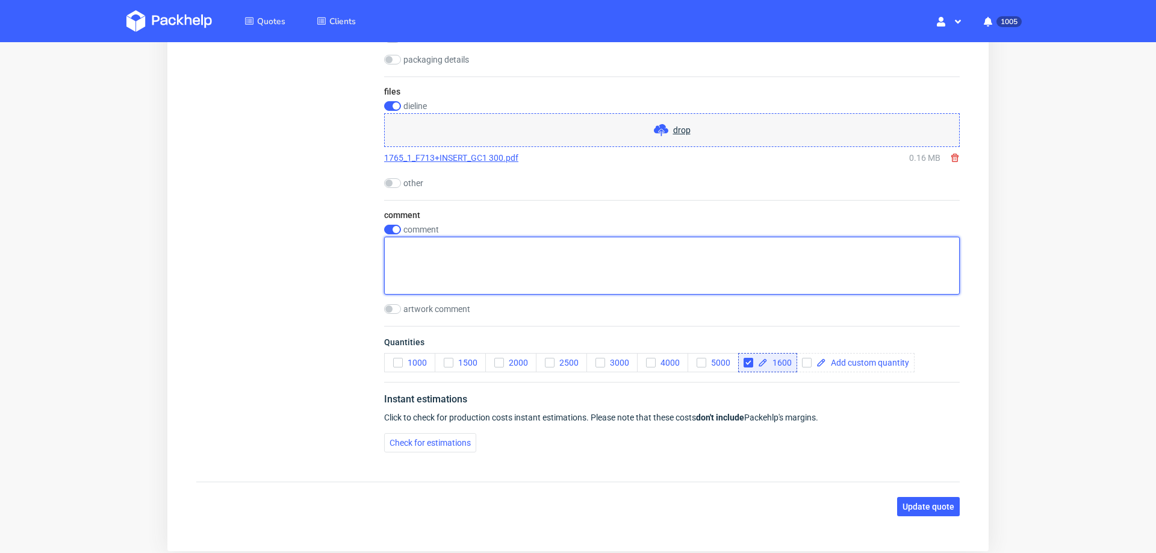
click at [436, 250] on textarea at bounding box center [672, 266] width 576 height 58
paste textarea "inlay no print"
type textarea "inlay no print"
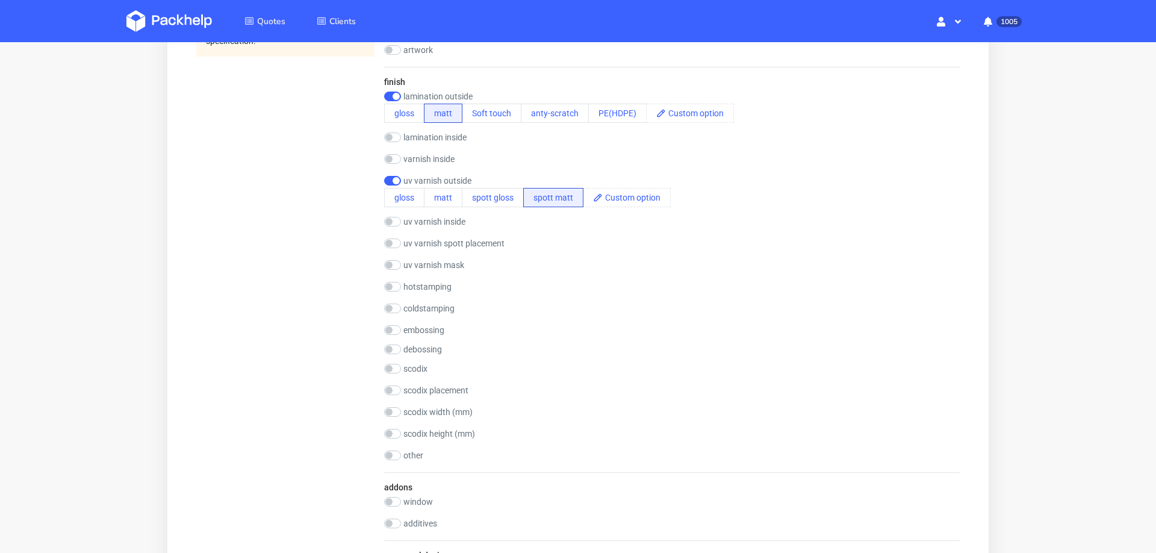
scroll to position [0, 0]
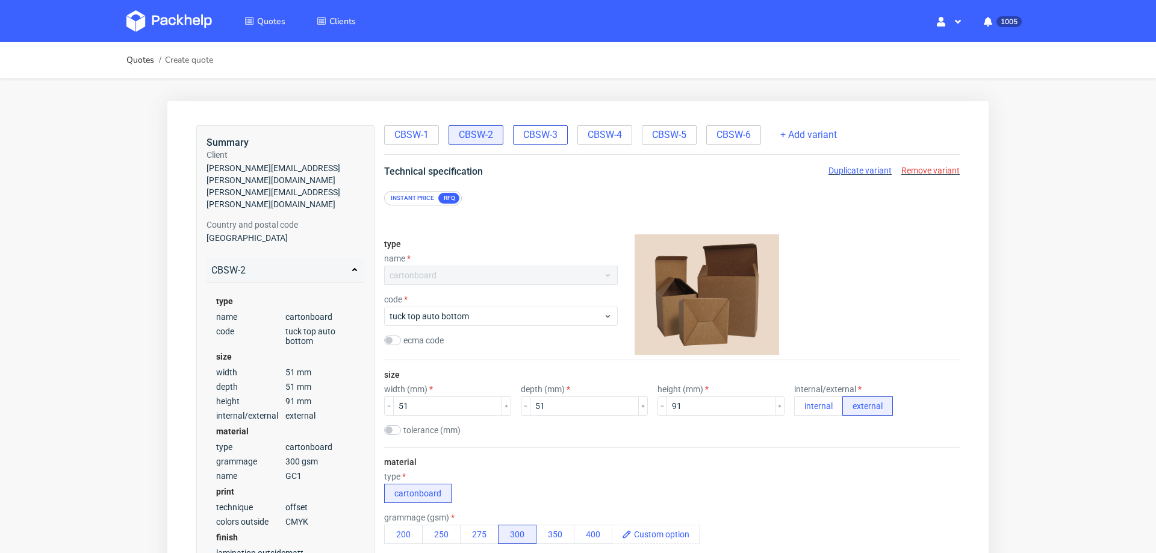
click at [543, 132] on span "CBSW-3" at bounding box center [540, 134] width 34 height 13
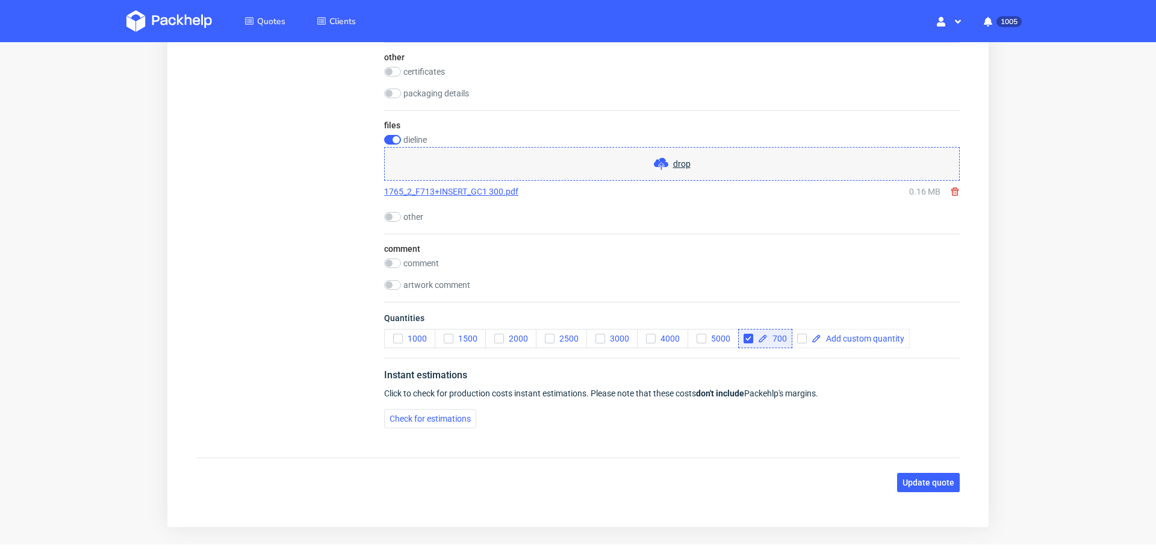
scroll to position [1277, 0]
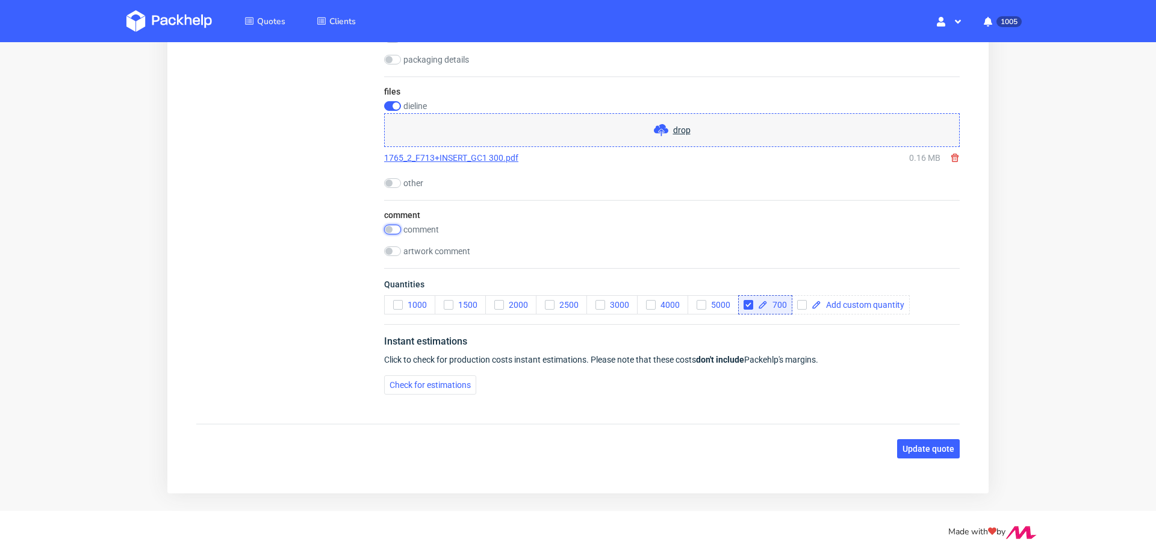
click at [396, 226] on input "checkbox" at bounding box center [392, 230] width 17 height 10
checkbox input "true"
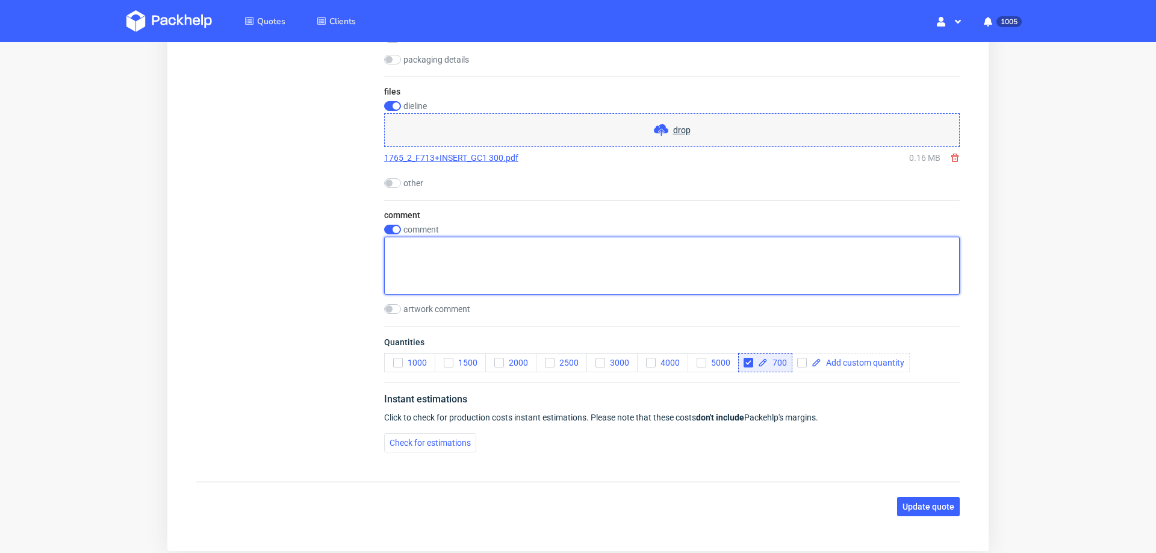
click at [426, 266] on textarea at bounding box center [672, 266] width 576 height 58
paste textarea "inlay no print"
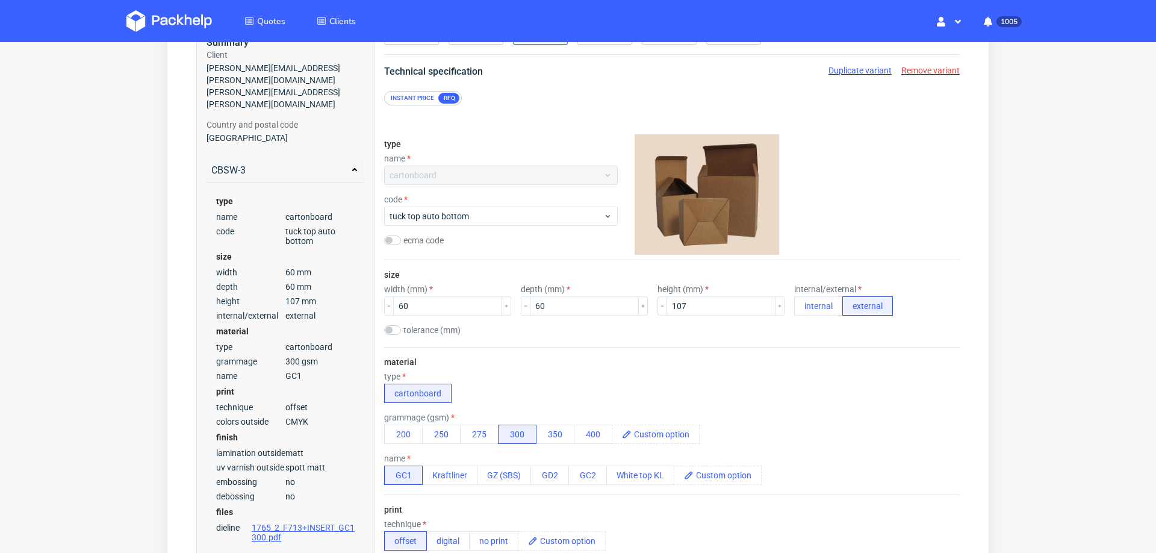
scroll to position [0, 0]
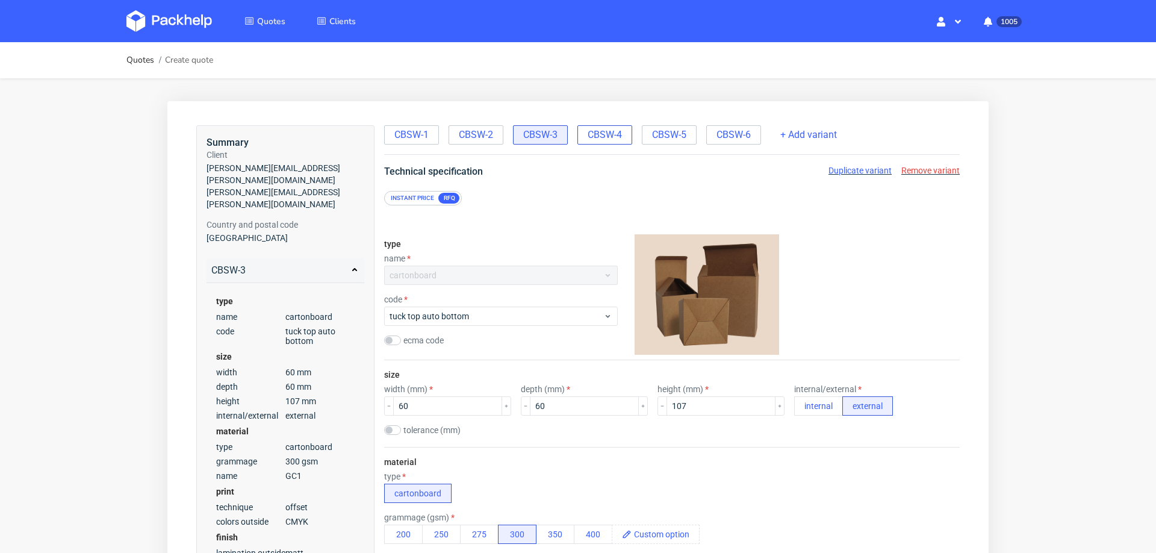
type textarea "inlay no print"
click at [589, 135] on span "CBSW-4" at bounding box center [605, 134] width 34 height 13
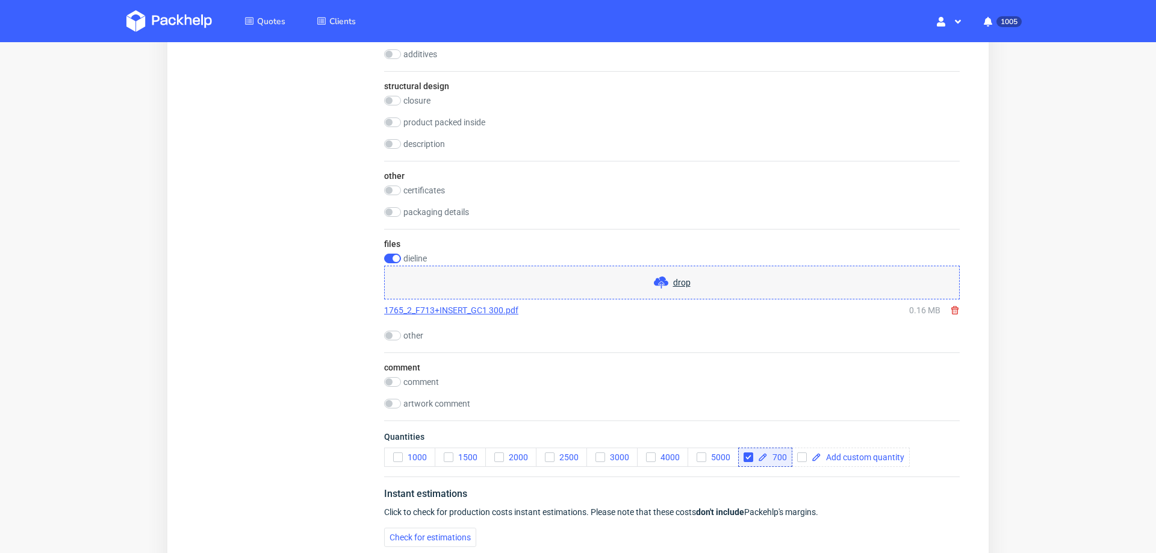
scroll to position [1130, 0]
click at [395, 367] on div "comment comment artwork comment" at bounding box center [672, 384] width 576 height 68
click at [395, 375] on input "checkbox" at bounding box center [392, 380] width 17 height 10
checkbox input "true"
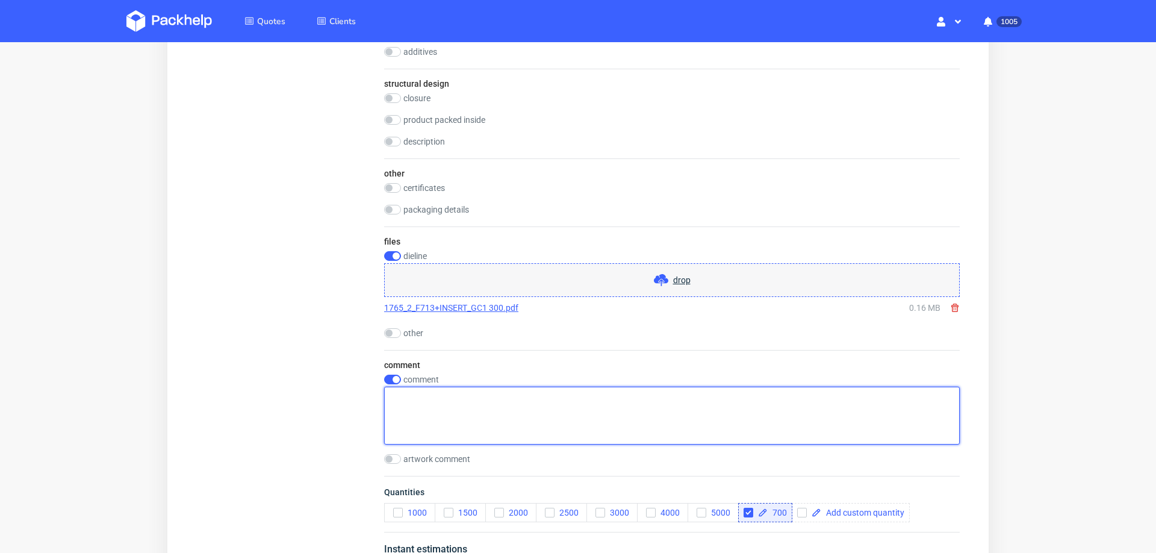
click at [452, 428] on textarea at bounding box center [672, 416] width 576 height 58
paste textarea "inlay no print"
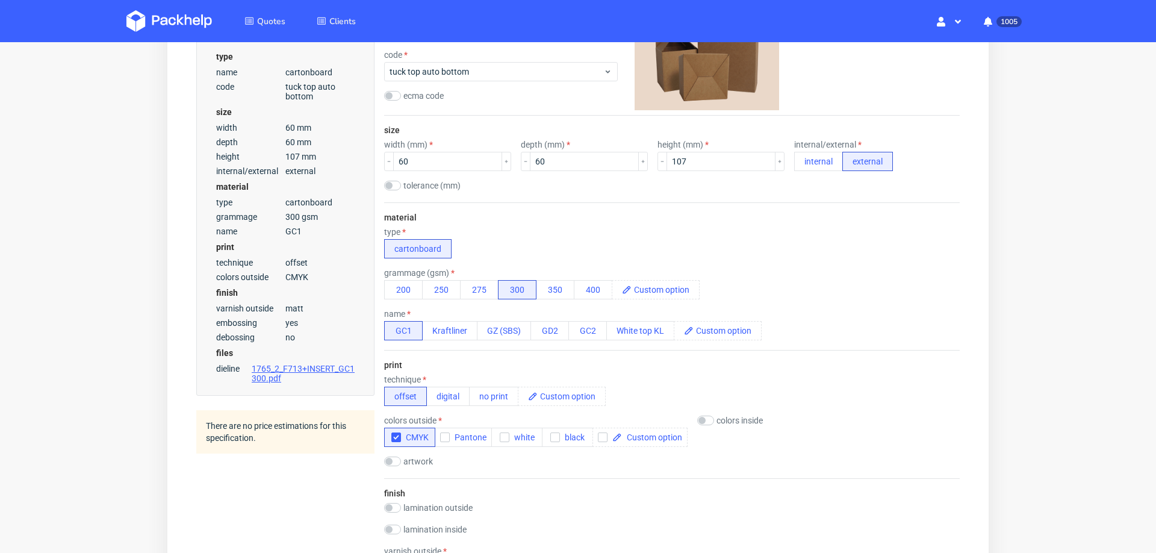
scroll to position [0, 0]
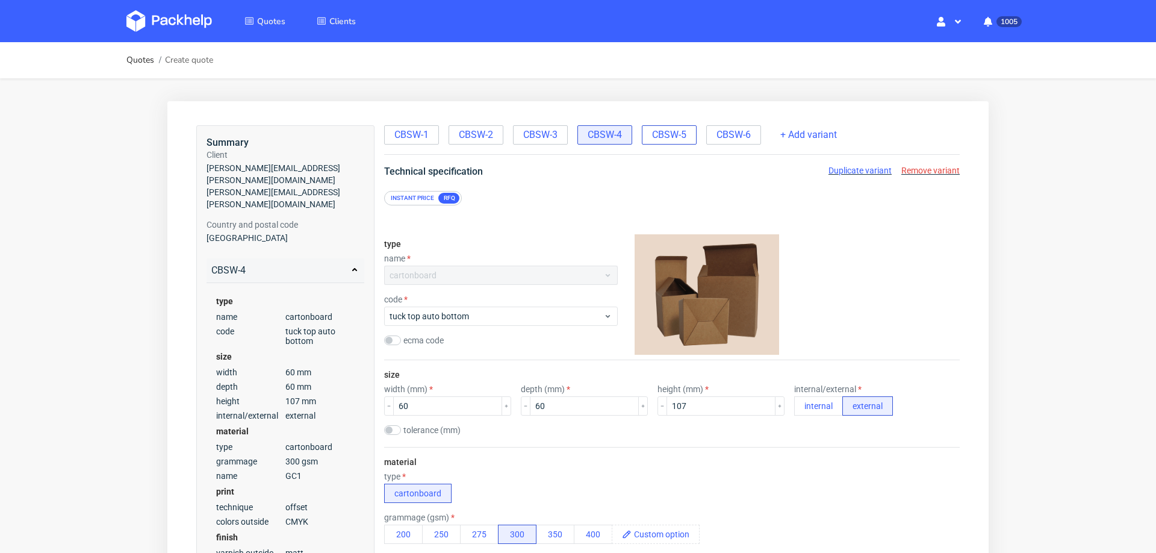
type textarea "inlay no print"
click at [664, 135] on span "CBSW-5" at bounding box center [669, 134] width 34 height 13
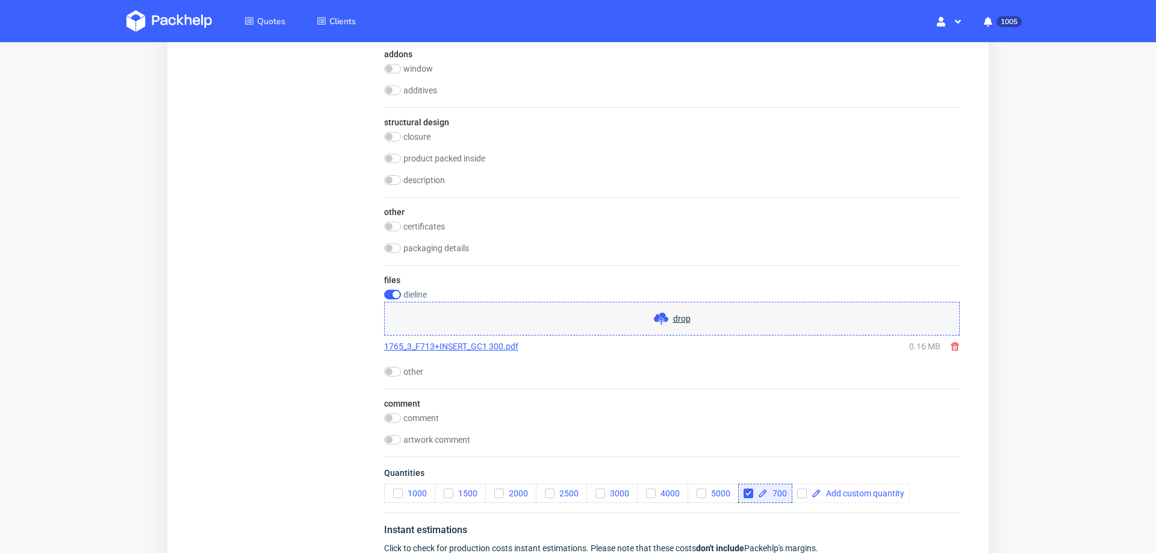
scroll to position [1093, 0]
click at [395, 411] on input "checkbox" at bounding box center [392, 416] width 17 height 10
checkbox input "true"
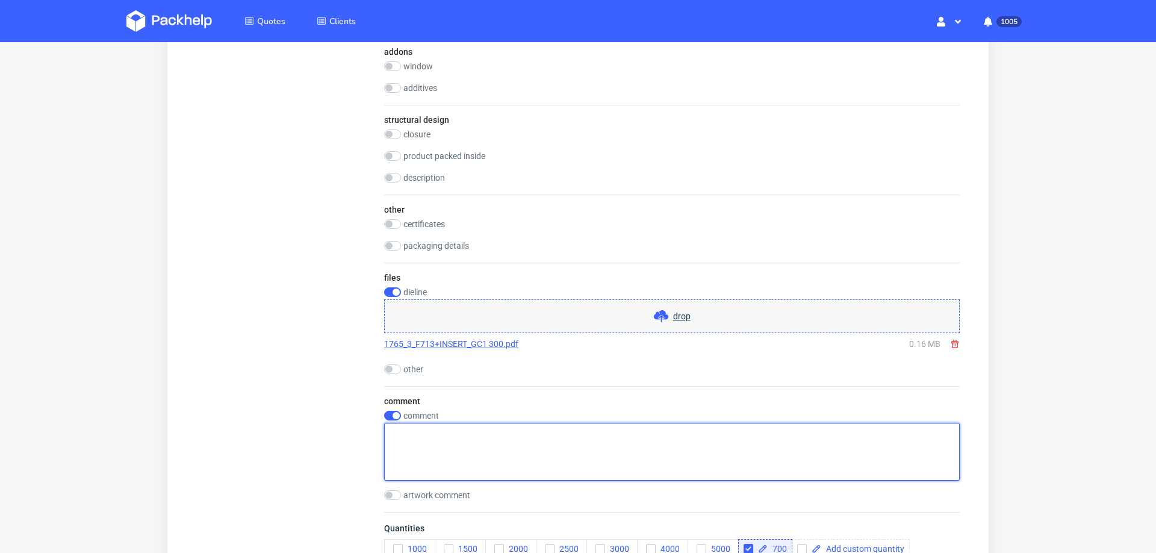
click at [429, 432] on textarea at bounding box center [672, 452] width 576 height 58
paste textarea "inlay no print"
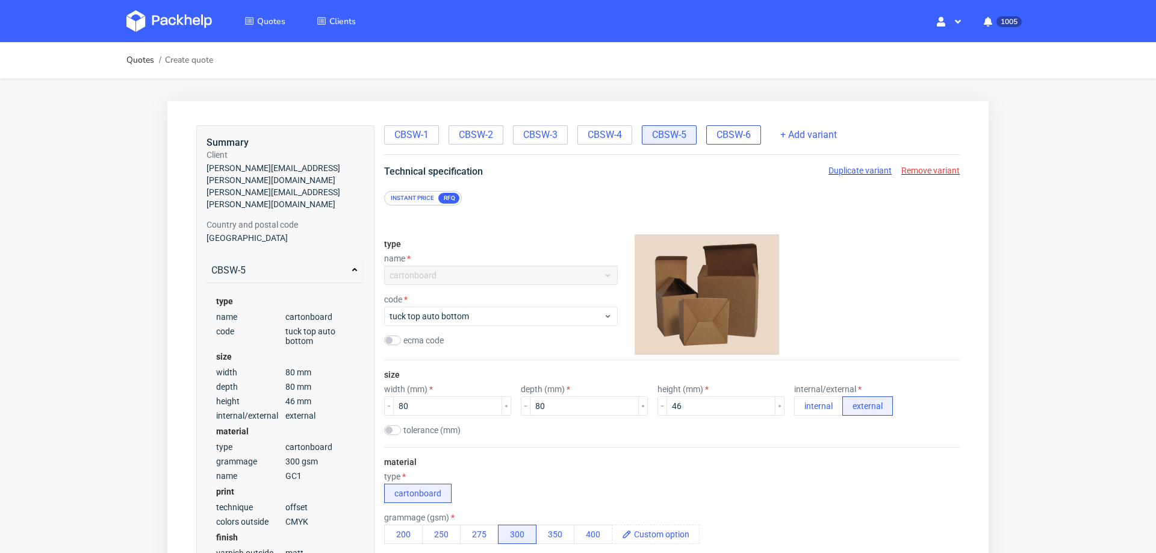
type textarea "inlay no print"
click at [717, 131] on span "CBSW-6" at bounding box center [734, 134] width 34 height 13
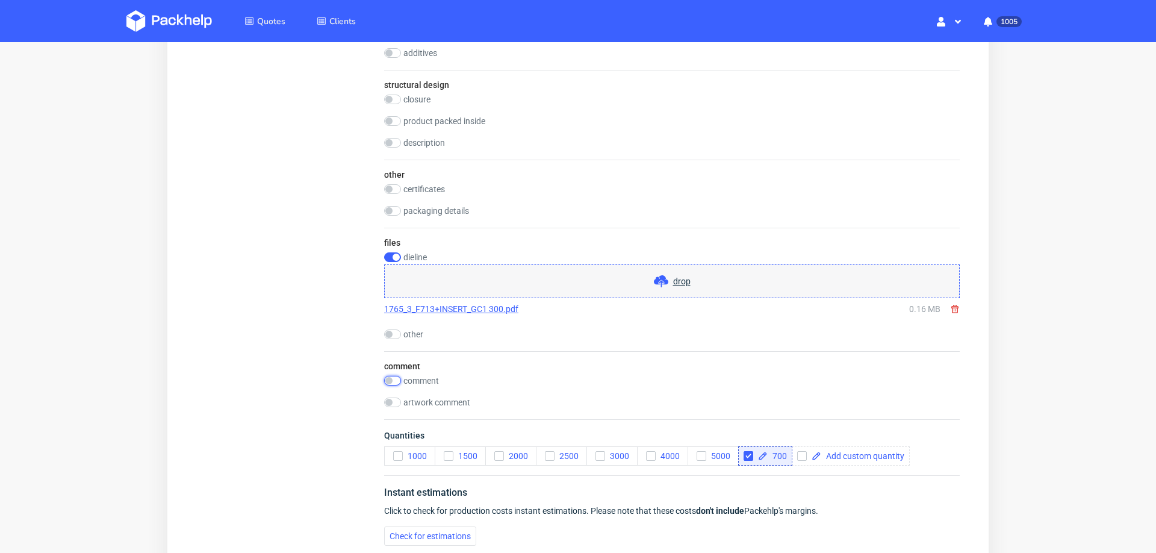
click at [392, 376] on input "checkbox" at bounding box center [392, 381] width 17 height 10
checkbox input "true"
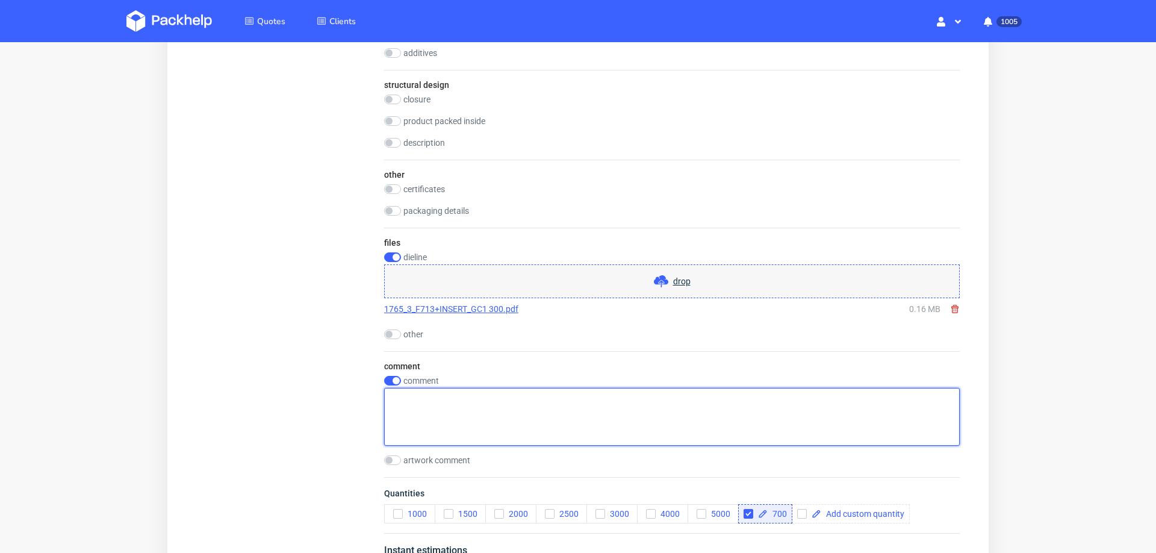
click at [451, 397] on textarea at bounding box center [672, 417] width 576 height 58
paste textarea "inlay no print"
type textarea "inlay no print"
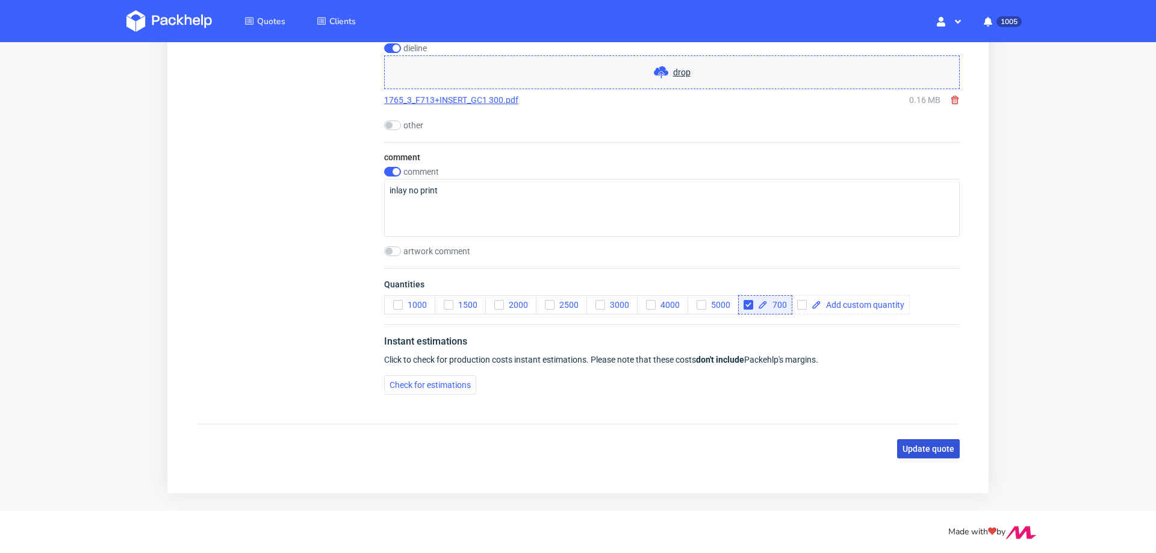
click at [922, 444] on span "Update quote" at bounding box center [929, 448] width 52 height 8
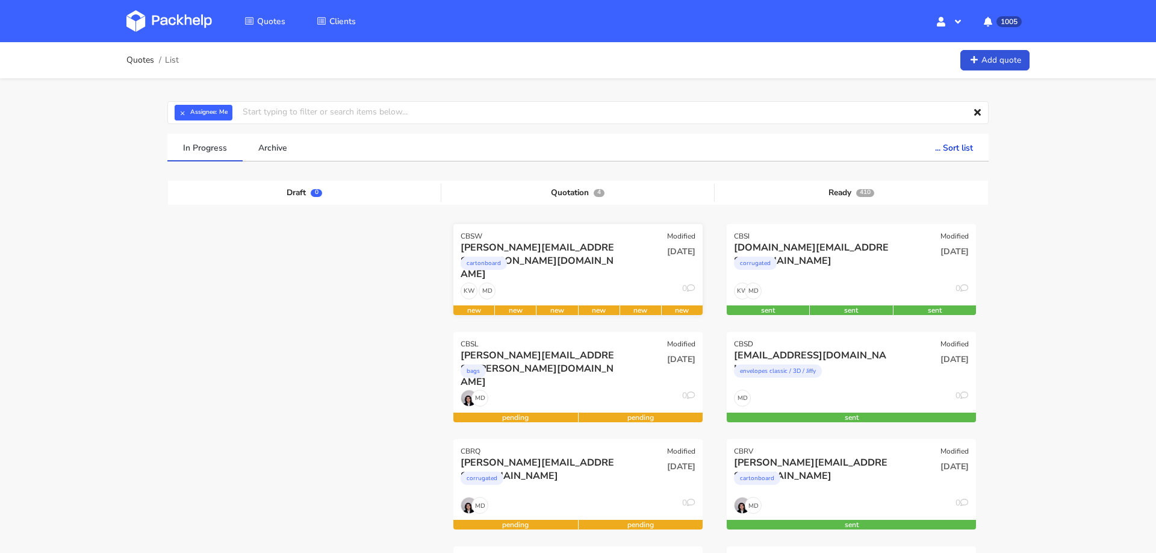
click at [618, 283] on div "MD KW 0" at bounding box center [577, 293] width 249 height 23
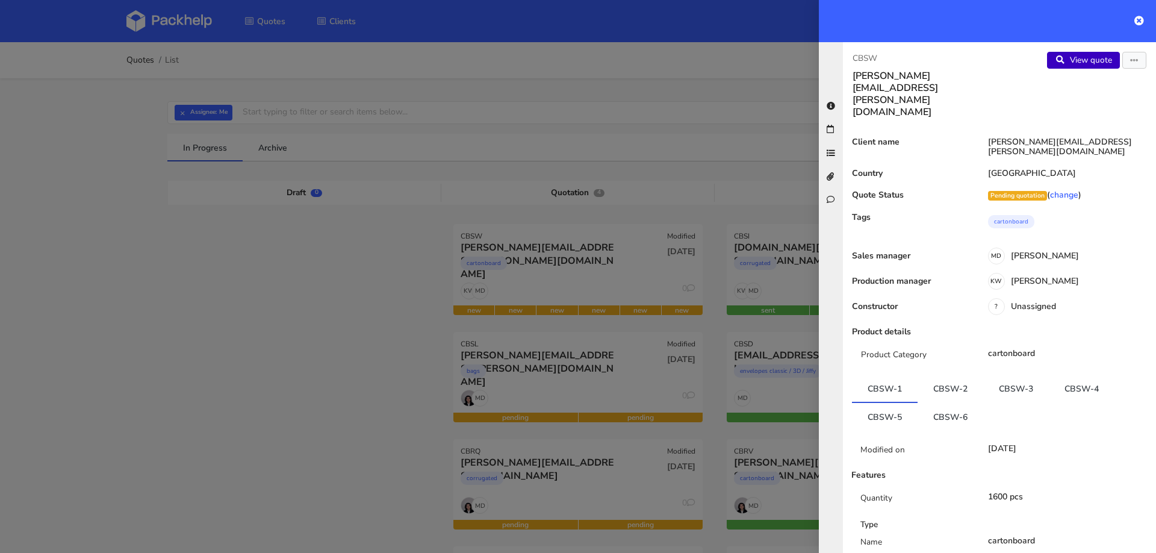
click at [1074, 68] on link "View quote" at bounding box center [1083, 60] width 73 height 17
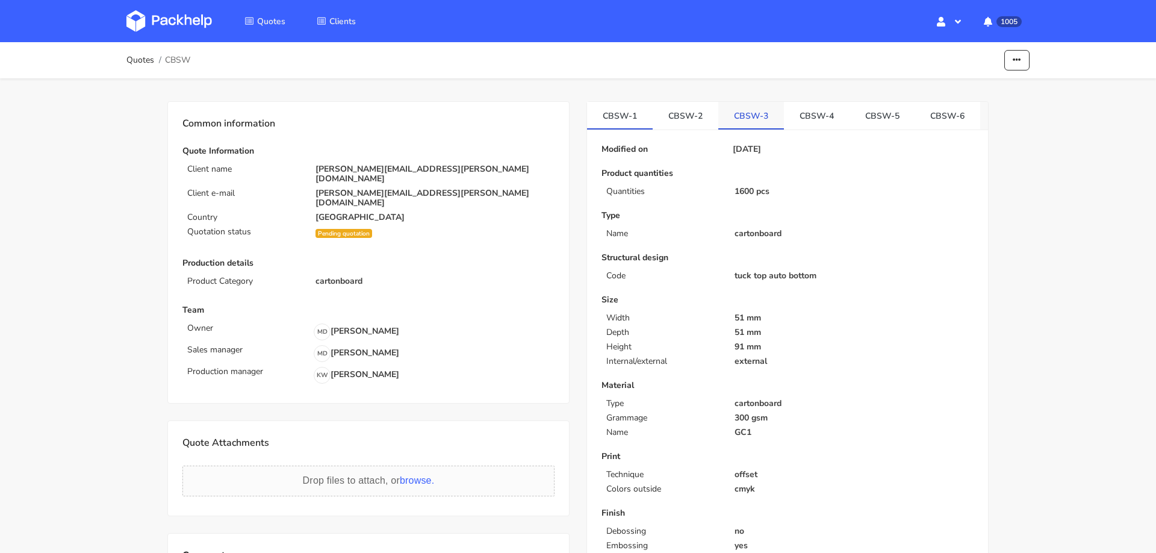
click at [733, 105] on link "CBSW-3" at bounding box center [751, 115] width 66 height 26
click at [860, 107] on link "CBSW-5" at bounding box center [883, 115] width 66 height 26
click at [635, 123] on link "CBSW-1" at bounding box center [620, 115] width 66 height 26
click at [865, 113] on link "CBSW-5" at bounding box center [883, 115] width 66 height 26
click at [774, 119] on link "CBSW-3" at bounding box center [751, 115] width 66 height 26
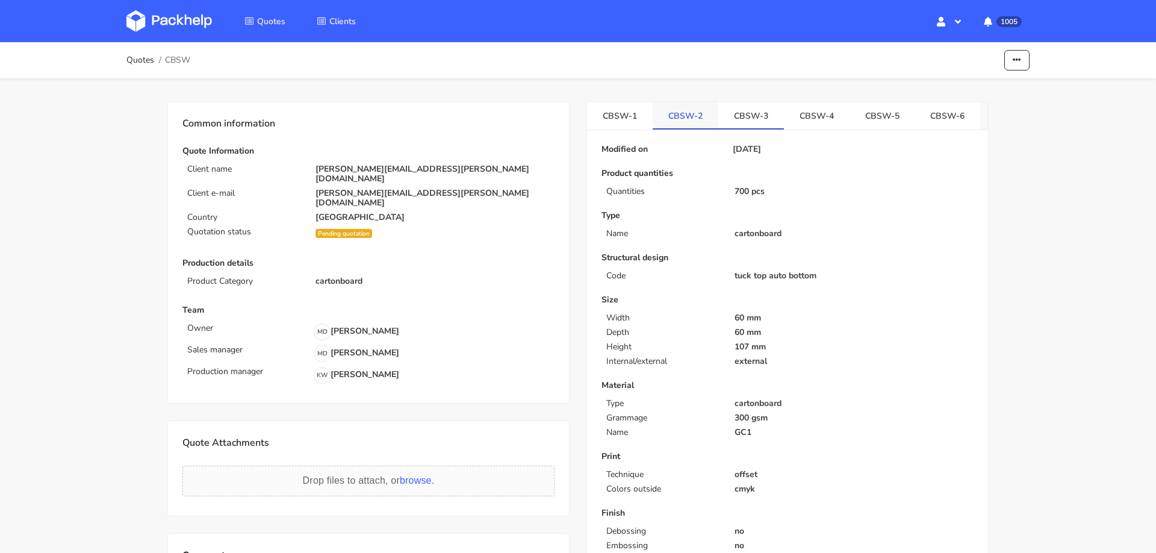
click at [679, 110] on link "CBSW-2" at bounding box center [686, 115] width 66 height 26
click at [733, 111] on link "CBSW-3" at bounding box center [751, 115] width 66 height 26
click at [668, 115] on link "CBSW-2" at bounding box center [686, 115] width 66 height 26
click at [741, 114] on link "CBSW-3" at bounding box center [751, 115] width 66 height 26
click at [682, 115] on link "CBSW-2" at bounding box center [686, 115] width 66 height 26
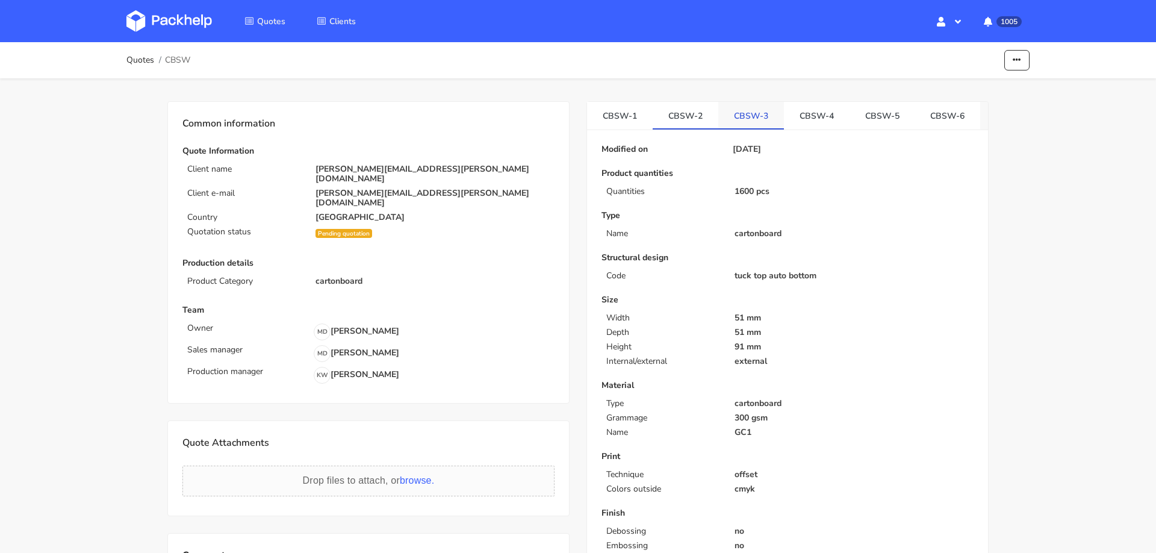
click at [735, 115] on link "CBSW-3" at bounding box center [751, 115] width 66 height 26
click at [665, 116] on link "CBSW-2" at bounding box center [686, 115] width 66 height 26
click at [739, 113] on link "CBSW-3" at bounding box center [751, 115] width 66 height 26
click at [700, 113] on link "CBSW-2" at bounding box center [686, 115] width 66 height 26
click at [732, 115] on link "CBSW-3" at bounding box center [751, 115] width 66 height 26
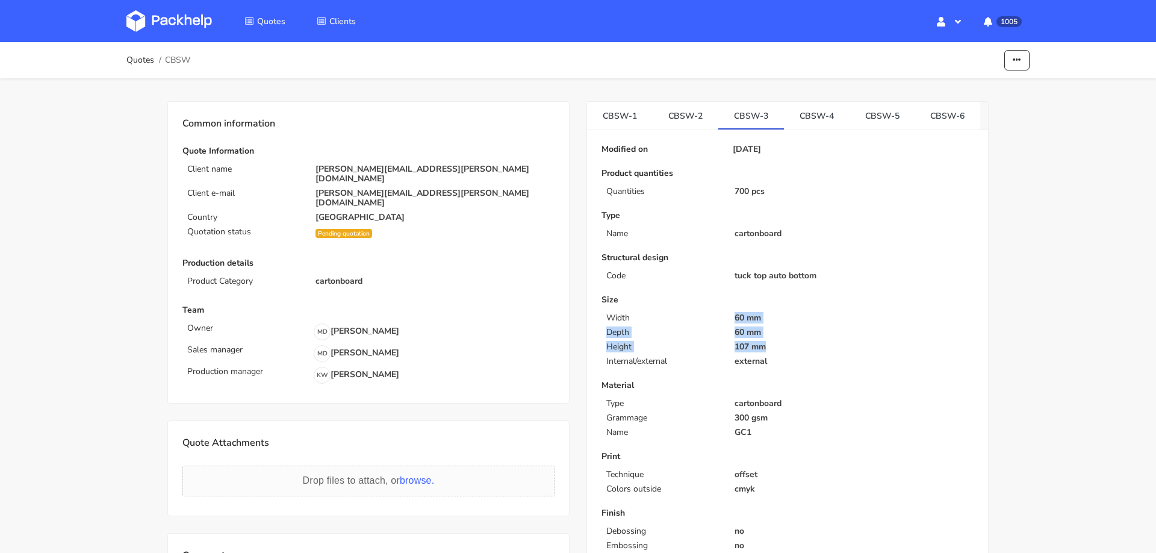
drag, startPoint x: 735, startPoint y: 313, endPoint x: 772, endPoint y: 348, distance: 50.7
click at [772, 348] on div "Size Width 60 mm Depth 60 mm Height 107 mm Internal/external external" at bounding box center [788, 330] width 372 height 71
click at [692, 116] on link "CBSW-2" at bounding box center [686, 115] width 66 height 26
click at [876, 120] on link "CBSW-5" at bounding box center [883, 115] width 66 height 26
click at [931, 120] on link "CBSW-6" at bounding box center [948, 115] width 66 height 26
